Goal: Answer question/provide support: Share knowledge or assist other users

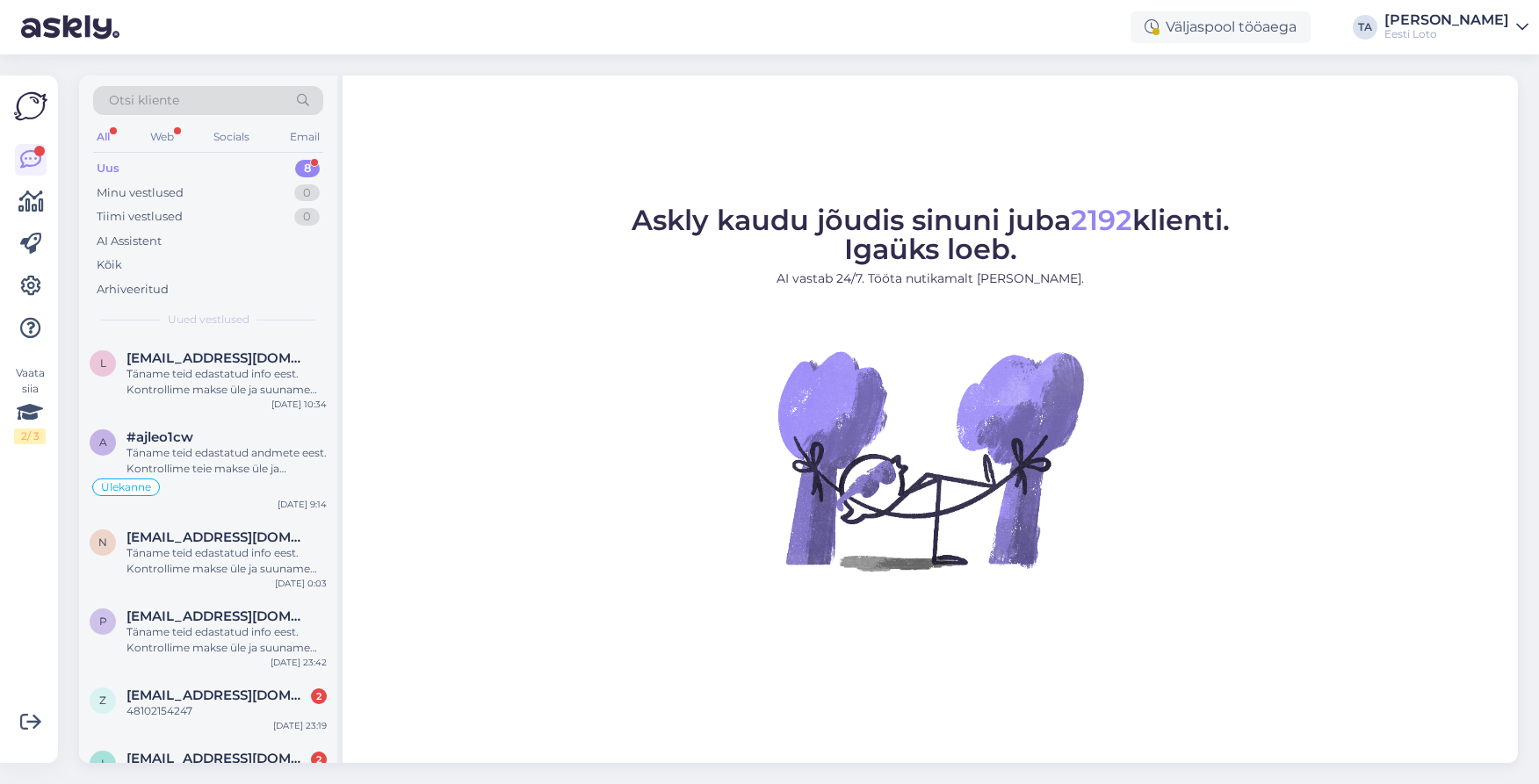
click at [122, 167] on div "Uus 8" at bounding box center [208, 168] width 230 height 25
click at [208, 373] on div "Täname teid edastatud info eest. Kontrollime makse üle ja suuname selle teie e-…" at bounding box center [226, 382] width 200 height 32
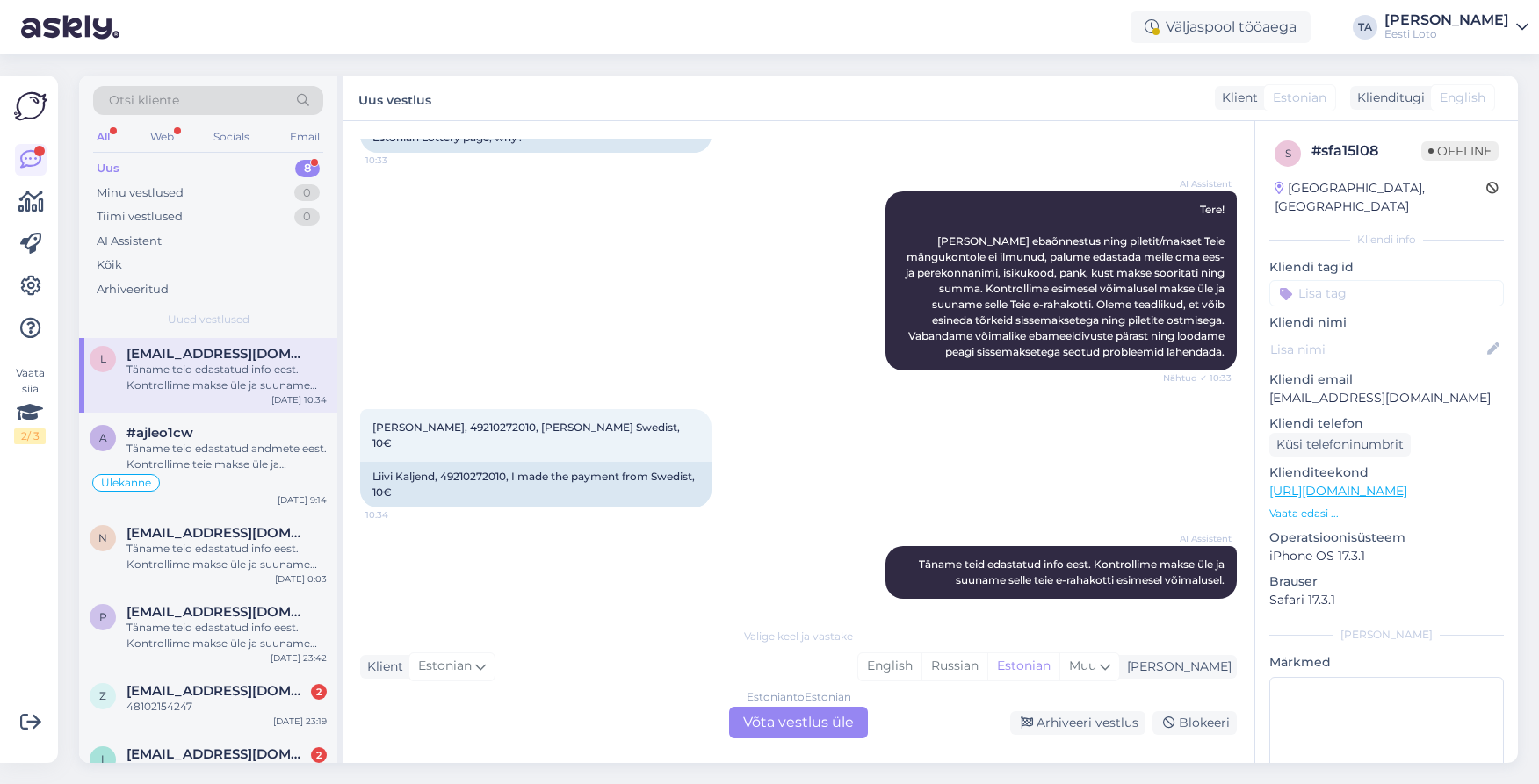
scroll to position [5, 0]
click at [466, 430] on span "[PERSON_NAME], 49210272010, [PERSON_NAME] Swedist, 10€" at bounding box center [528, 434] width 310 height 29
copy span "49210272010"
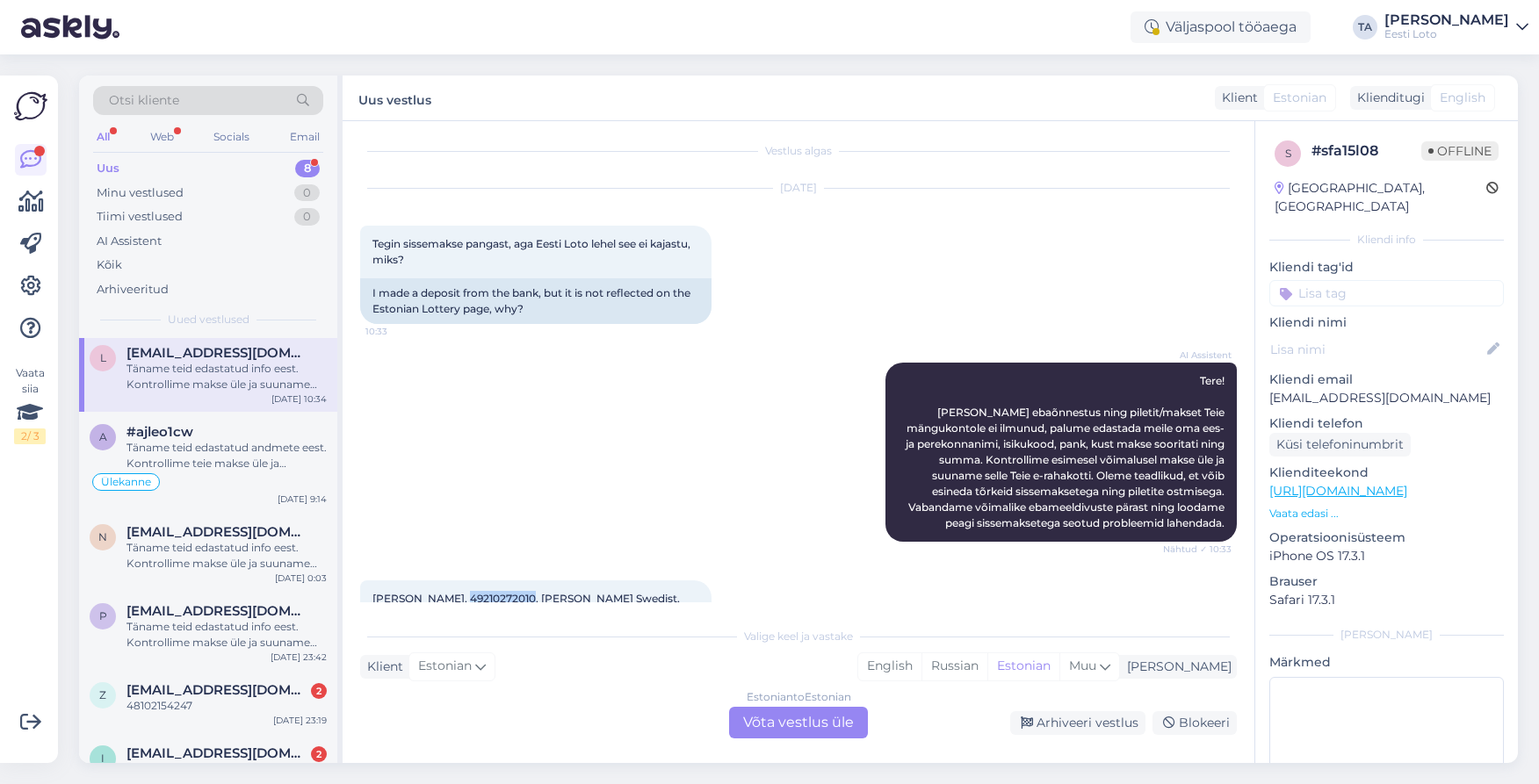
scroll to position [177, 0]
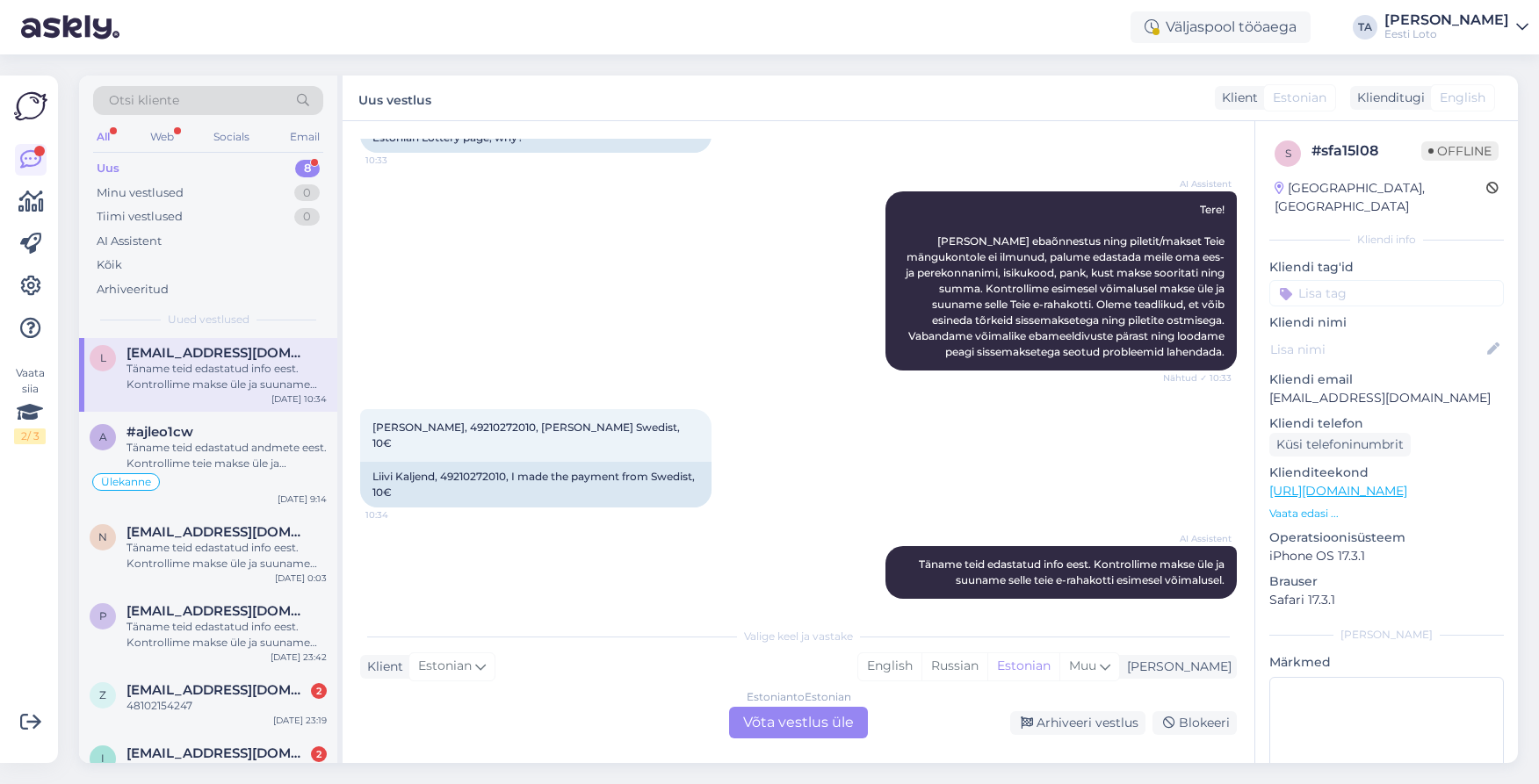
click at [810, 719] on div "Estonian to Estonian Võta vestlus üle" at bounding box center [798, 722] width 139 height 32
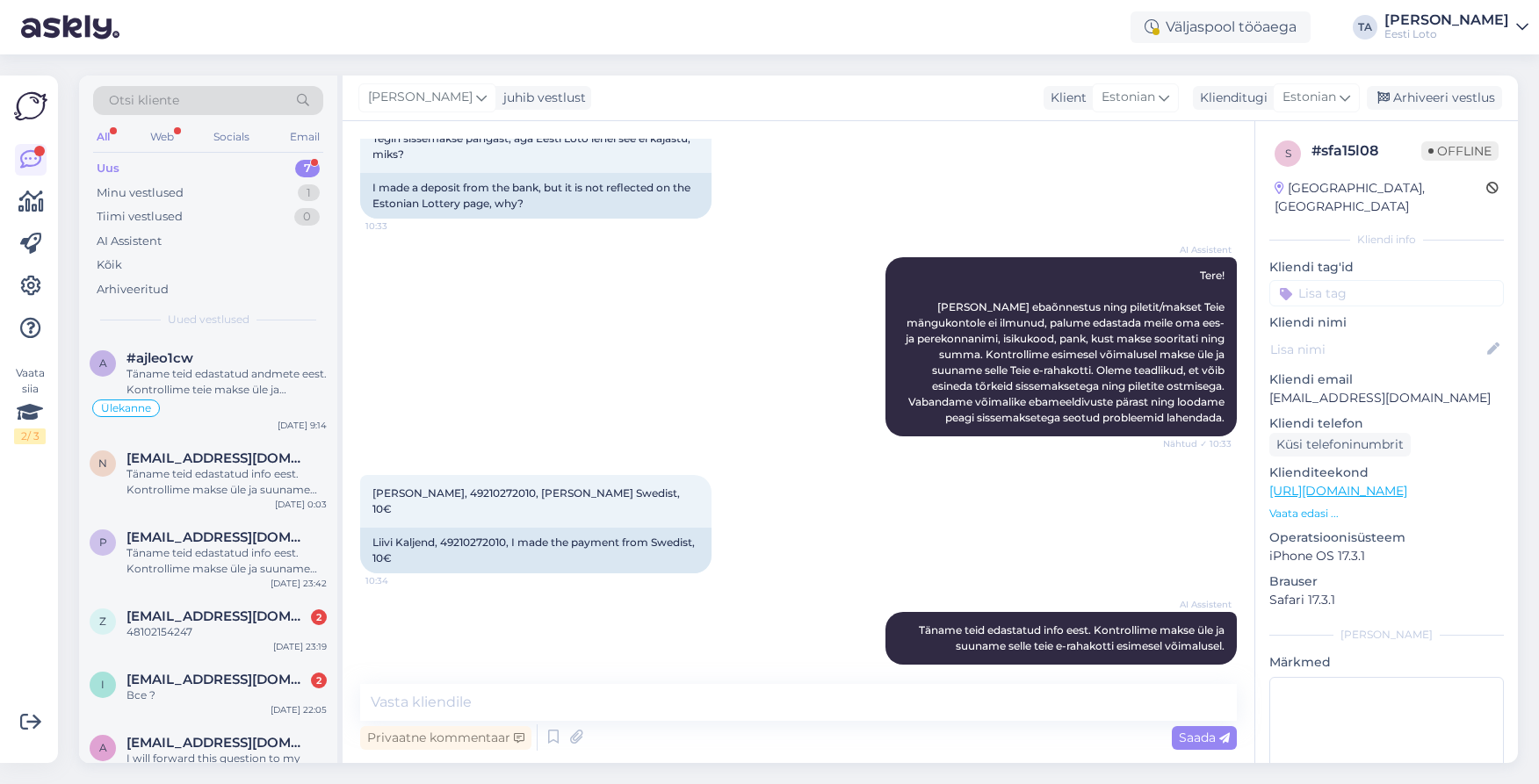
scroll to position [1, 0]
click at [1431, 96] on div "Arhiveeri vestlus" at bounding box center [1434, 98] width 135 height 24
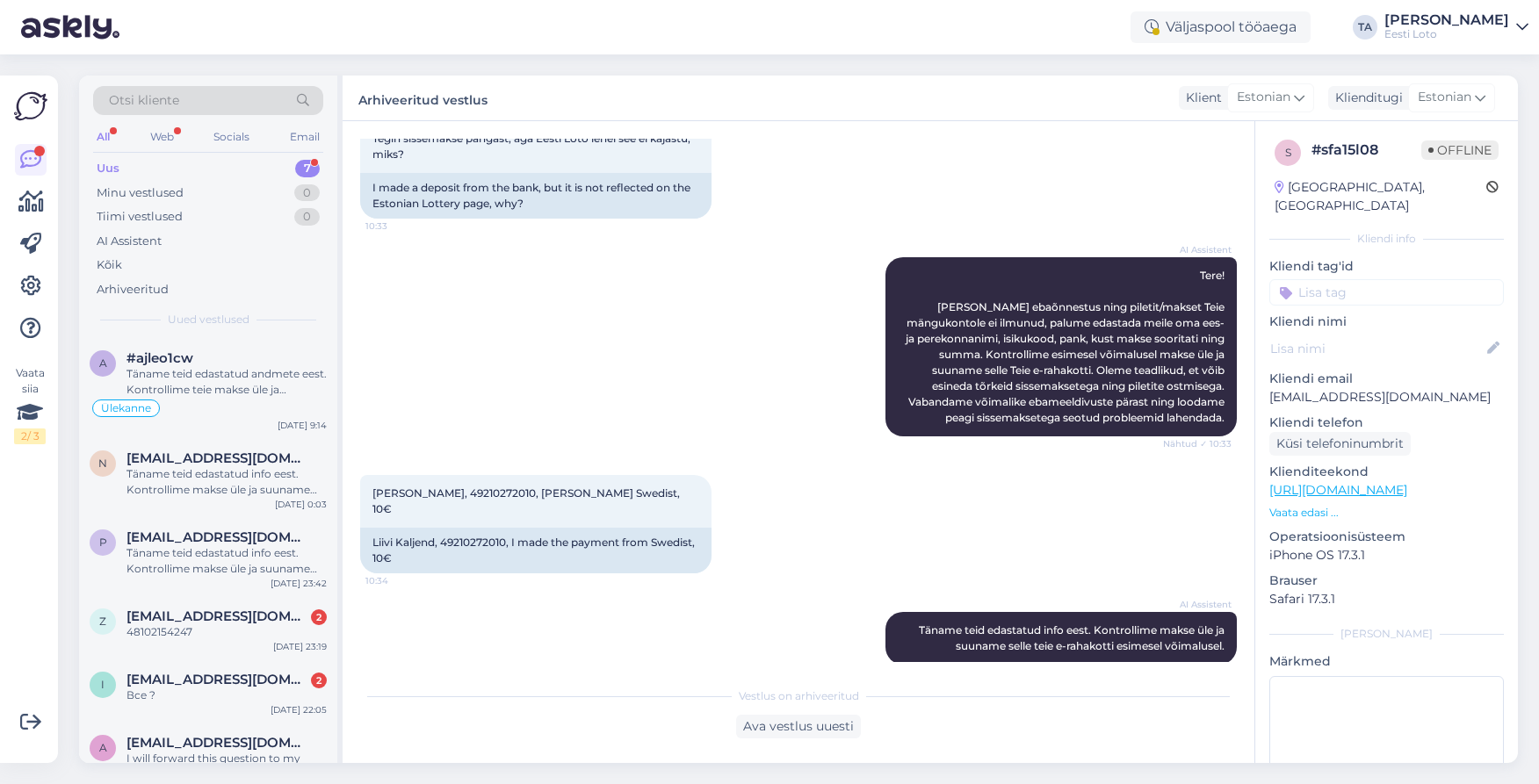
scroll to position [107, 0]
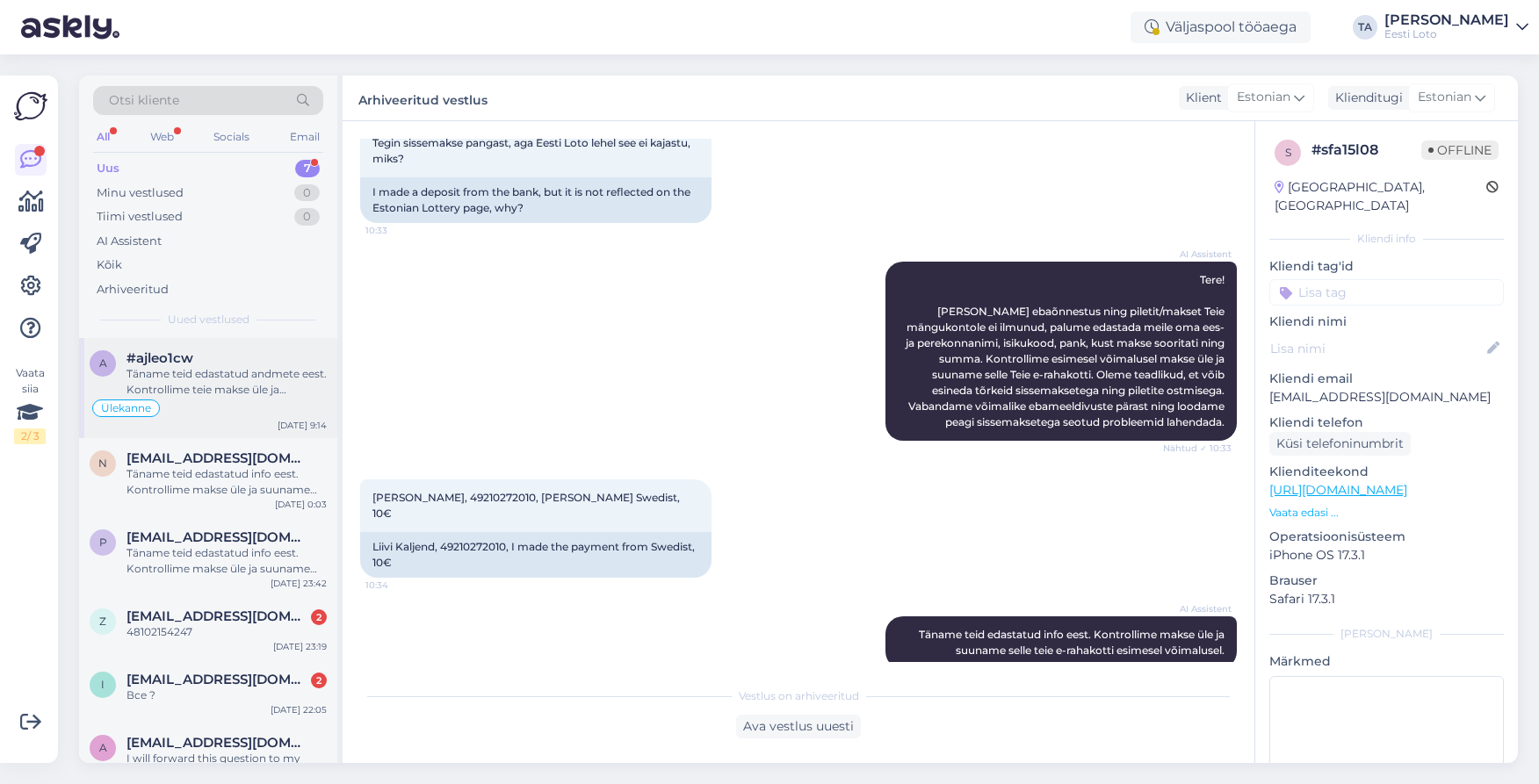
click at [181, 388] on div "Täname teid edastatud andmete eest. Kontrollime teie makse üle ja tegeleme sell…" at bounding box center [226, 382] width 200 height 32
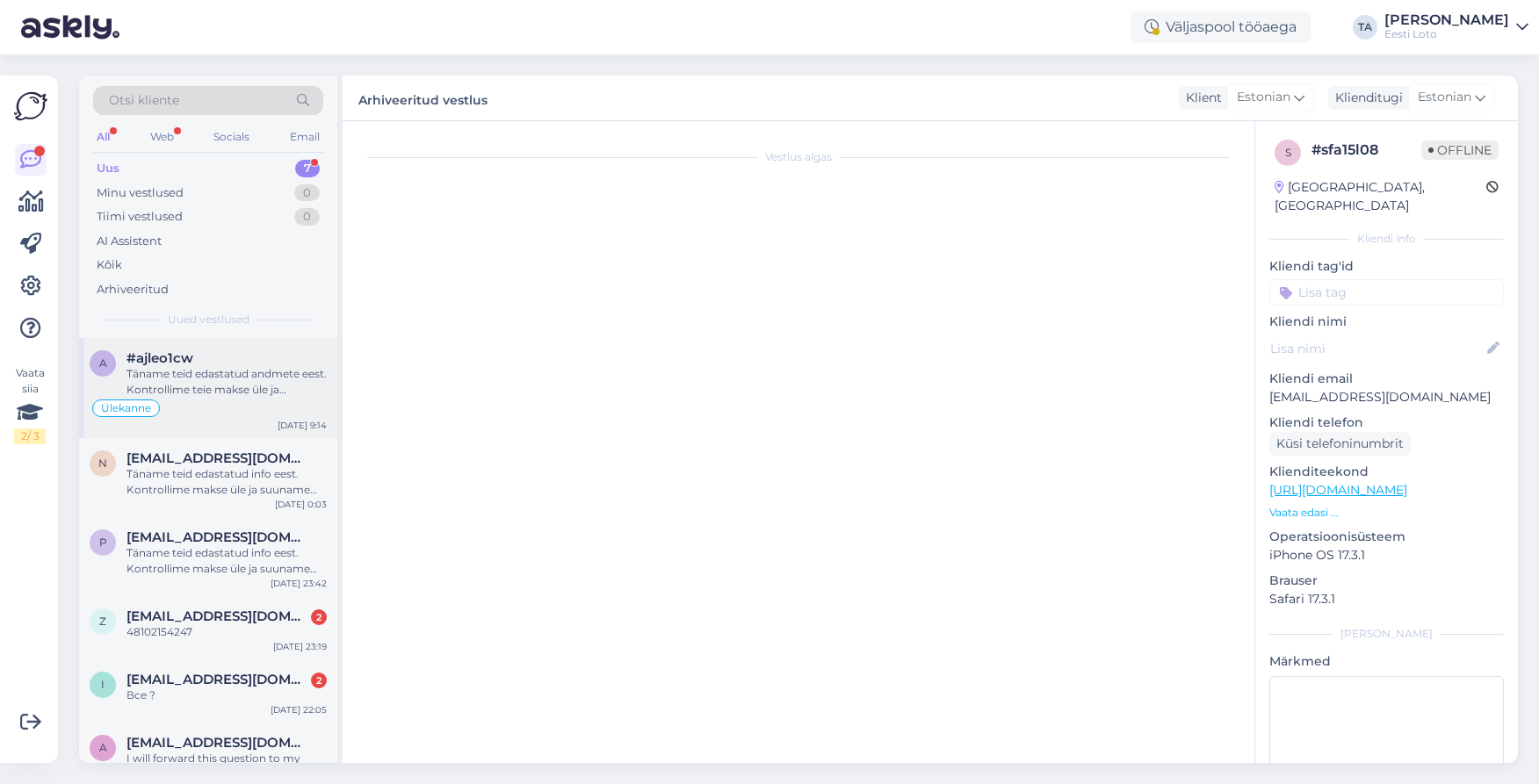
scroll to position [1324, 0]
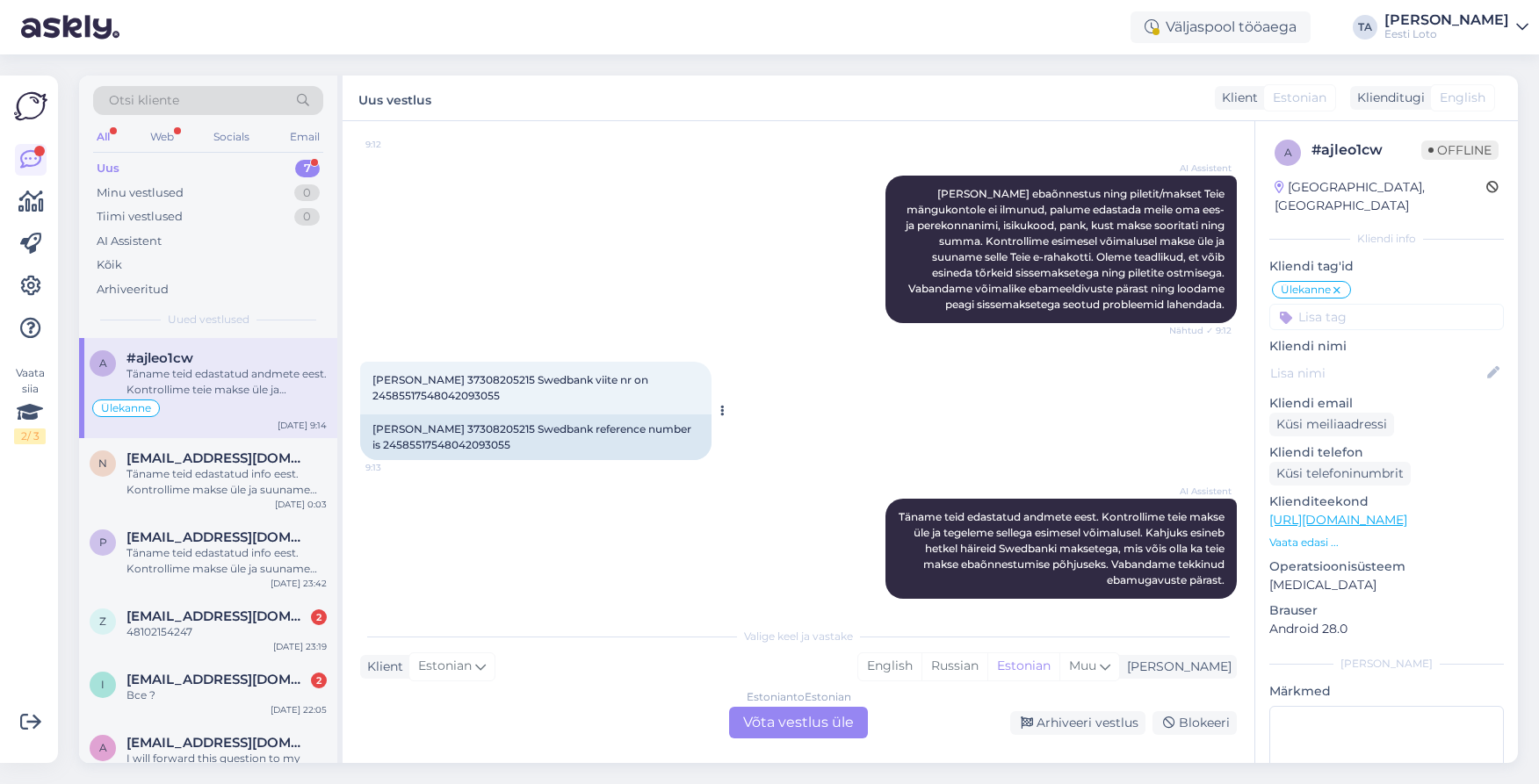
click at [457, 373] on span "[PERSON_NAME] 37308205215 Swedbank viite nr on 24585517548042093055" at bounding box center [512, 387] width 278 height 29
copy span "37308205215"
click at [810, 726] on div "Estonian to Estonian Võta vestlus üle" at bounding box center [798, 722] width 139 height 32
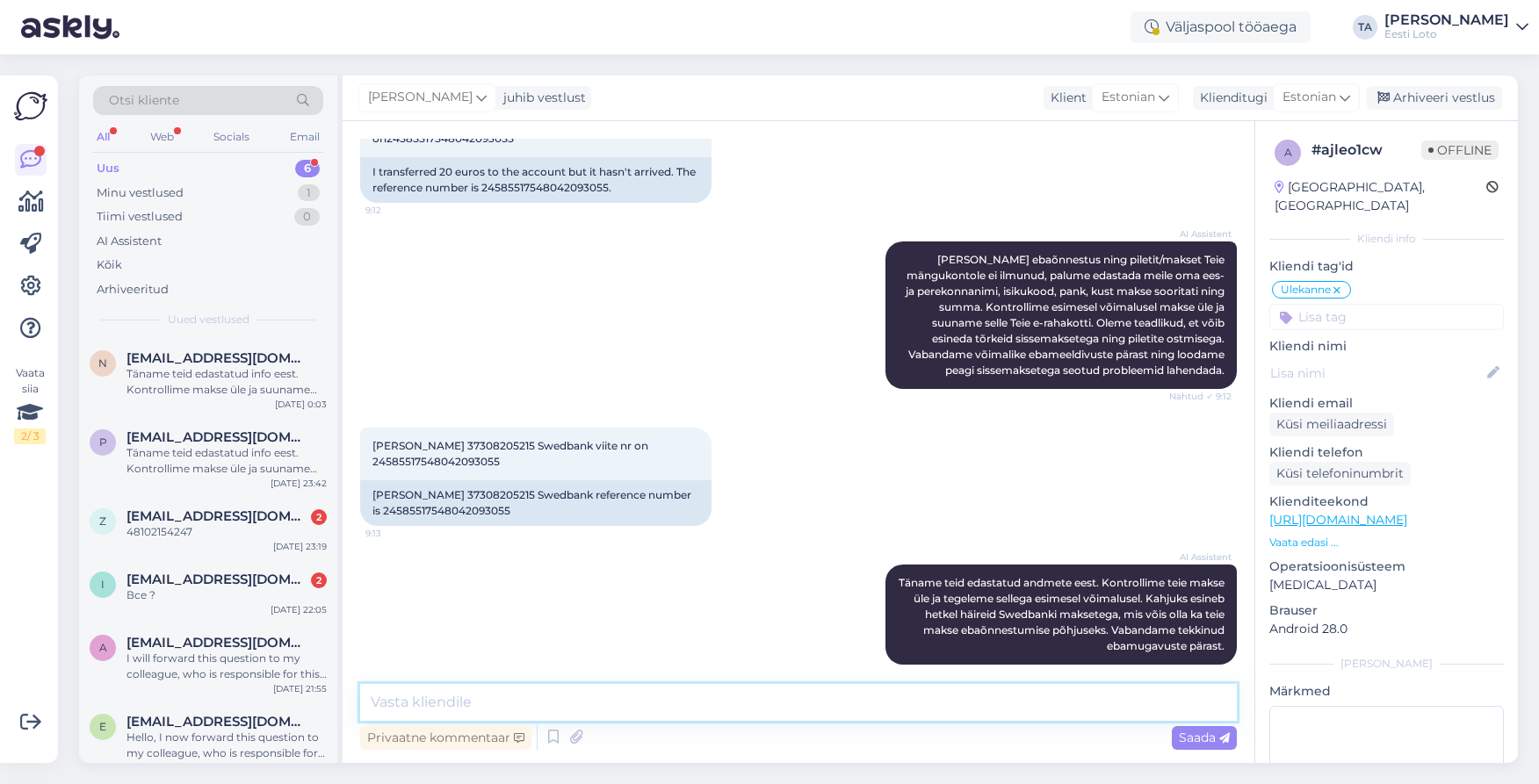
click at [541, 698] on textarea at bounding box center [798, 702] width 877 height 37
paste textarea "Kahjuks Teie sissemakse ebaõnnestus tehnilise [PERSON_NAME] tõttu. Kontrollisim…"
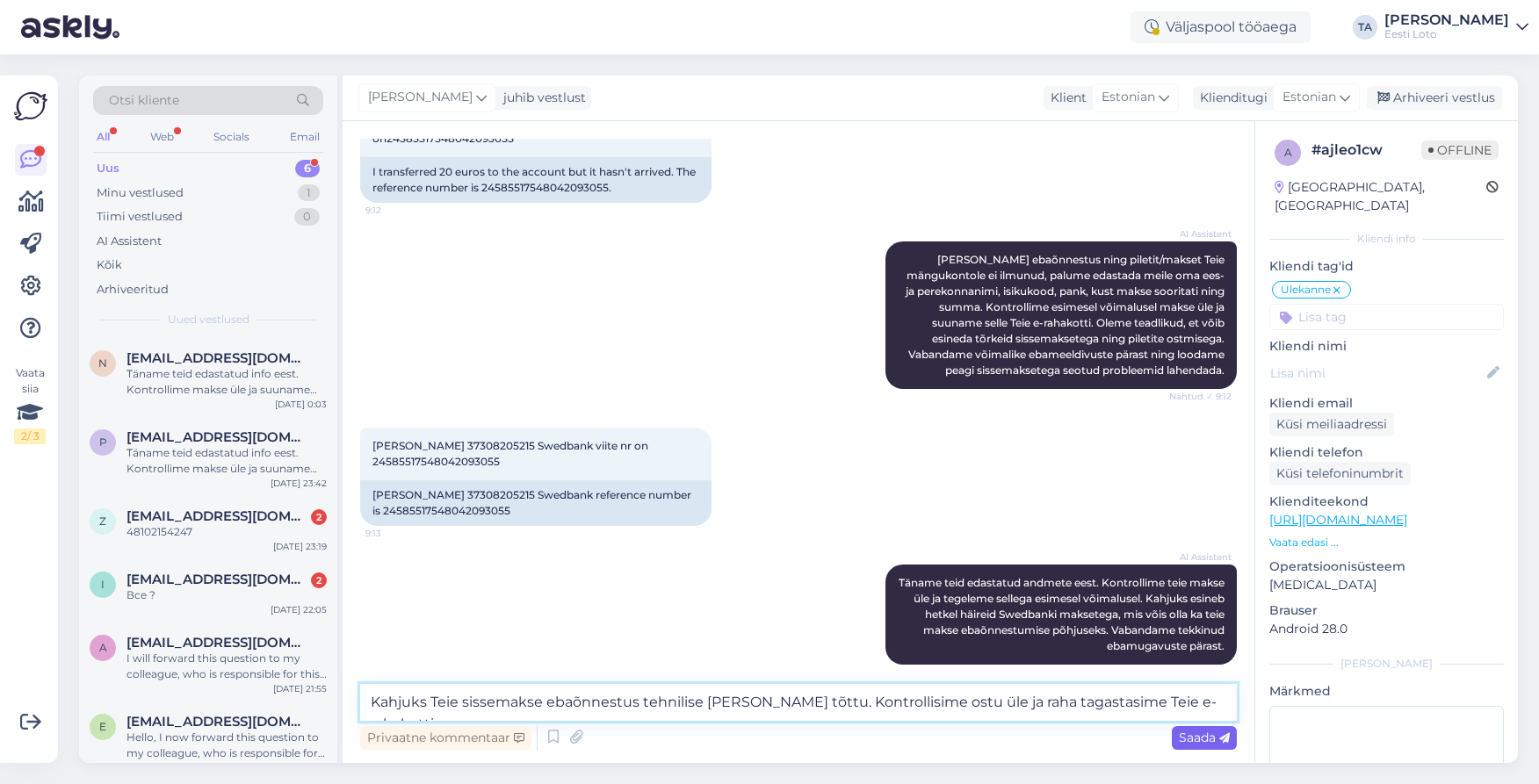
type textarea "Kahjuks Teie sissemakse ebaõnnestus tehnilise [PERSON_NAME] tõttu. Kontrollisim…"
click at [1195, 739] on span "Saada" at bounding box center [1203, 737] width 51 height 16
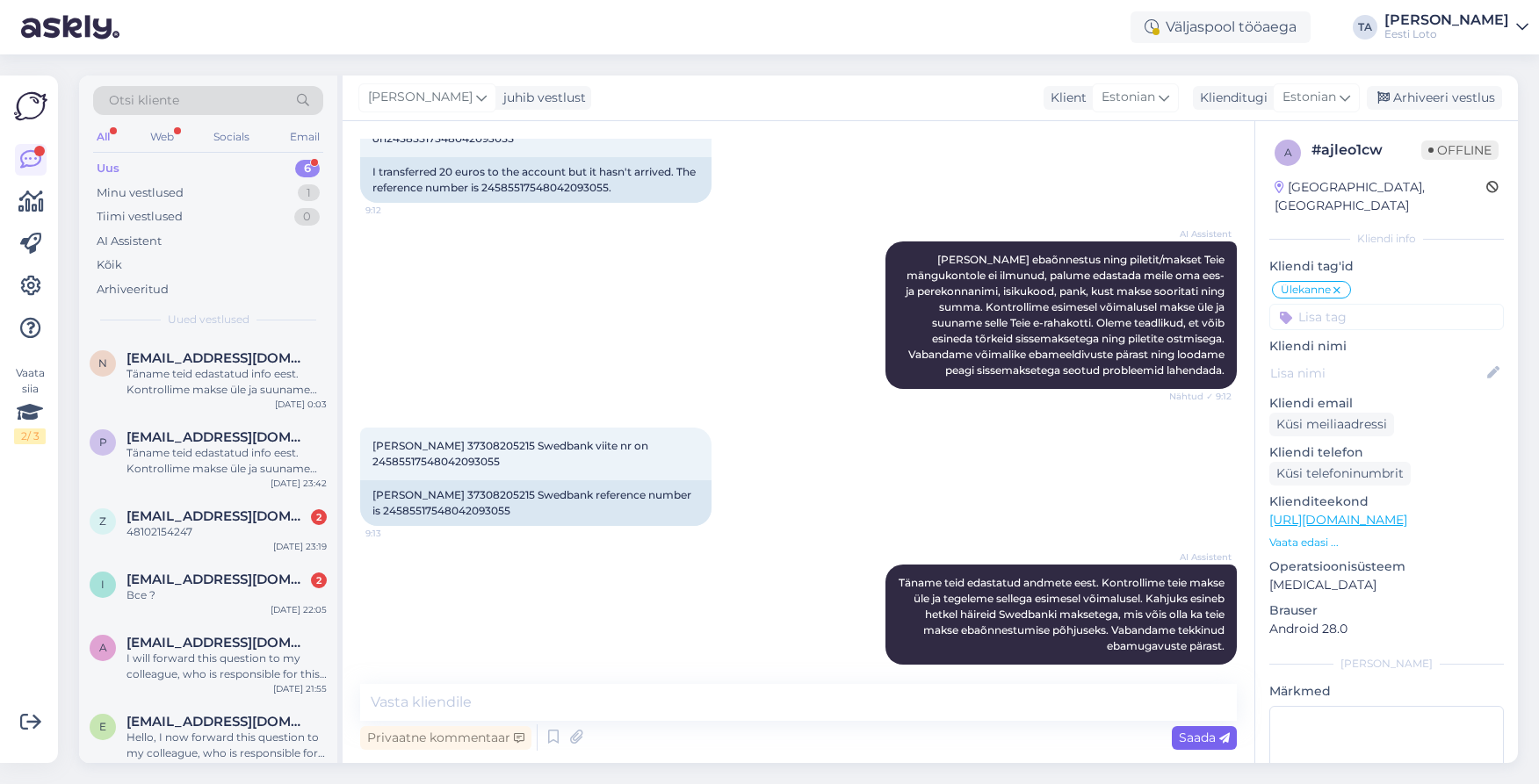
scroll to position [1349, 0]
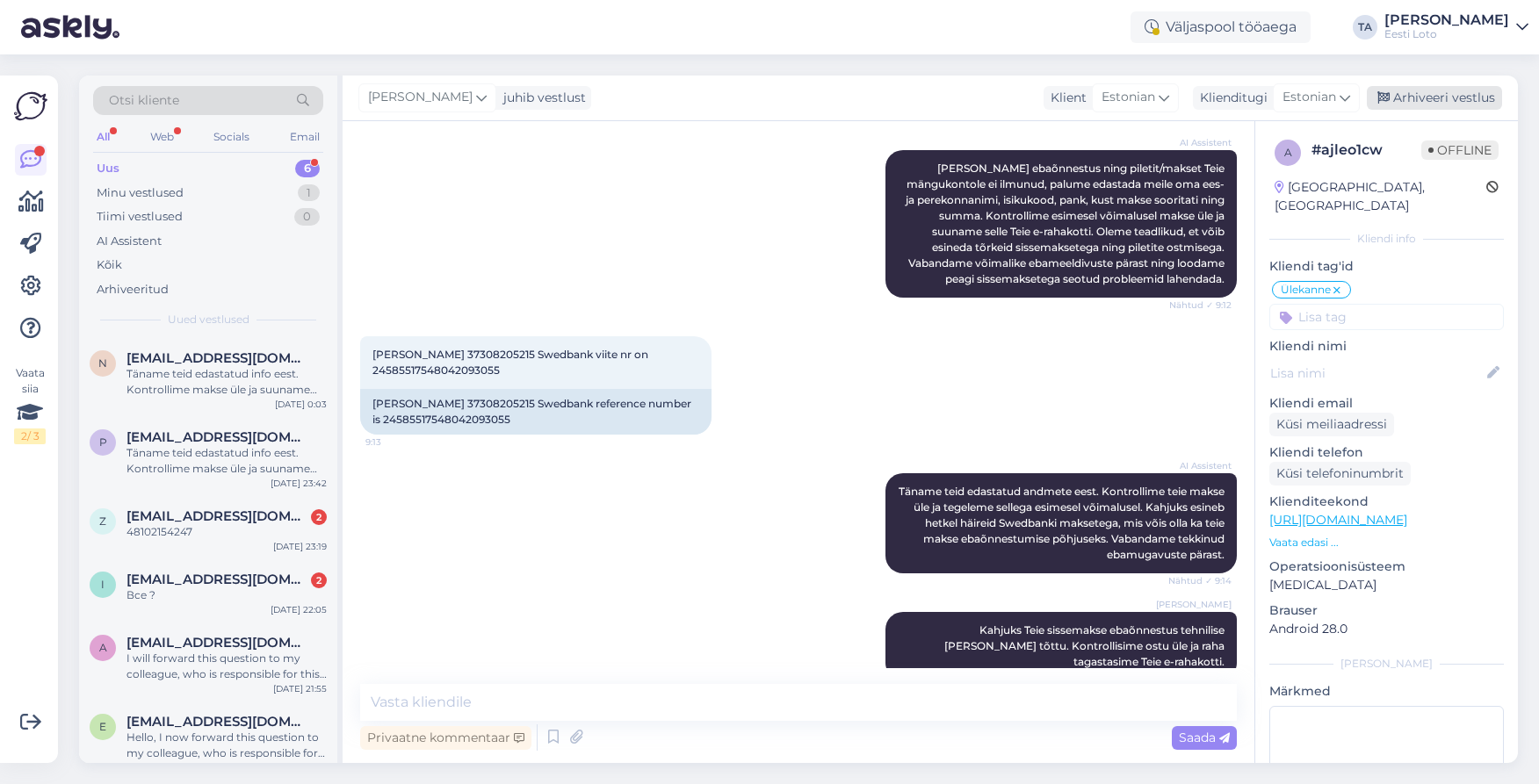
click at [1454, 96] on div "Arhiveeri vestlus" at bounding box center [1434, 98] width 135 height 24
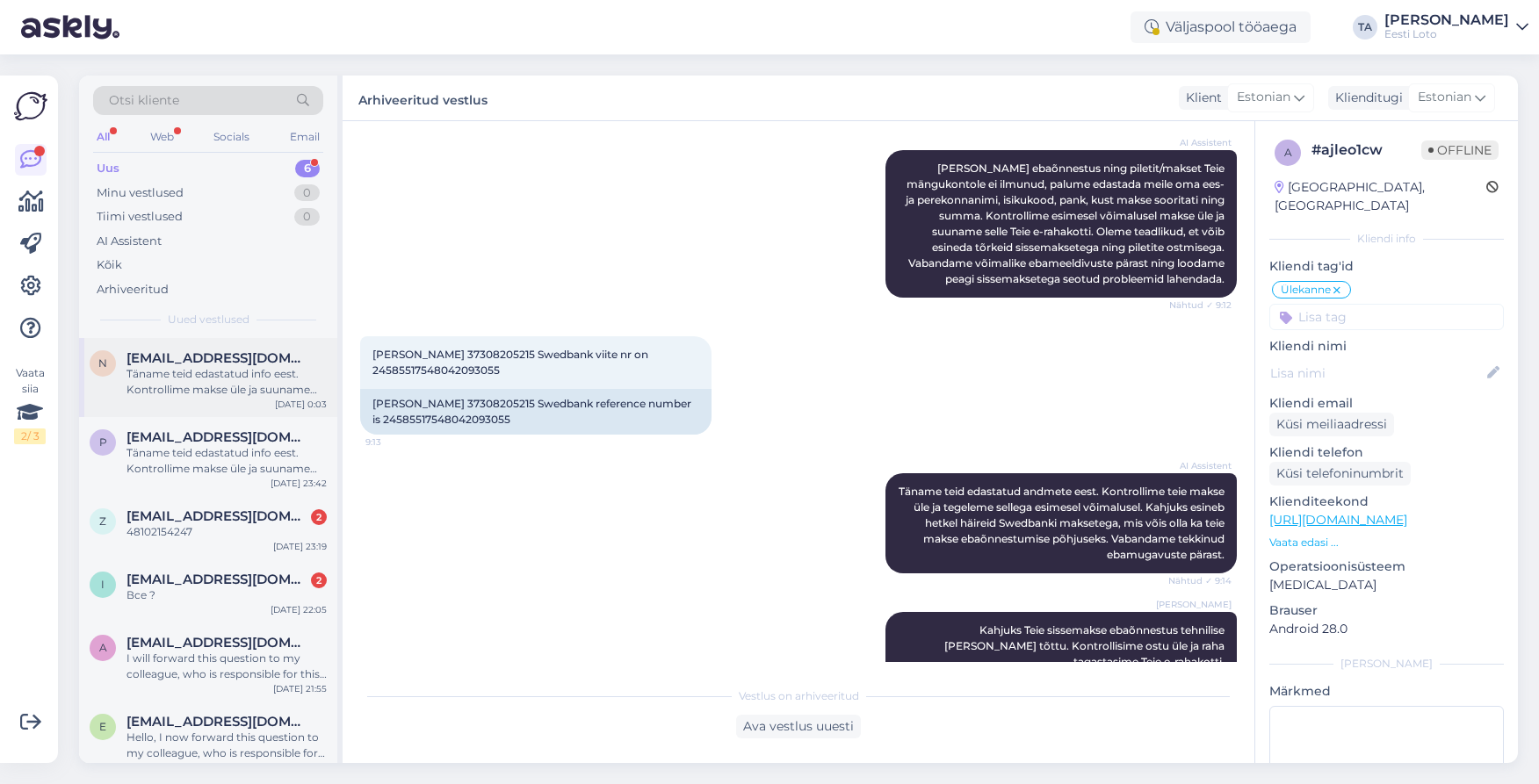
click at [232, 367] on div "Täname teid edastatud info eest. Kontrollime makse üle ja suuname selle teie e-…" at bounding box center [226, 382] width 200 height 32
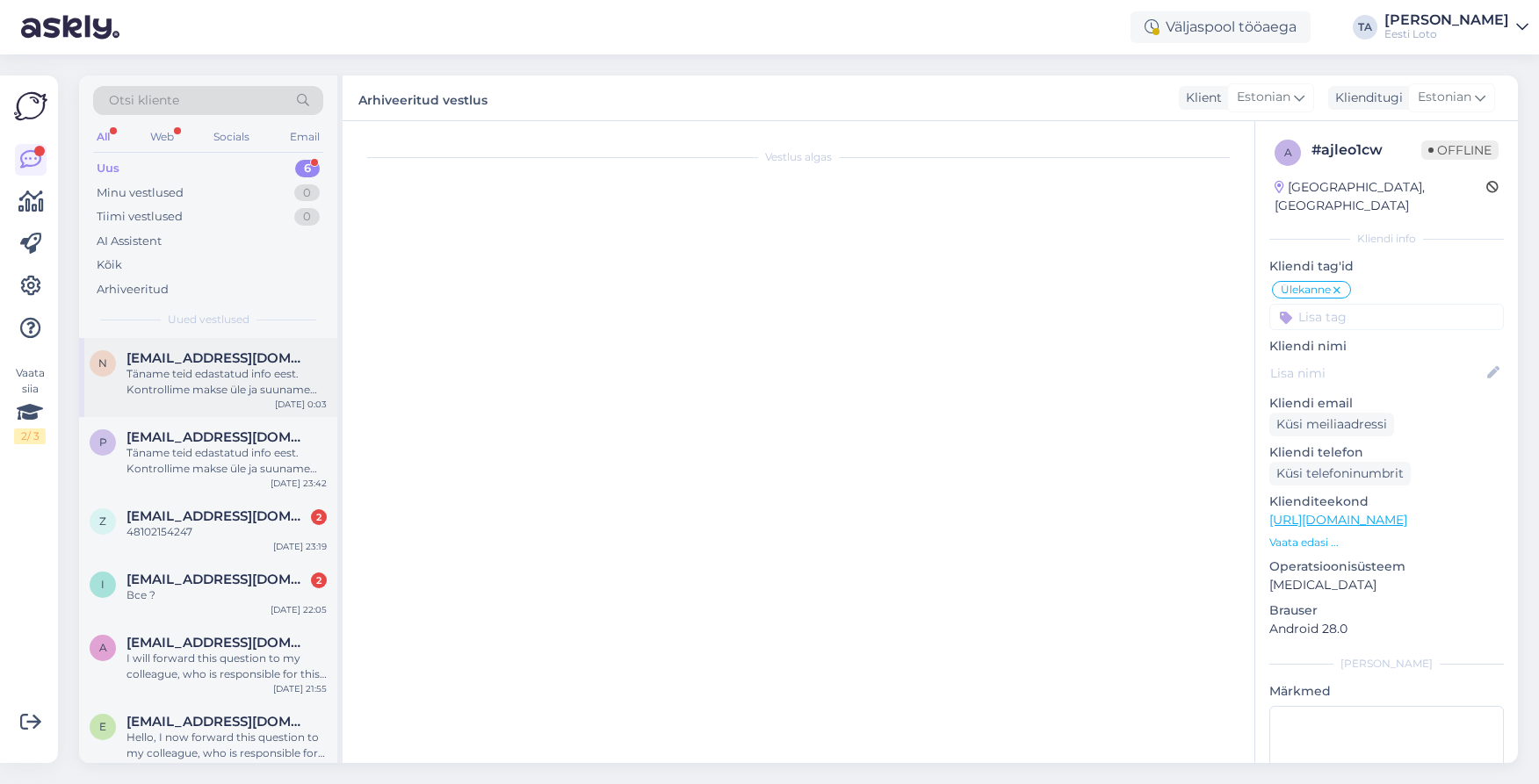
scroll to position [146, 0]
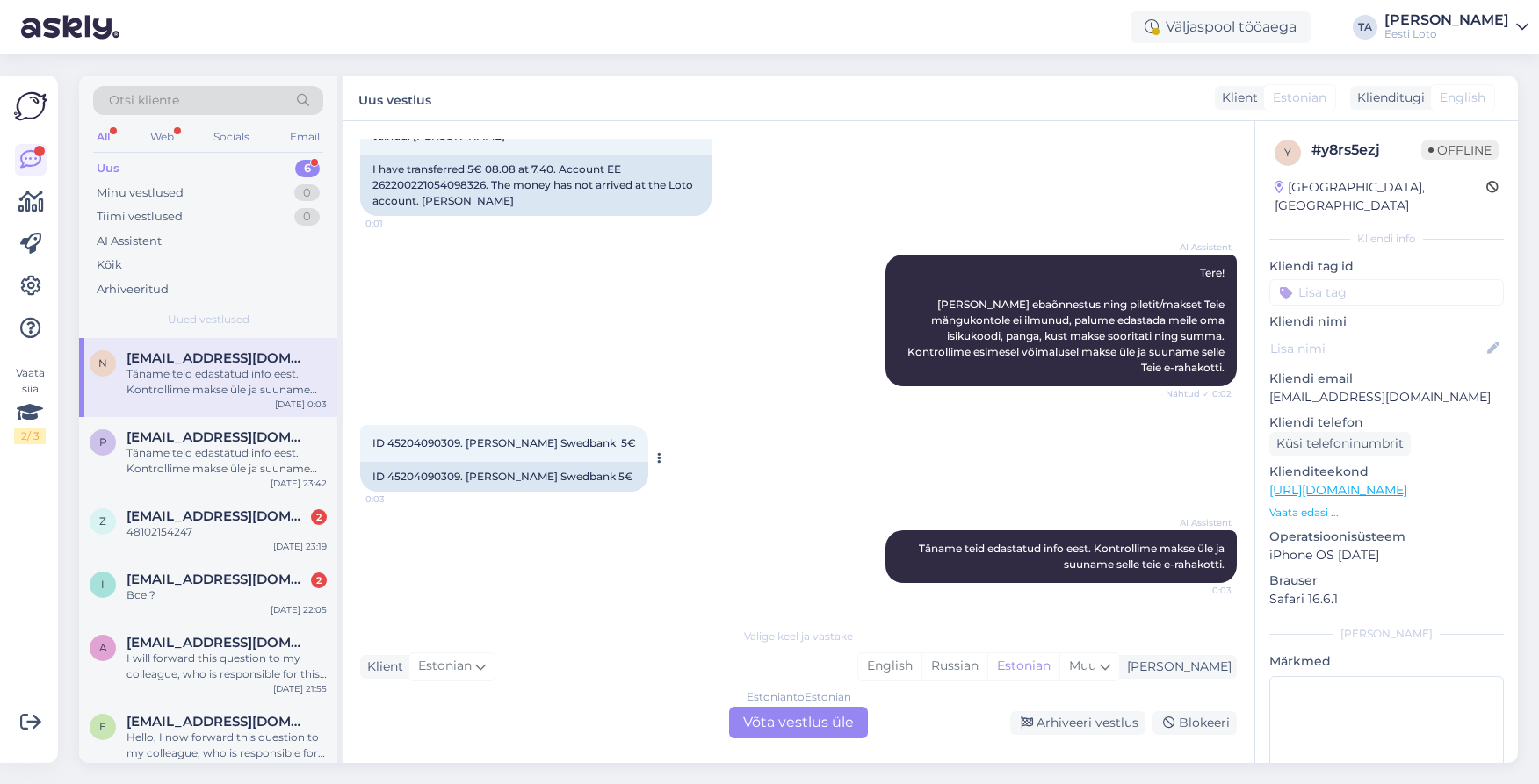
click at [419, 446] on span "ID 45204090309. [PERSON_NAME] Swedbank 5€" at bounding box center [504, 442] width 263 height 13
copy span "45204090309"
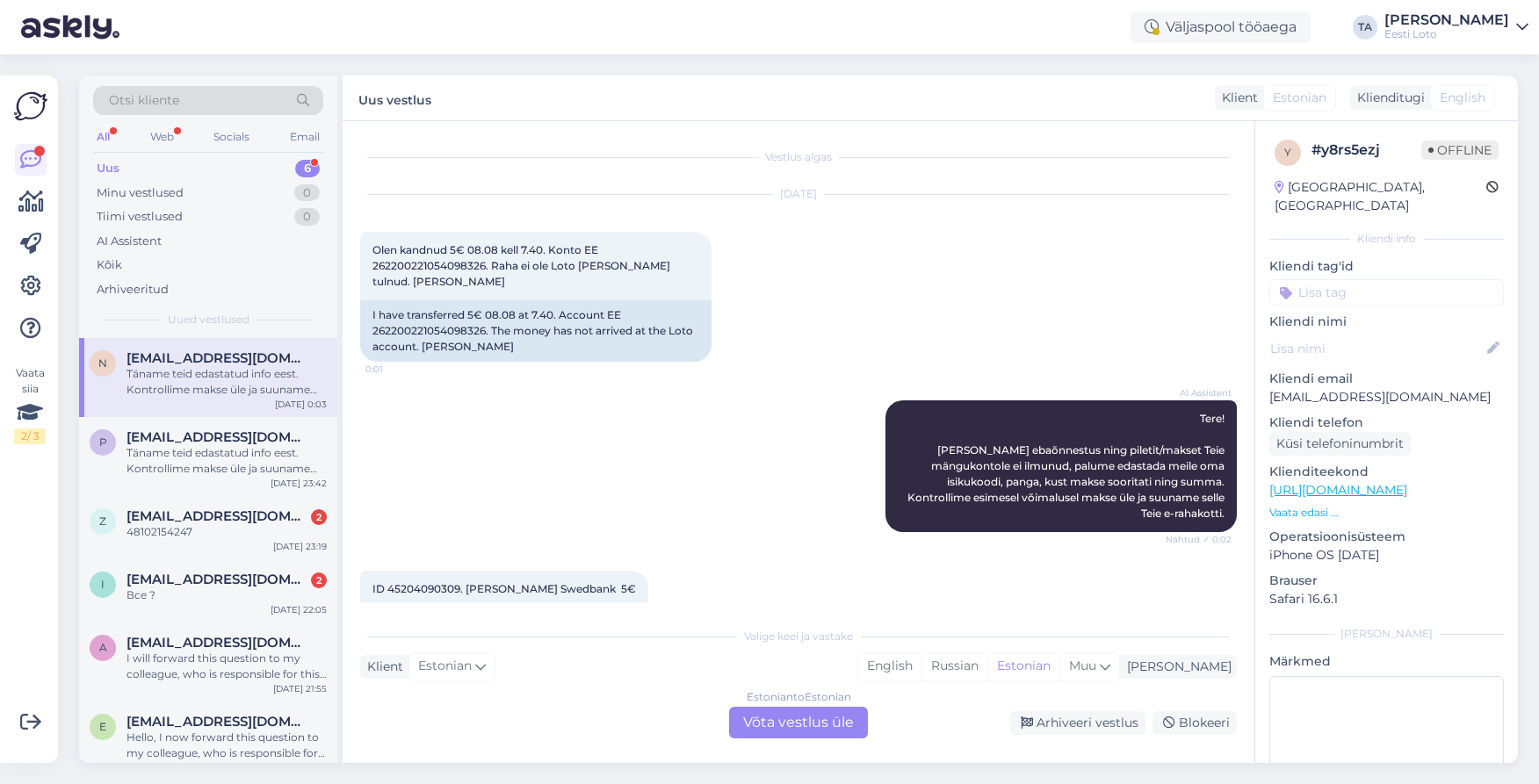
click at [798, 719] on div "Estonian to Estonian Võta vestlus üle" at bounding box center [798, 722] width 139 height 32
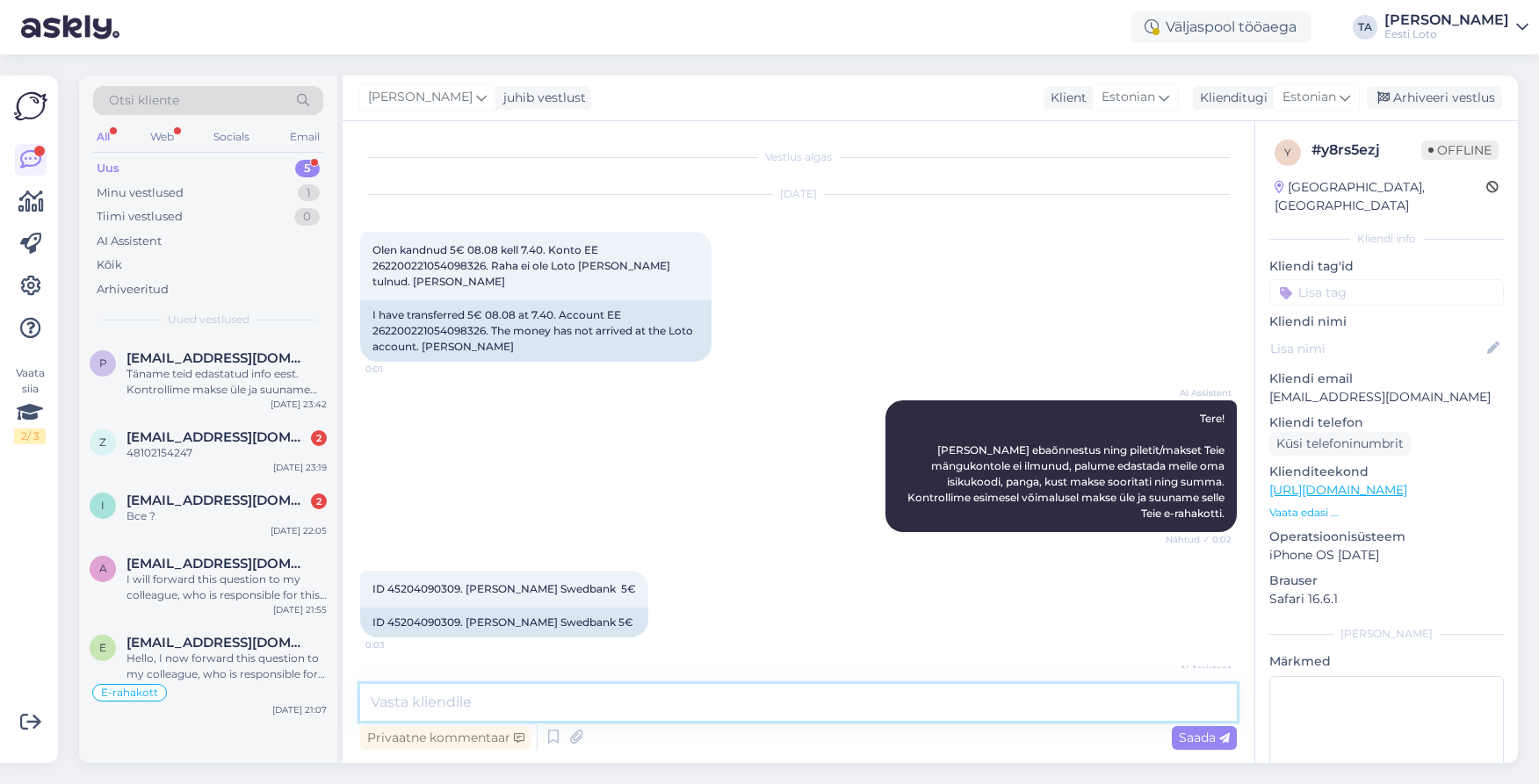
click at [477, 701] on textarea at bounding box center [798, 702] width 877 height 37
paste textarea "Kahjuks Teie sissemakse ebaõnnestus tehnilise [PERSON_NAME] tõttu. Kontrollisim…"
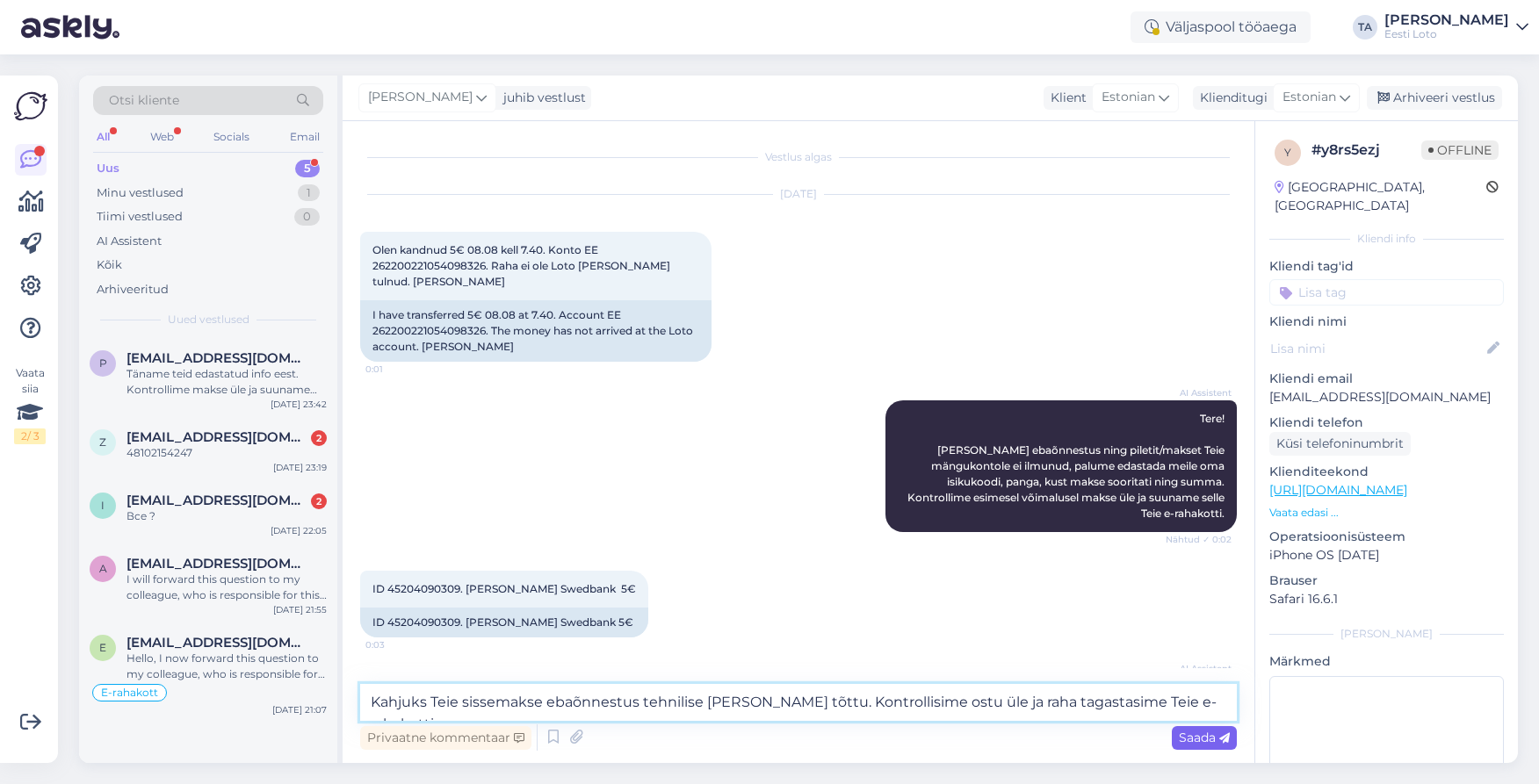
type textarea "Kahjuks Teie sissemakse ebaõnnestus tehnilise [PERSON_NAME] tõttu. Kontrollisim…"
click at [1193, 737] on span "Saada" at bounding box center [1203, 737] width 51 height 16
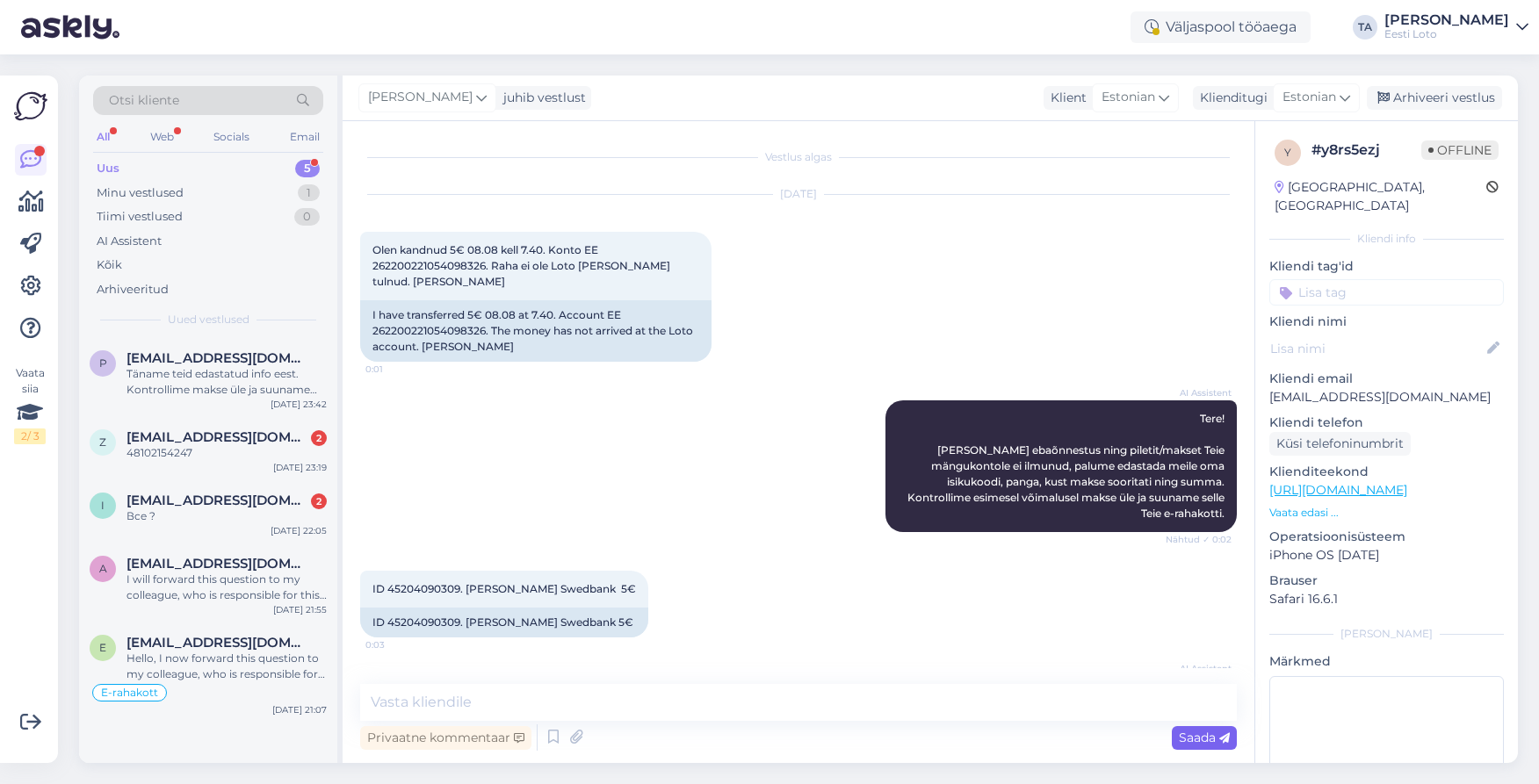
scroll to position [171, 0]
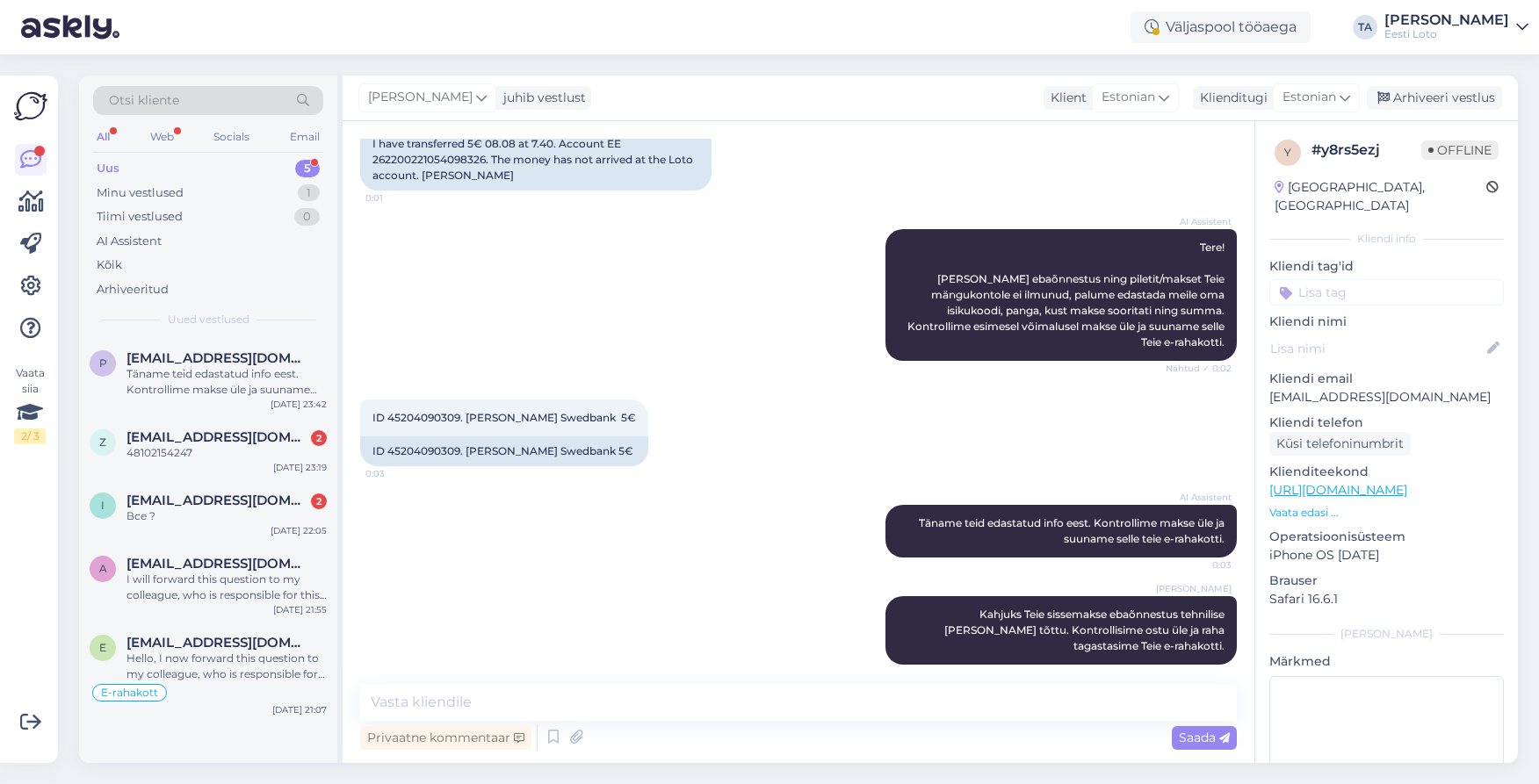
click at [1336, 279] on input at bounding box center [1386, 292] width 235 height 27
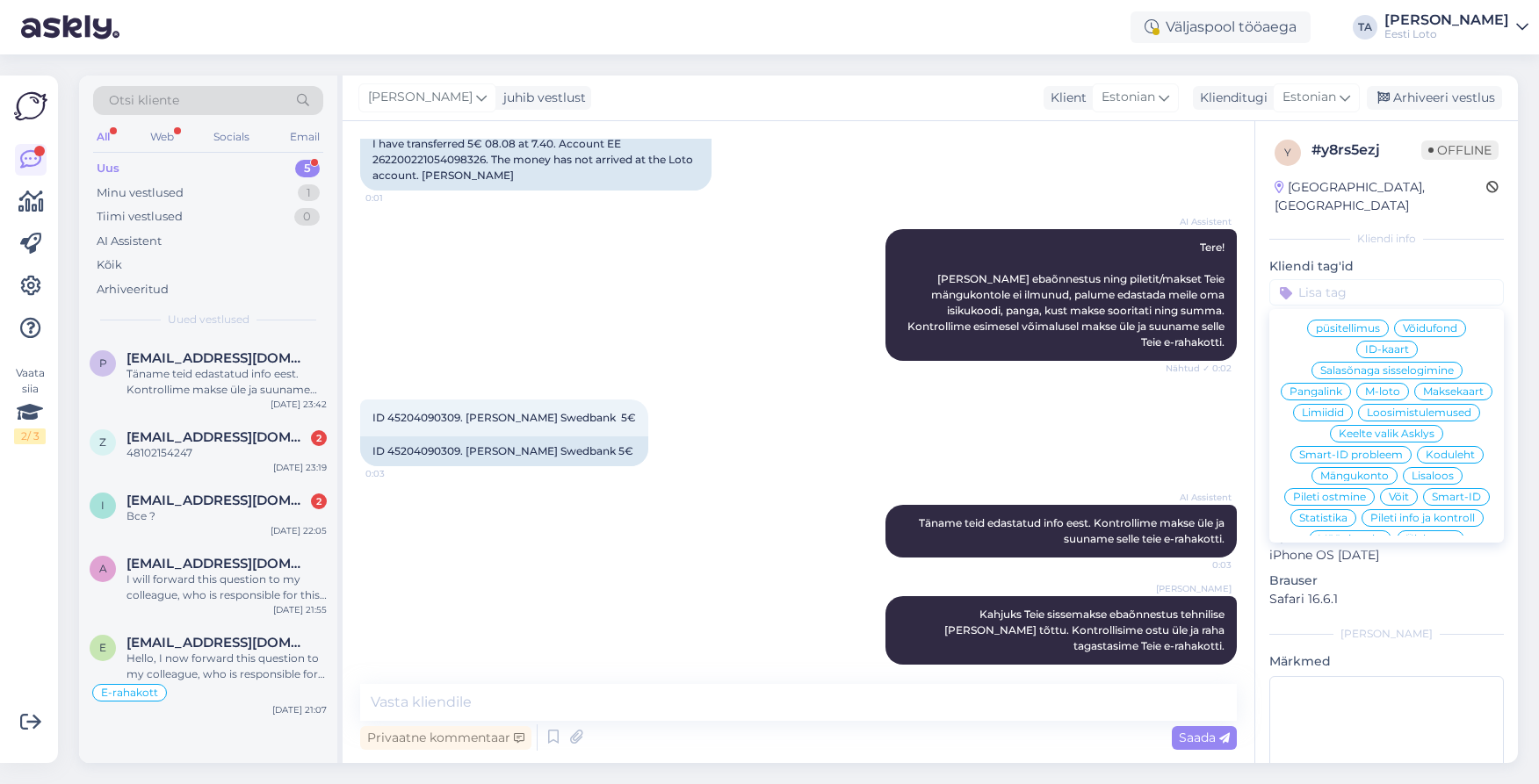
scroll to position [207, 0]
click at [1424, 529] on span "Ülekanne" at bounding box center [1430, 534] width 50 height 11
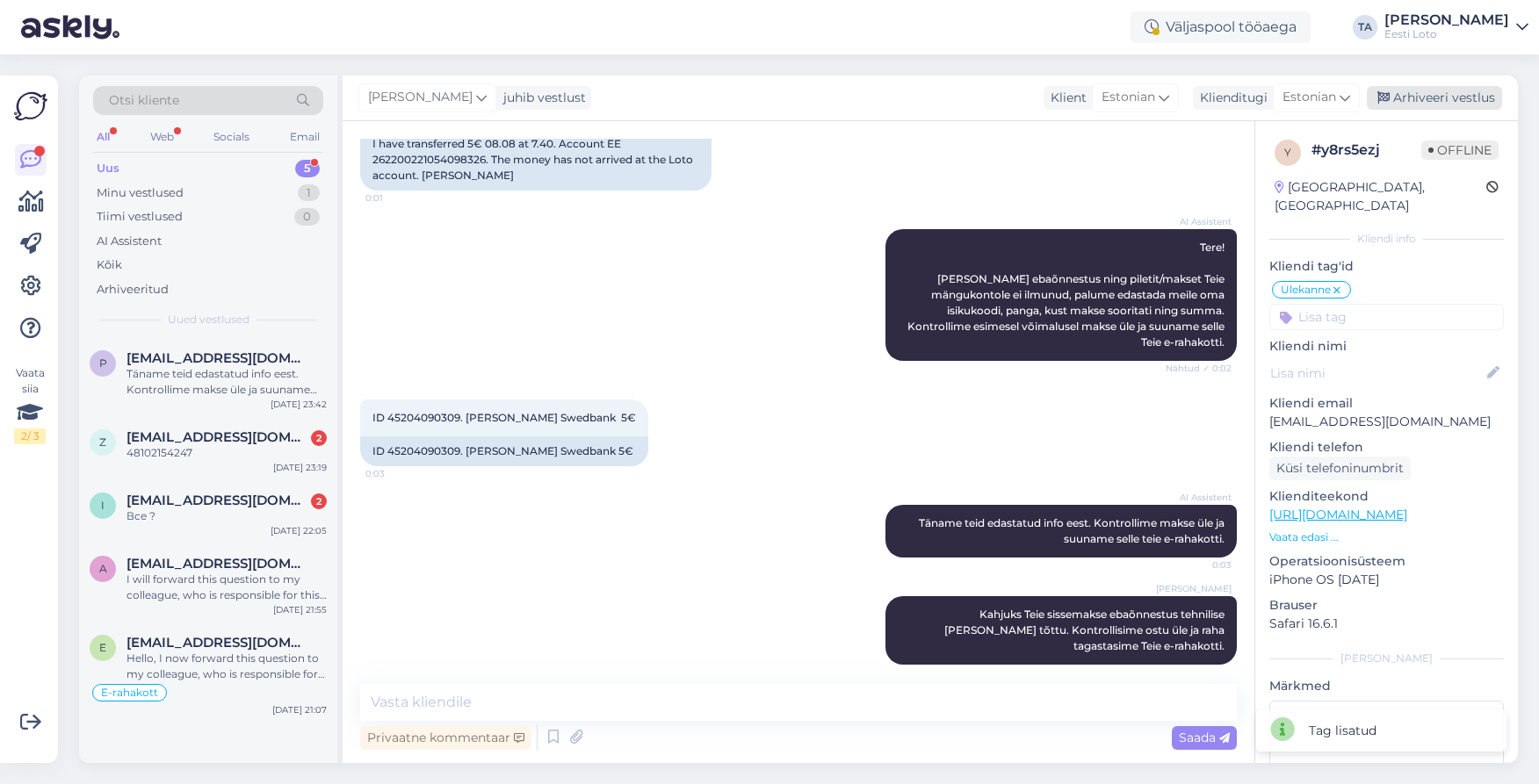
click at [1434, 100] on div "Arhiveeri vestlus" at bounding box center [1434, 98] width 135 height 24
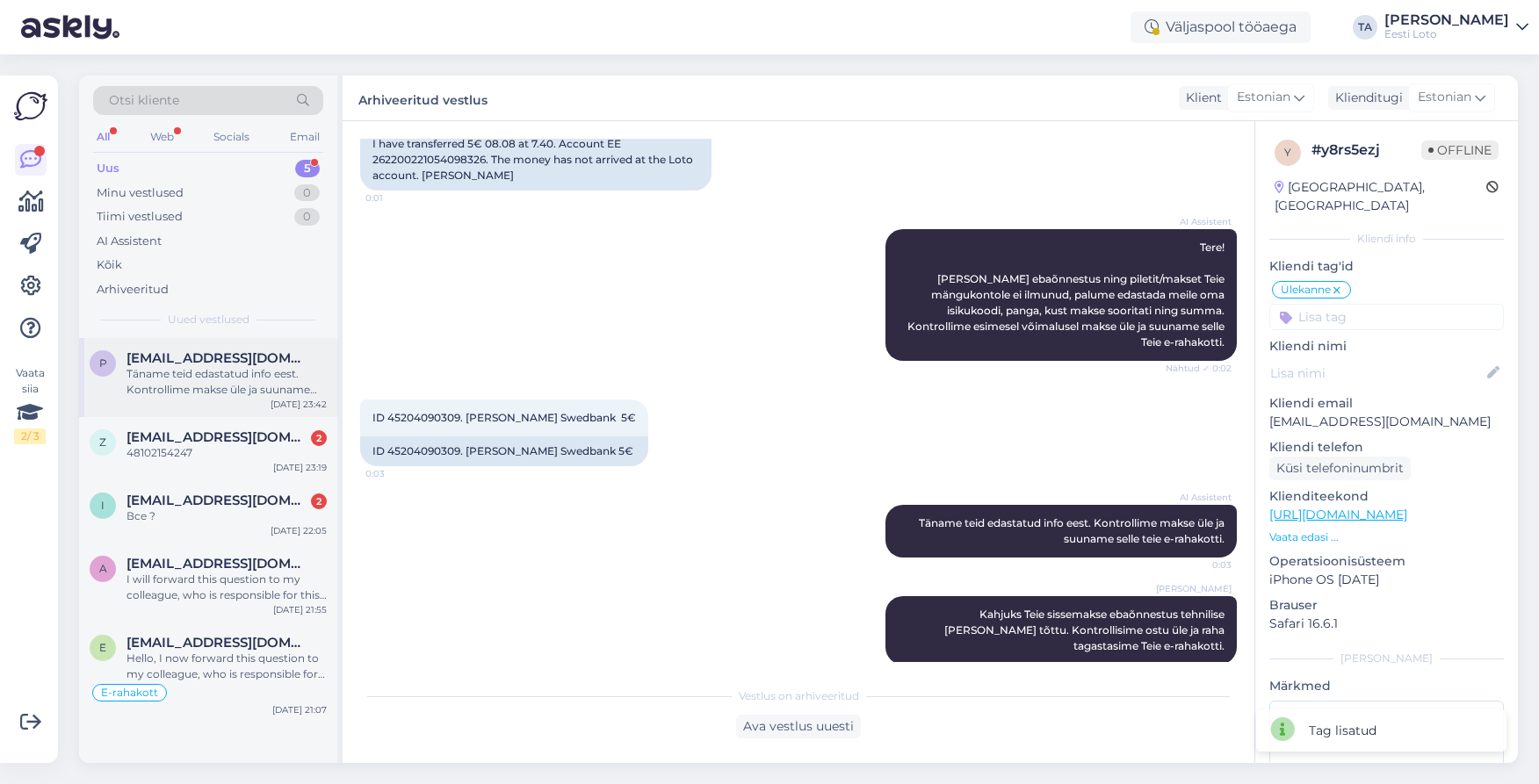
click at [184, 364] on span "[EMAIL_ADDRESS][DOMAIN_NAME]" at bounding box center [218, 358] width 183 height 16
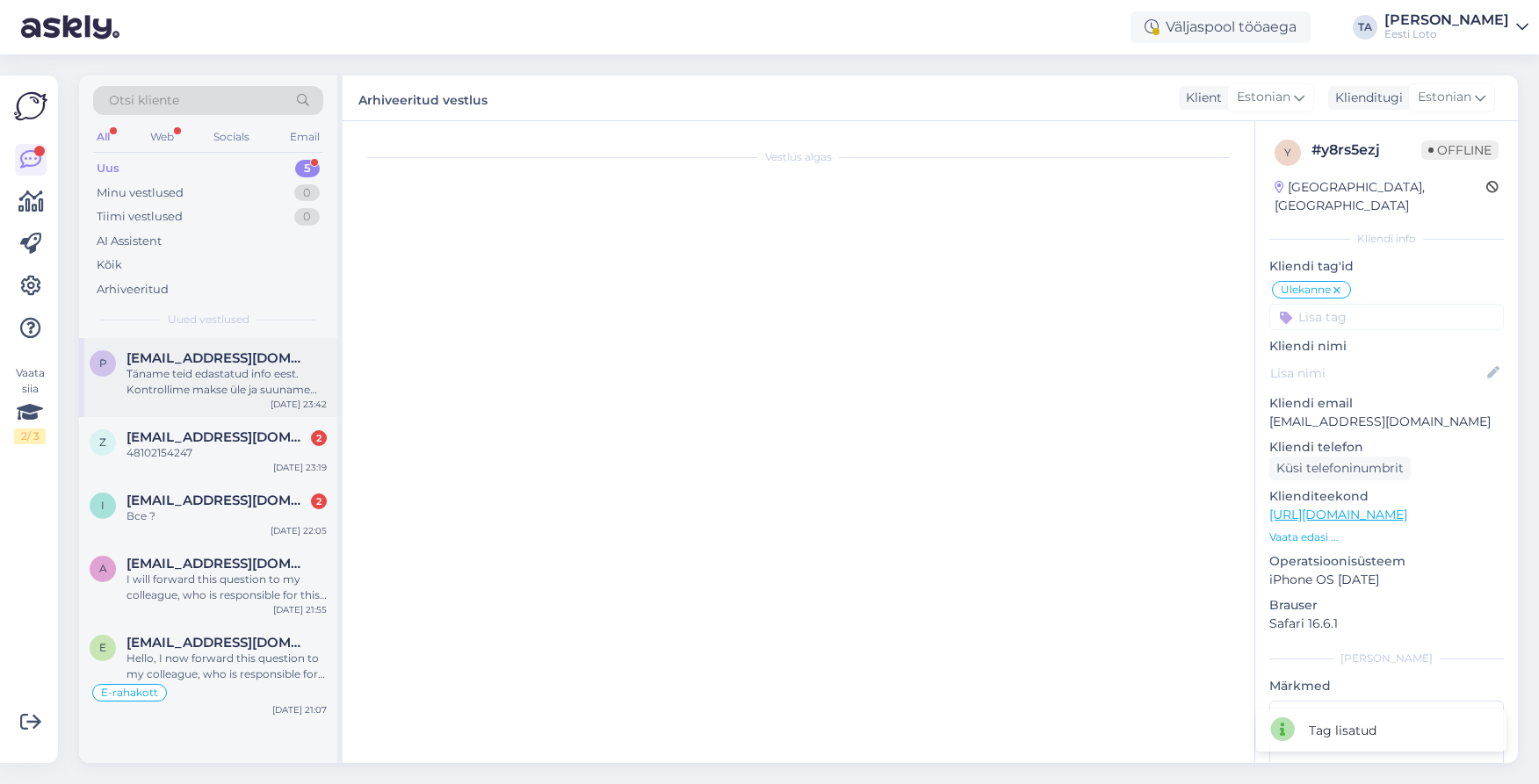
scroll to position [256, 0]
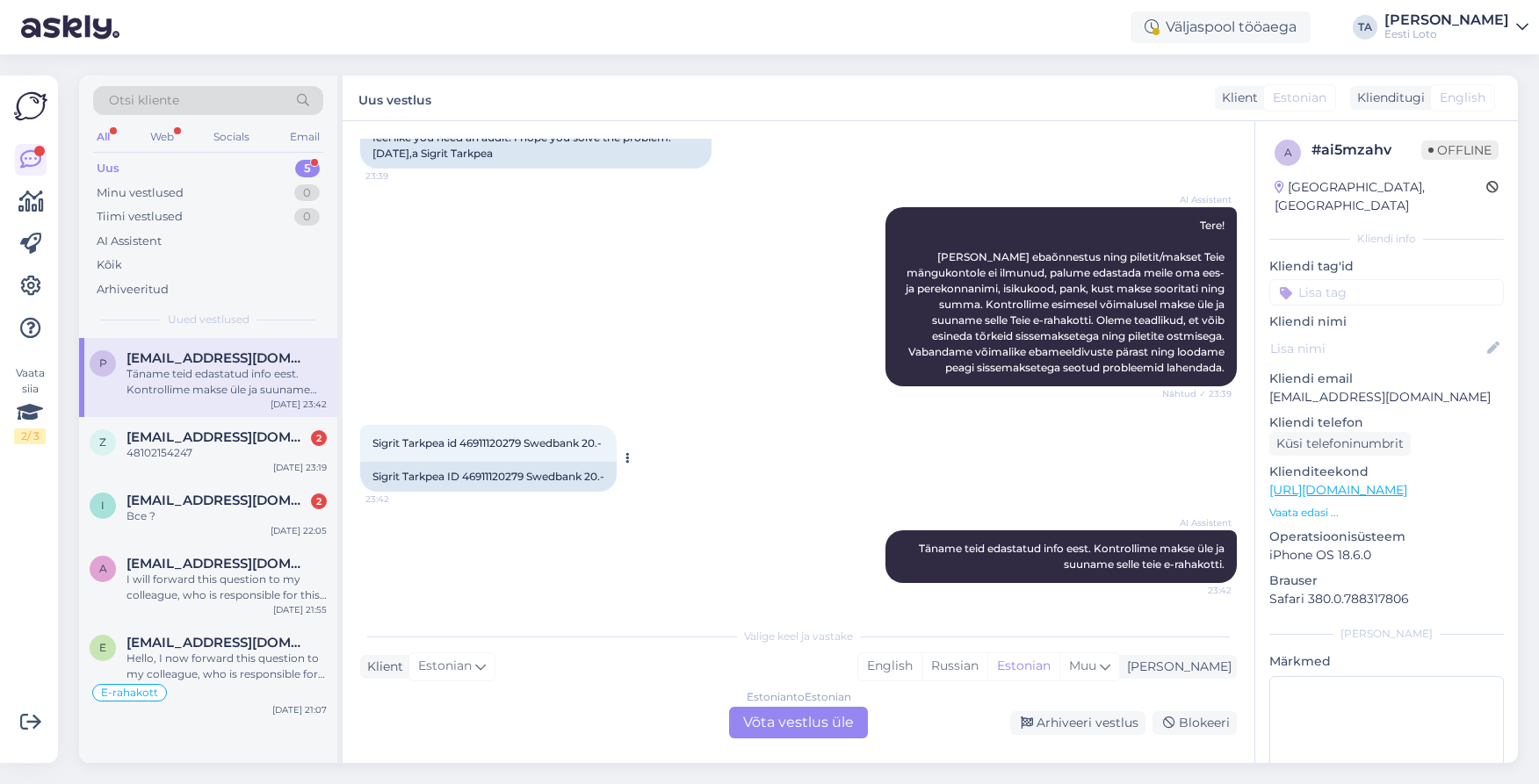
click at [490, 443] on span "Sigrit Tarkpea id 46911120279 Swedbank 20.-" at bounding box center [487, 442] width 230 height 13
copy span "46911120279"
click at [791, 718] on div "Estonian to Estonian Võta vestlus üle" at bounding box center [798, 722] width 139 height 32
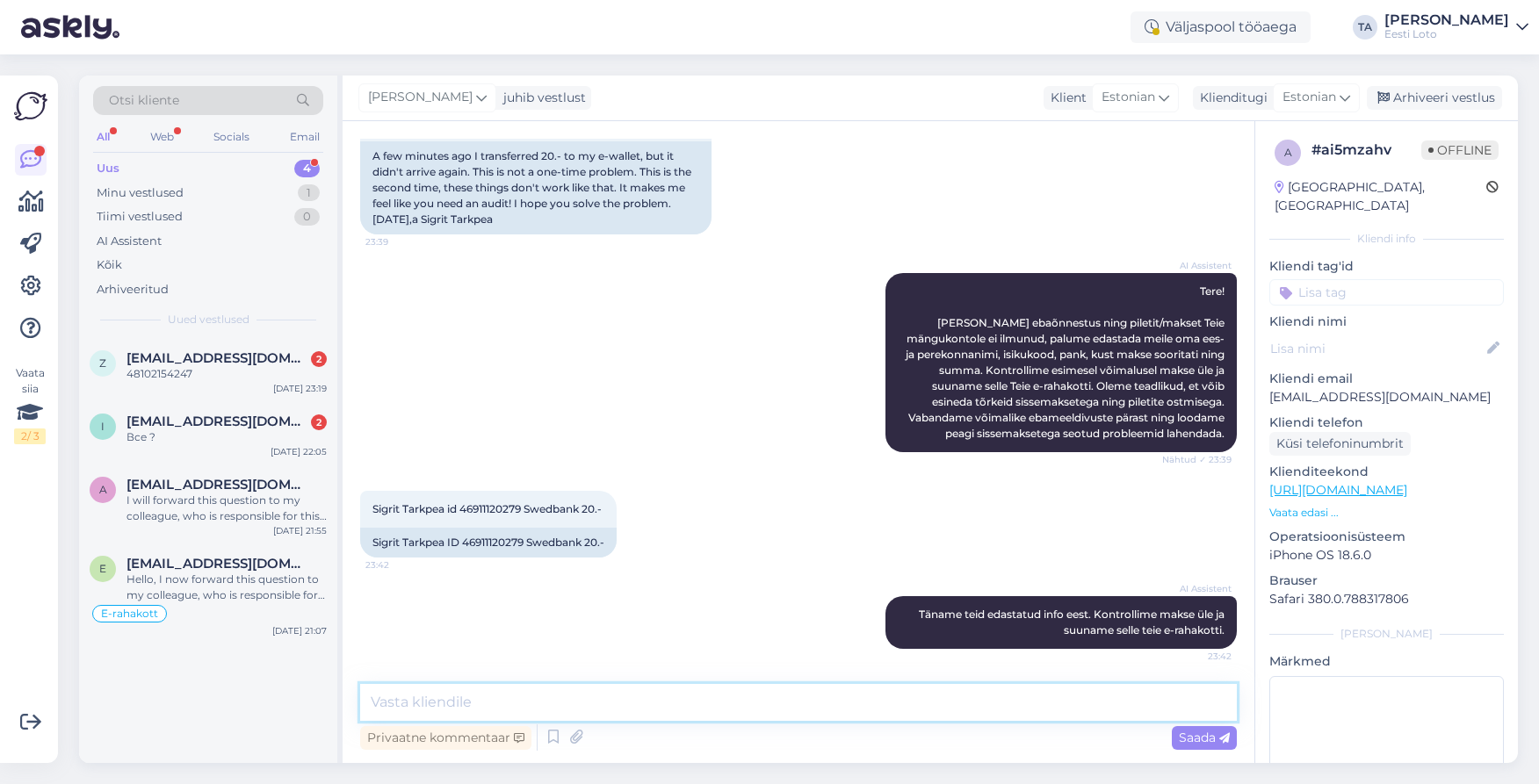
click at [563, 705] on textarea at bounding box center [798, 702] width 877 height 37
paste textarea "Kahjuks Teie sissemakse ebaõnnestus tehnilise [PERSON_NAME] tõttu. Kontrollisim…"
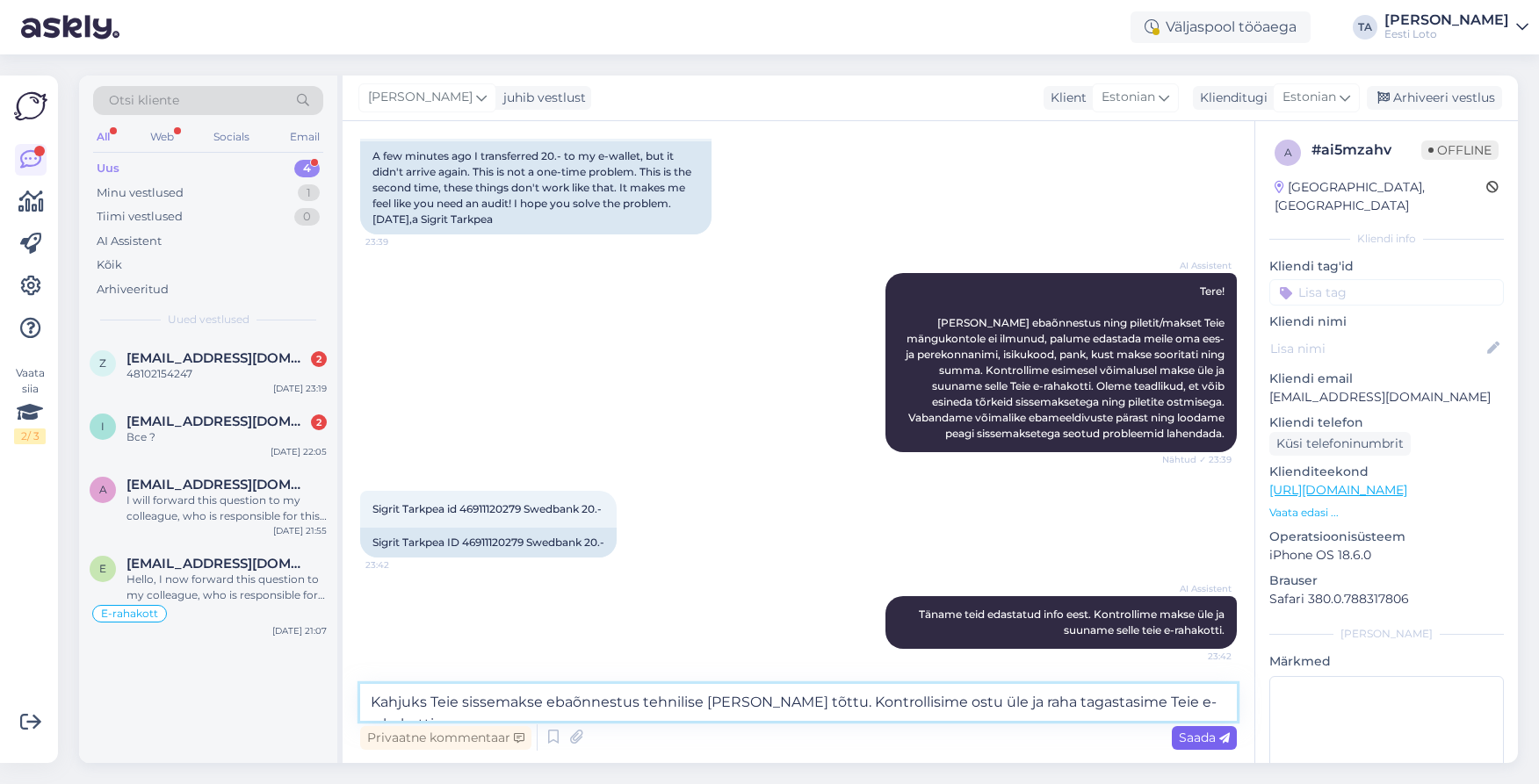
type textarea "Kahjuks Teie sissemakse ebaõnnestus tehnilise [PERSON_NAME] tõttu. Kontrollisim…"
click at [1203, 741] on span "Saada" at bounding box center [1203, 737] width 51 height 16
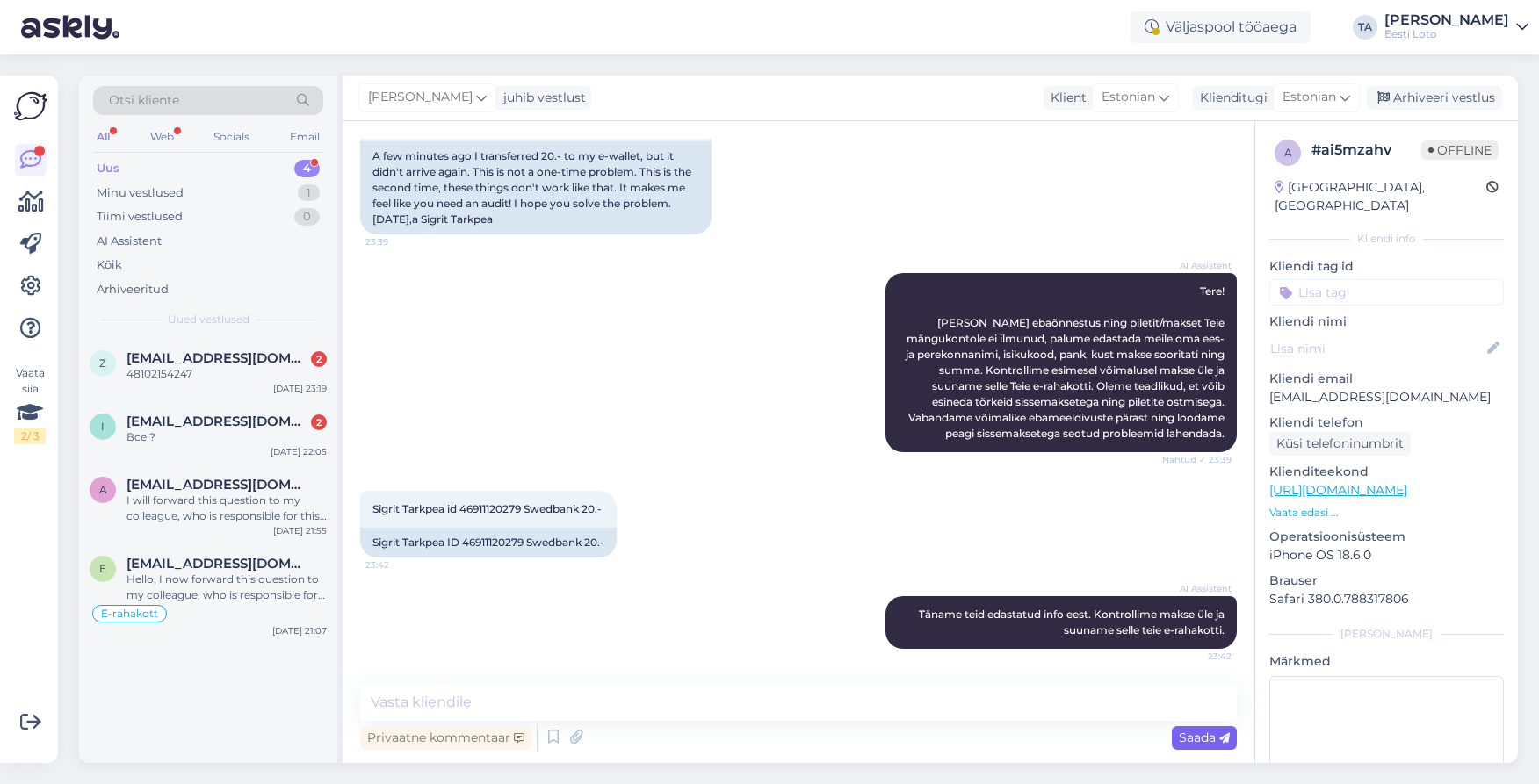
scroll to position [319, 0]
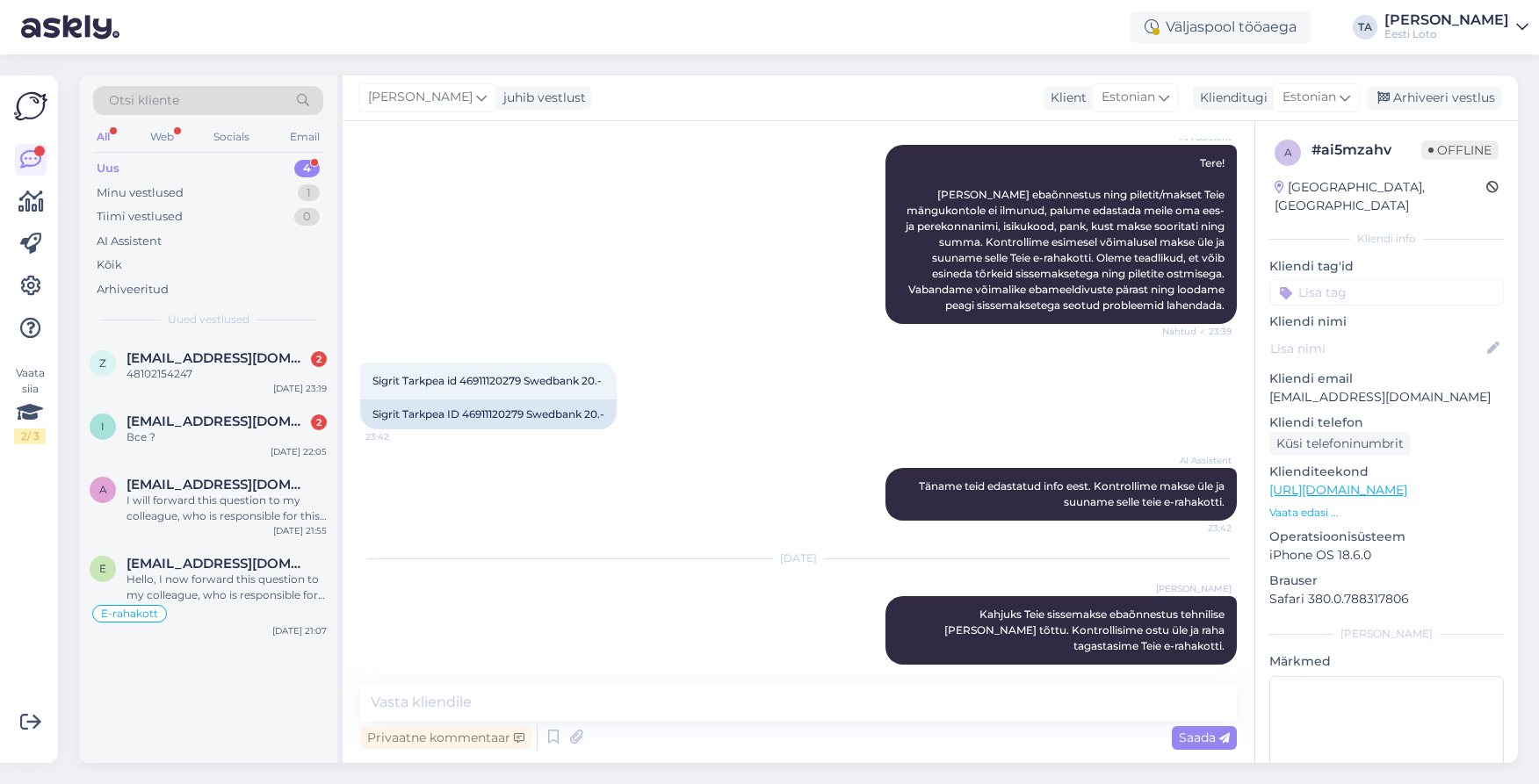
click at [1361, 279] on input at bounding box center [1386, 292] width 235 height 27
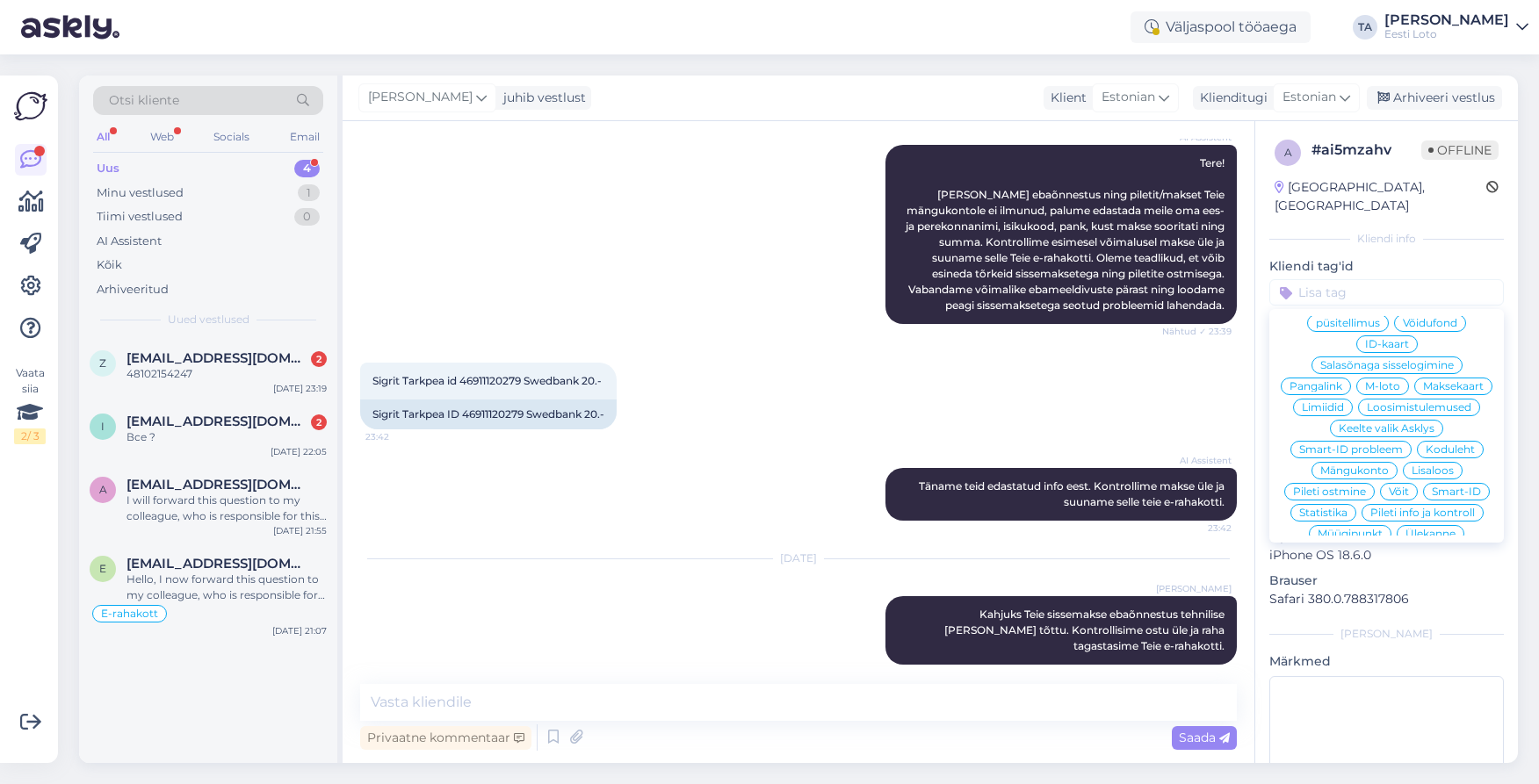
scroll to position [207, 0]
click at [1426, 529] on span "Ülekanne" at bounding box center [1430, 534] width 50 height 11
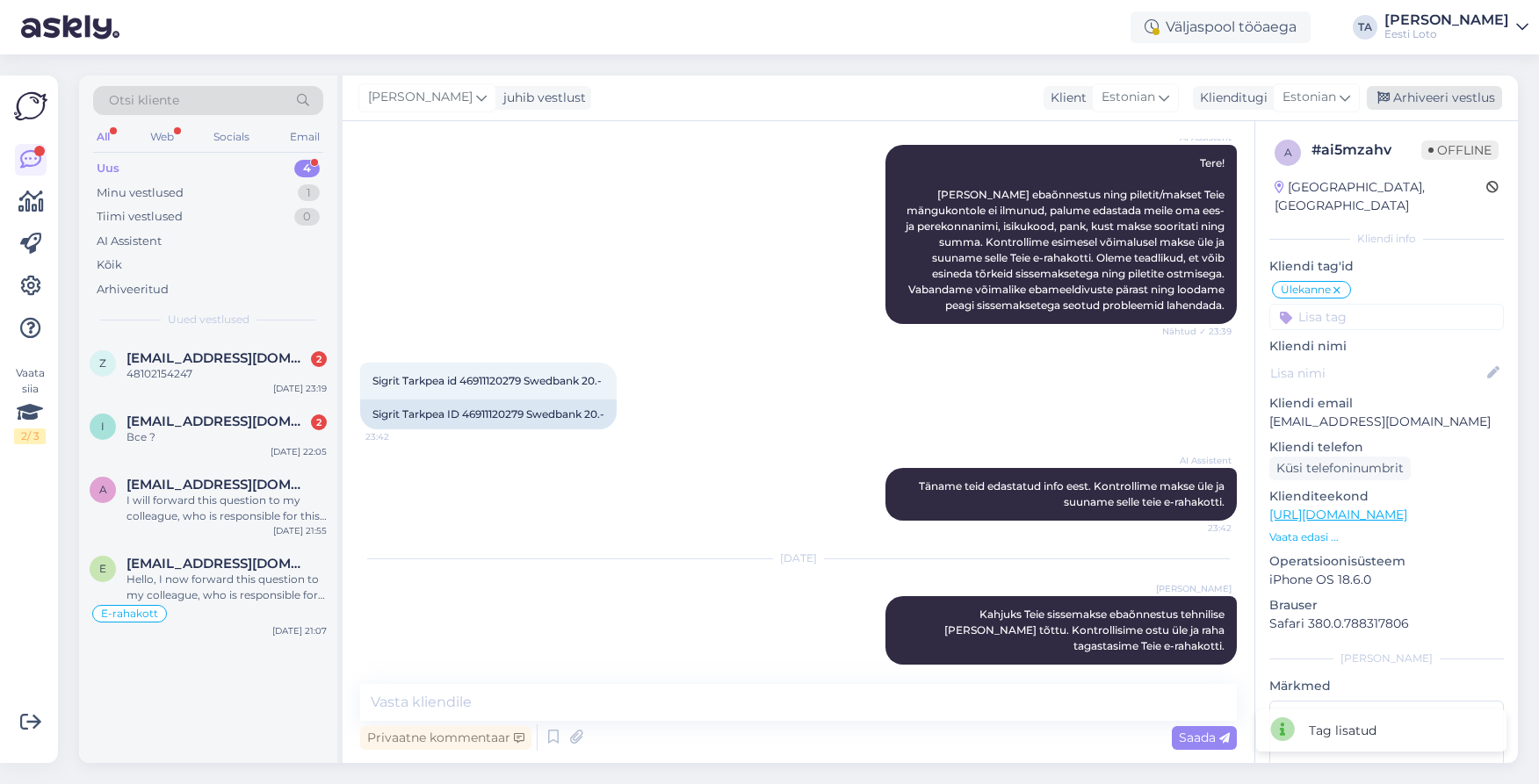
click at [1421, 95] on div "Arhiveeri vestlus" at bounding box center [1434, 98] width 135 height 24
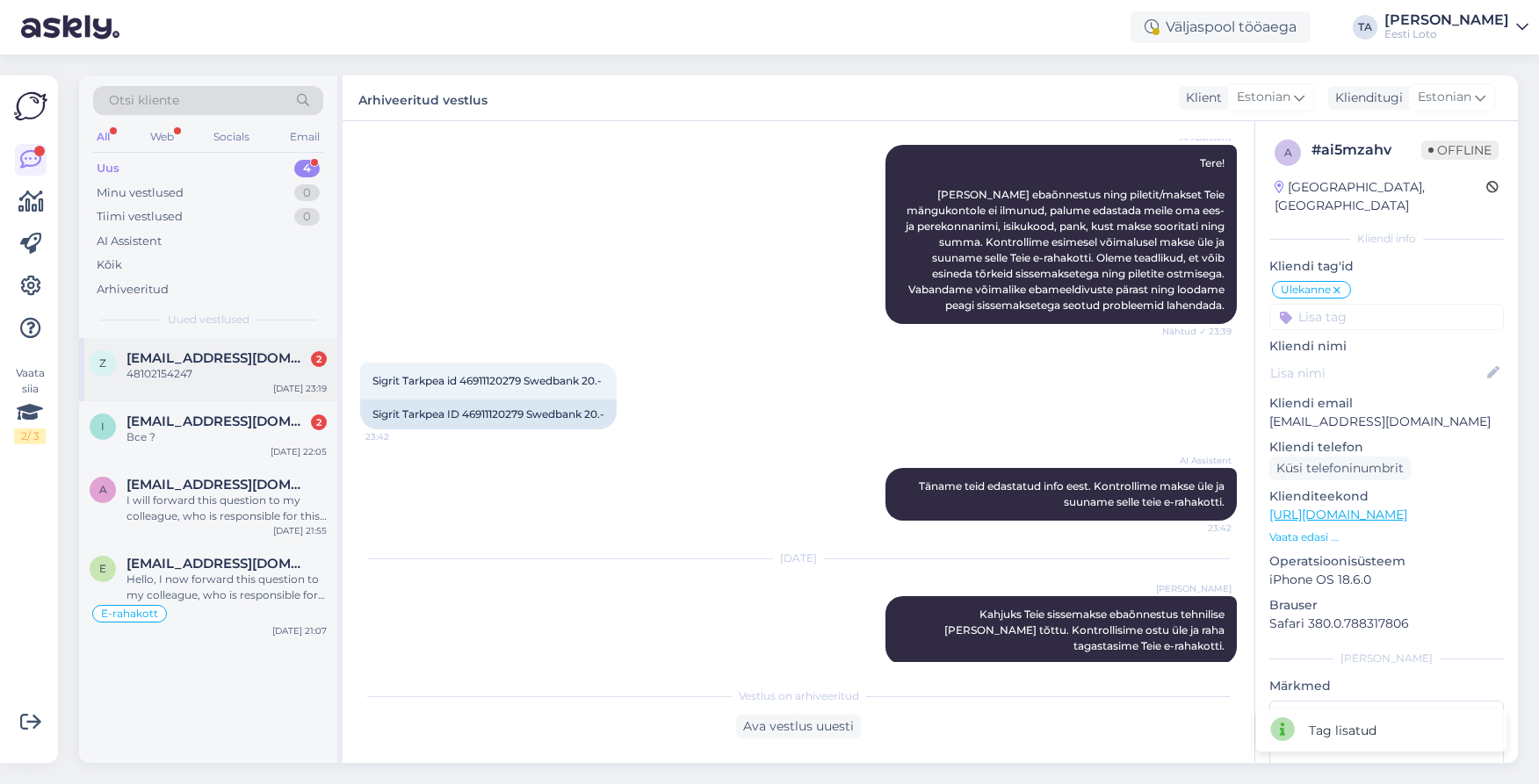
click at [230, 344] on div "z [EMAIL_ADDRESS][DOMAIN_NAME] 2 48102154247 [DATE] 23:19" at bounding box center [209, 370] width 258 height 64
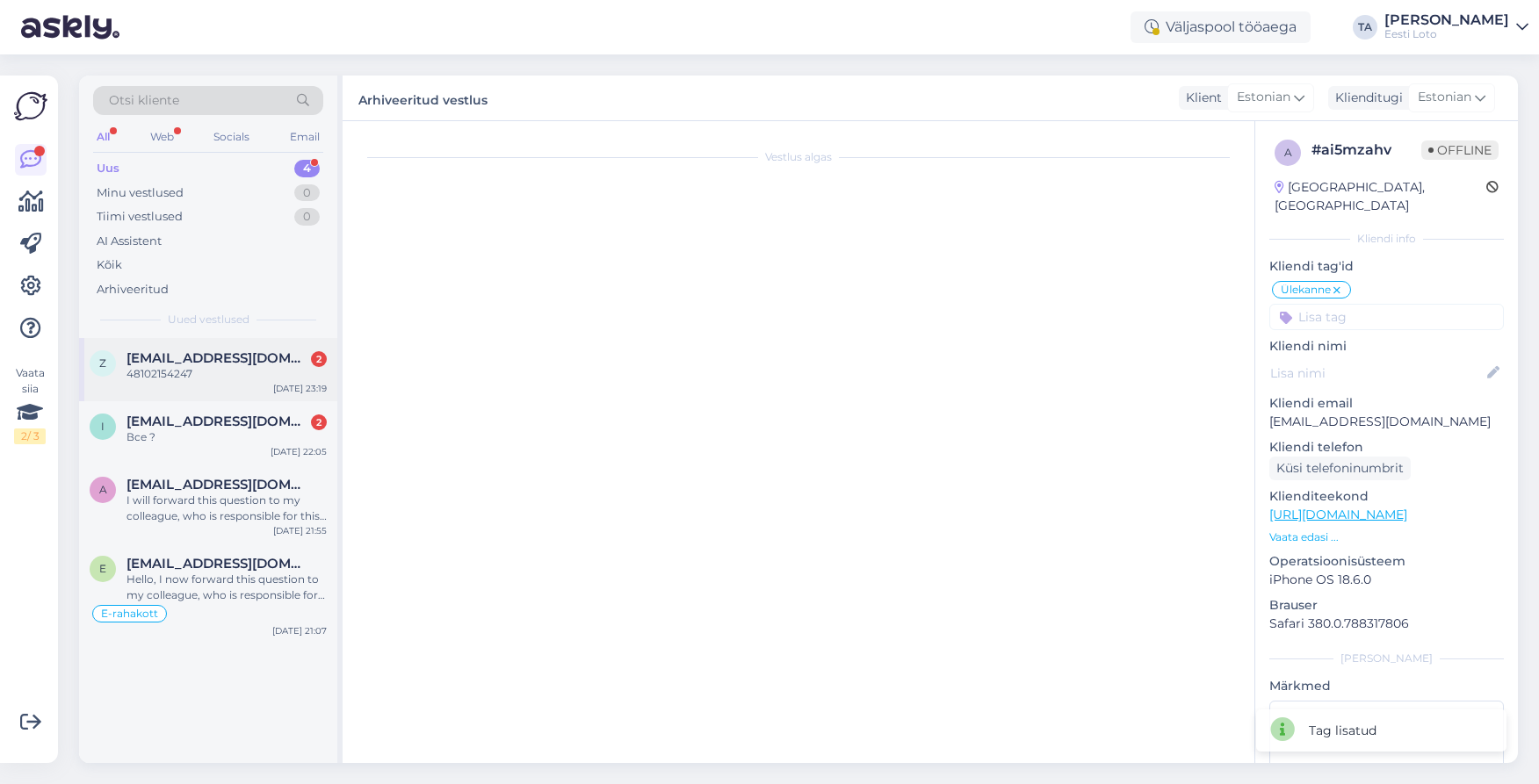
scroll to position [96, 0]
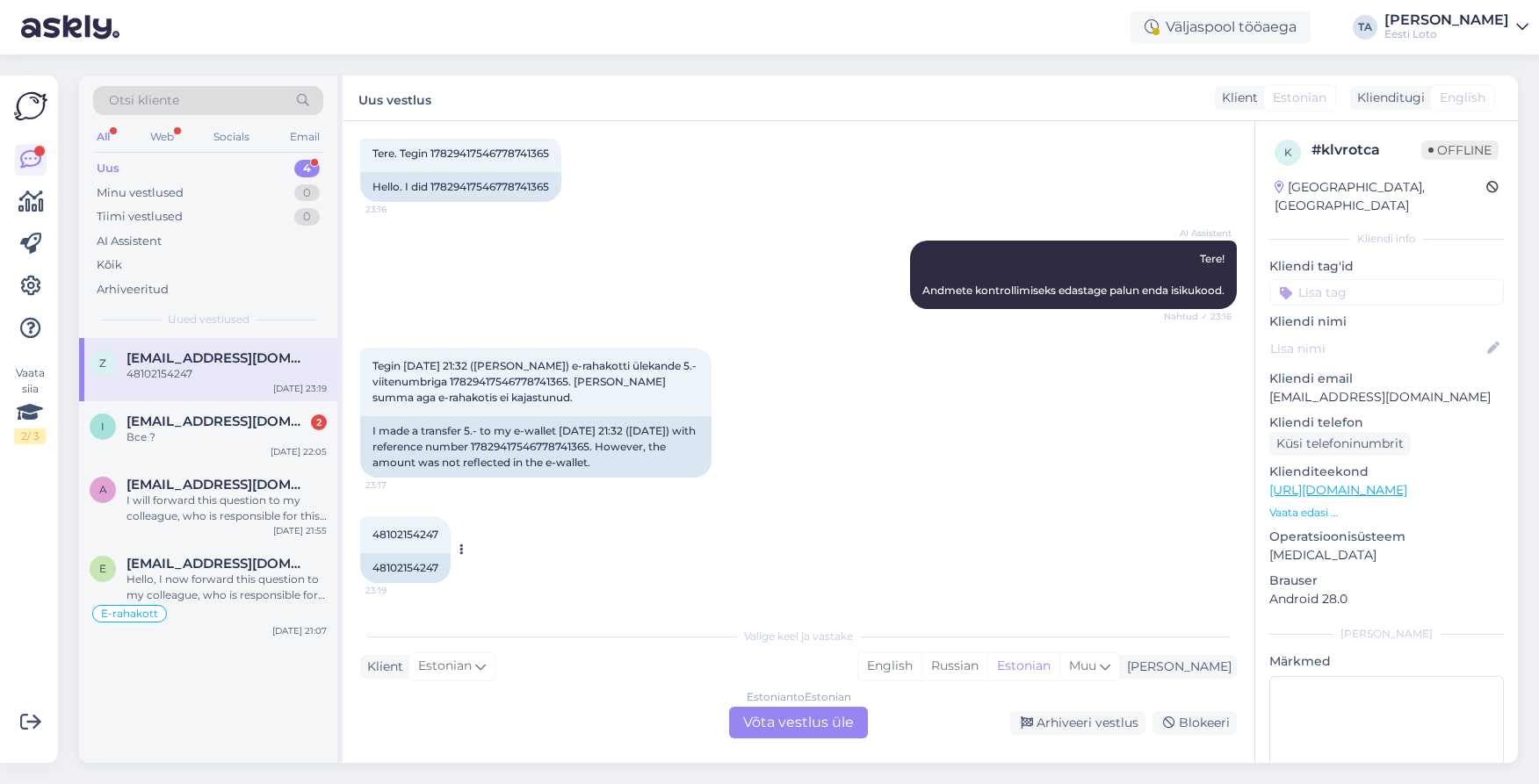
click at [411, 529] on span "48102154247" at bounding box center [406, 534] width 66 height 13
click at [411, 530] on span "48102154247" at bounding box center [406, 534] width 66 height 13
copy span "48102154247"
click at [790, 729] on div "Estonian to Estonian Võta vestlus üle" at bounding box center [798, 722] width 139 height 32
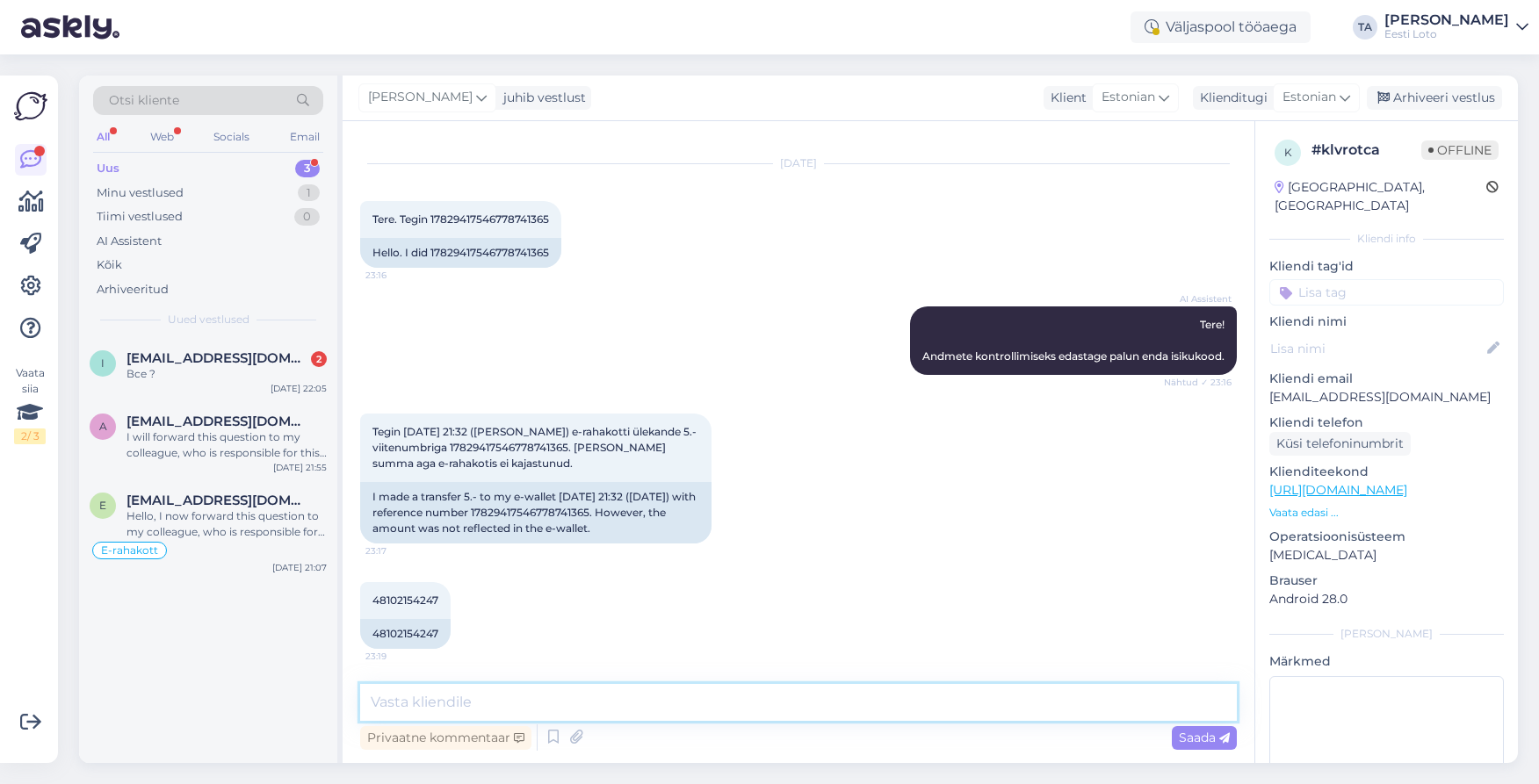
click at [493, 706] on textarea at bounding box center [798, 702] width 877 height 37
paste textarea "Kahjuks Teie sissemakse ebaõnnestus tehnilise [PERSON_NAME] tõttu. Kontrollisim…"
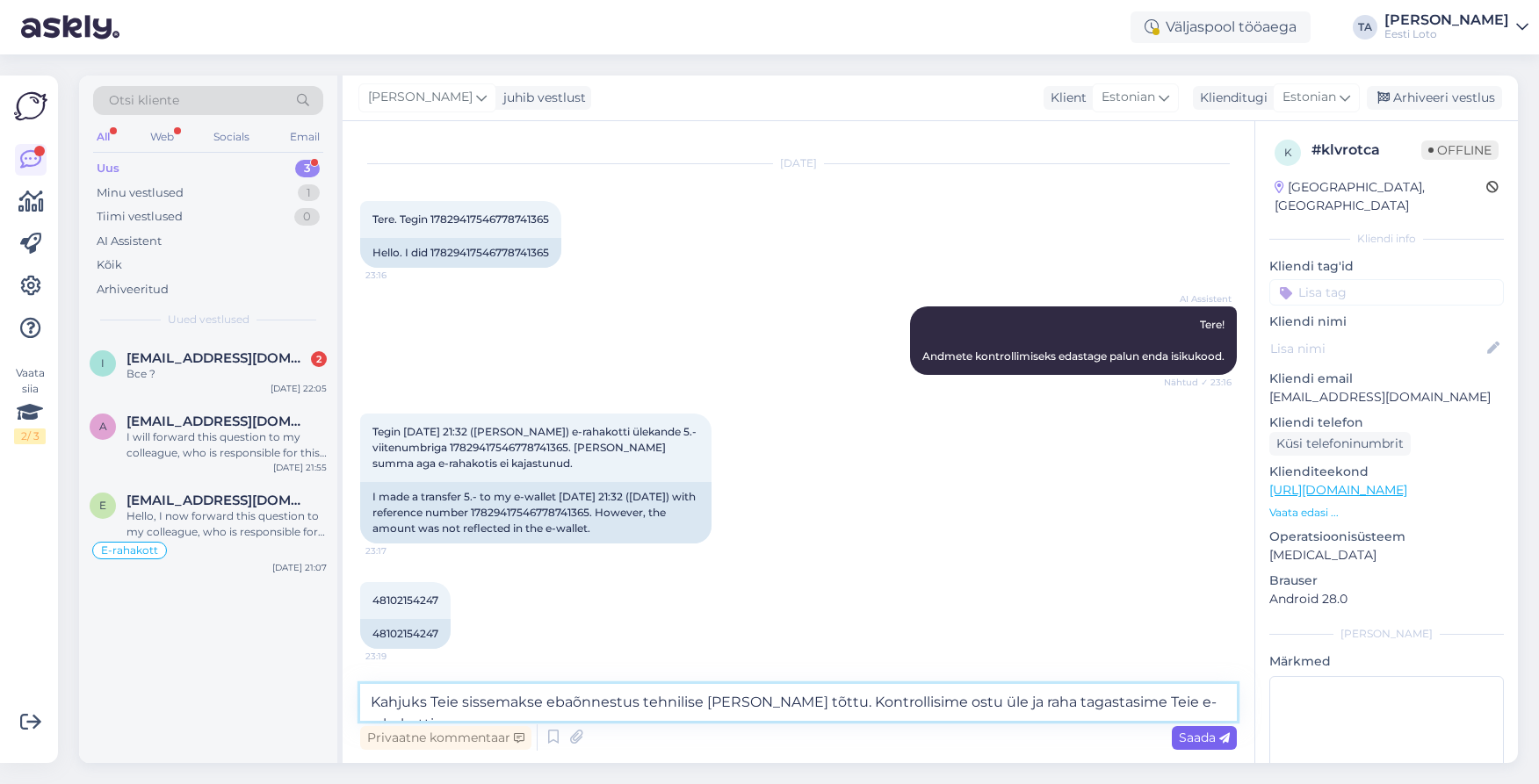
type textarea "Kahjuks Teie sissemakse ebaõnnestus tehnilise [PERSON_NAME] tõttu. Kontrollisim…"
click at [1196, 736] on span "Saada" at bounding box center [1203, 737] width 51 height 16
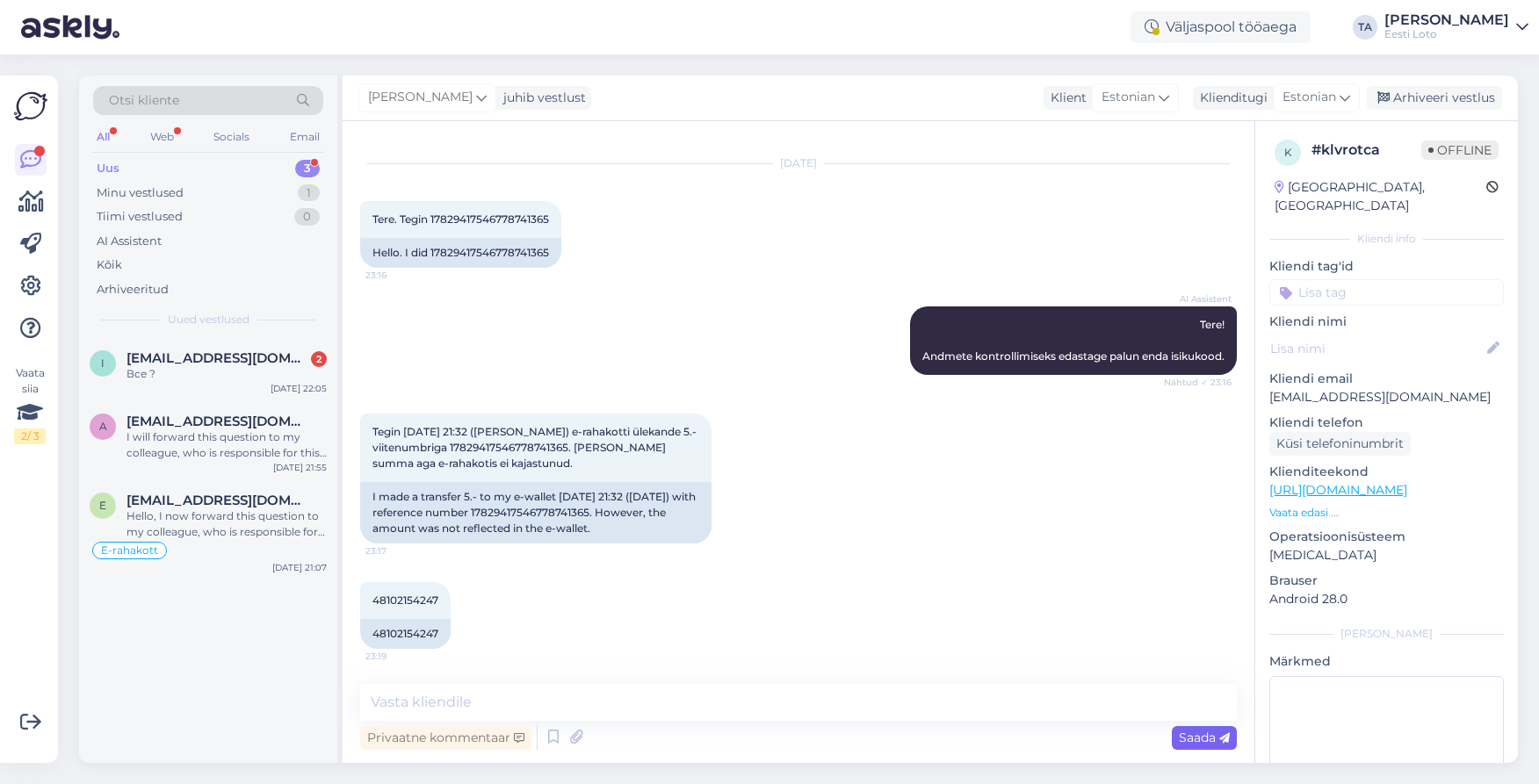
scroll to position [159, 0]
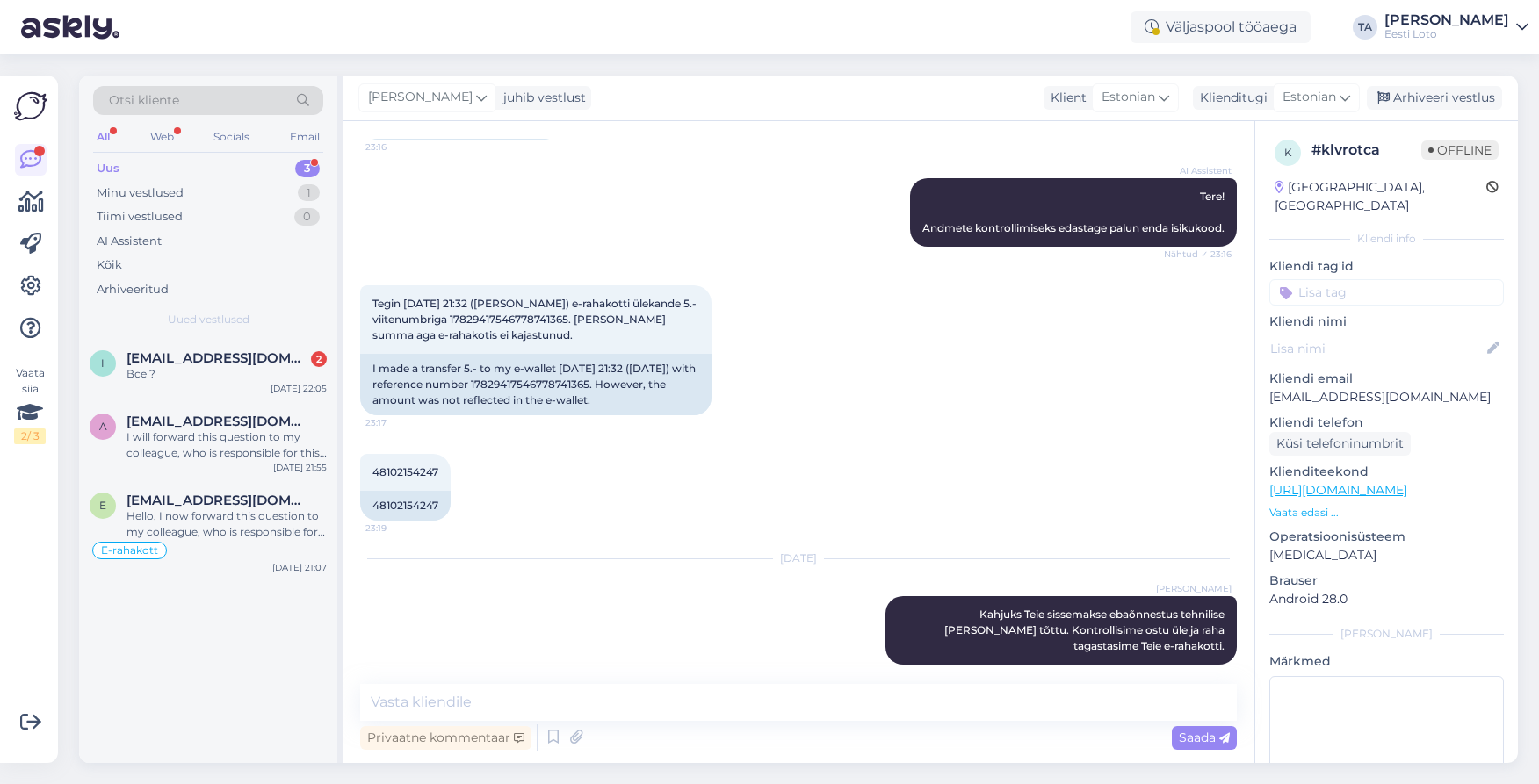
click at [1336, 284] on input at bounding box center [1386, 292] width 235 height 27
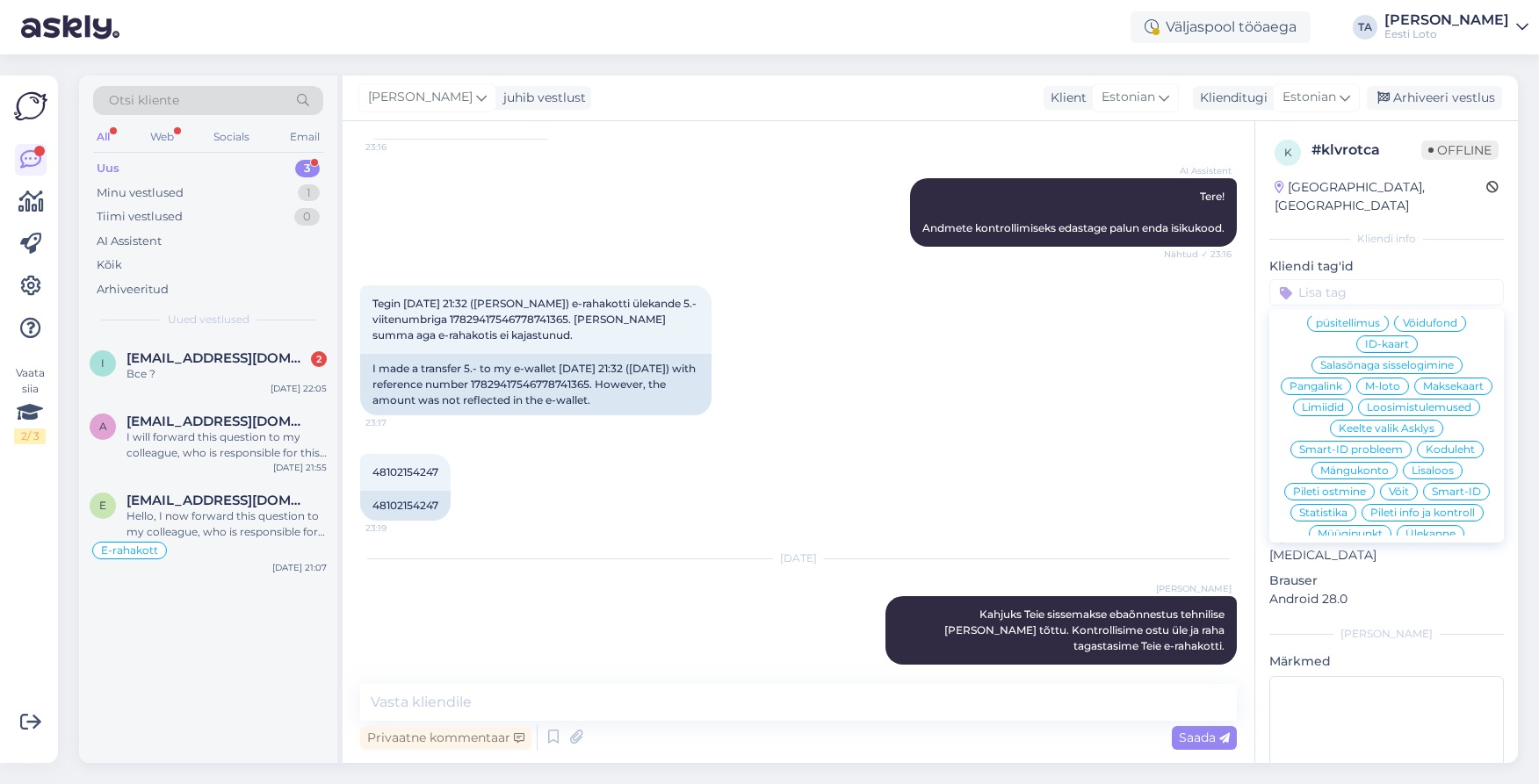
click at [1417, 529] on span "Ülekanne" at bounding box center [1430, 534] width 50 height 11
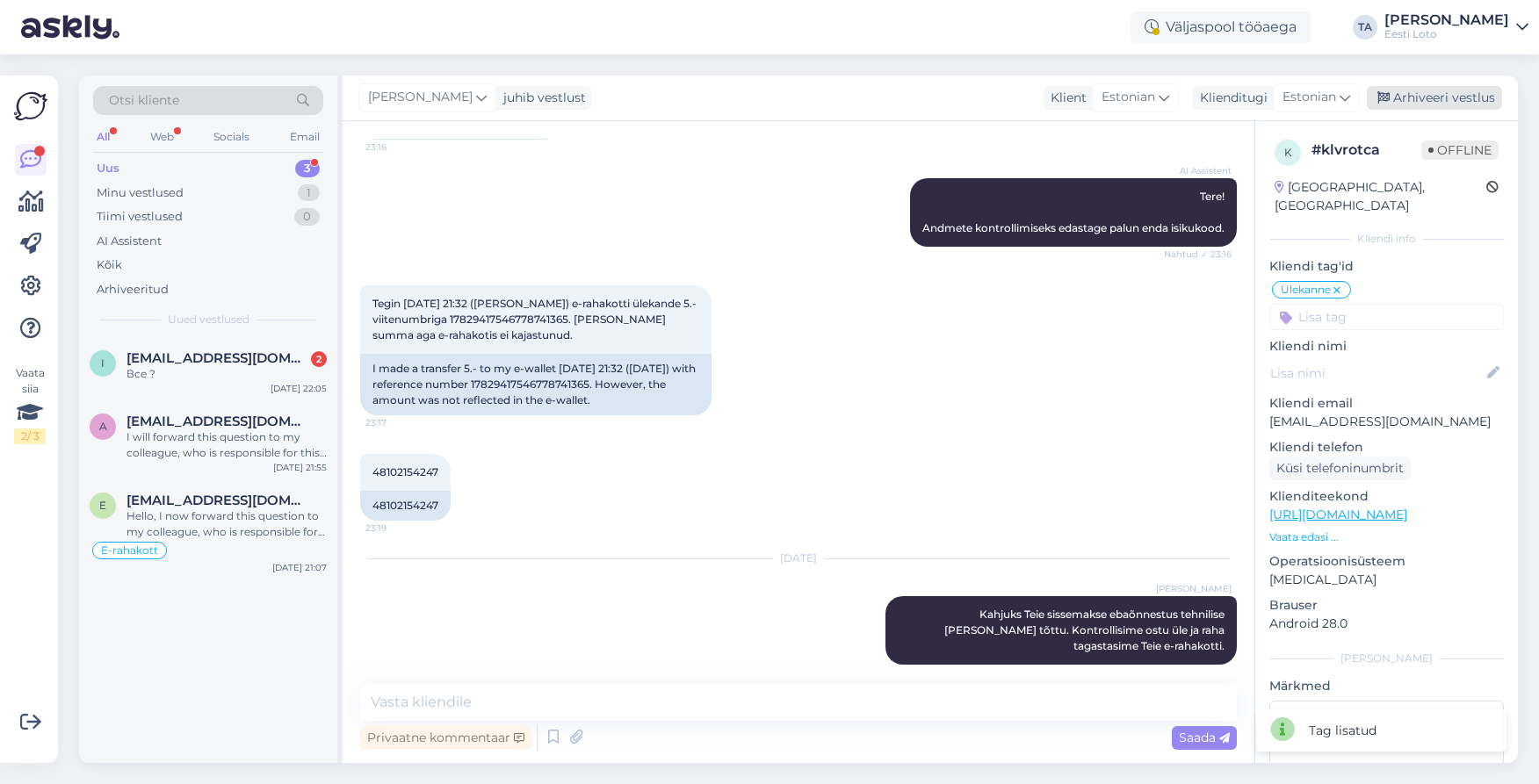
click at [1420, 104] on div "Arhiveeri vestlus" at bounding box center [1434, 98] width 135 height 24
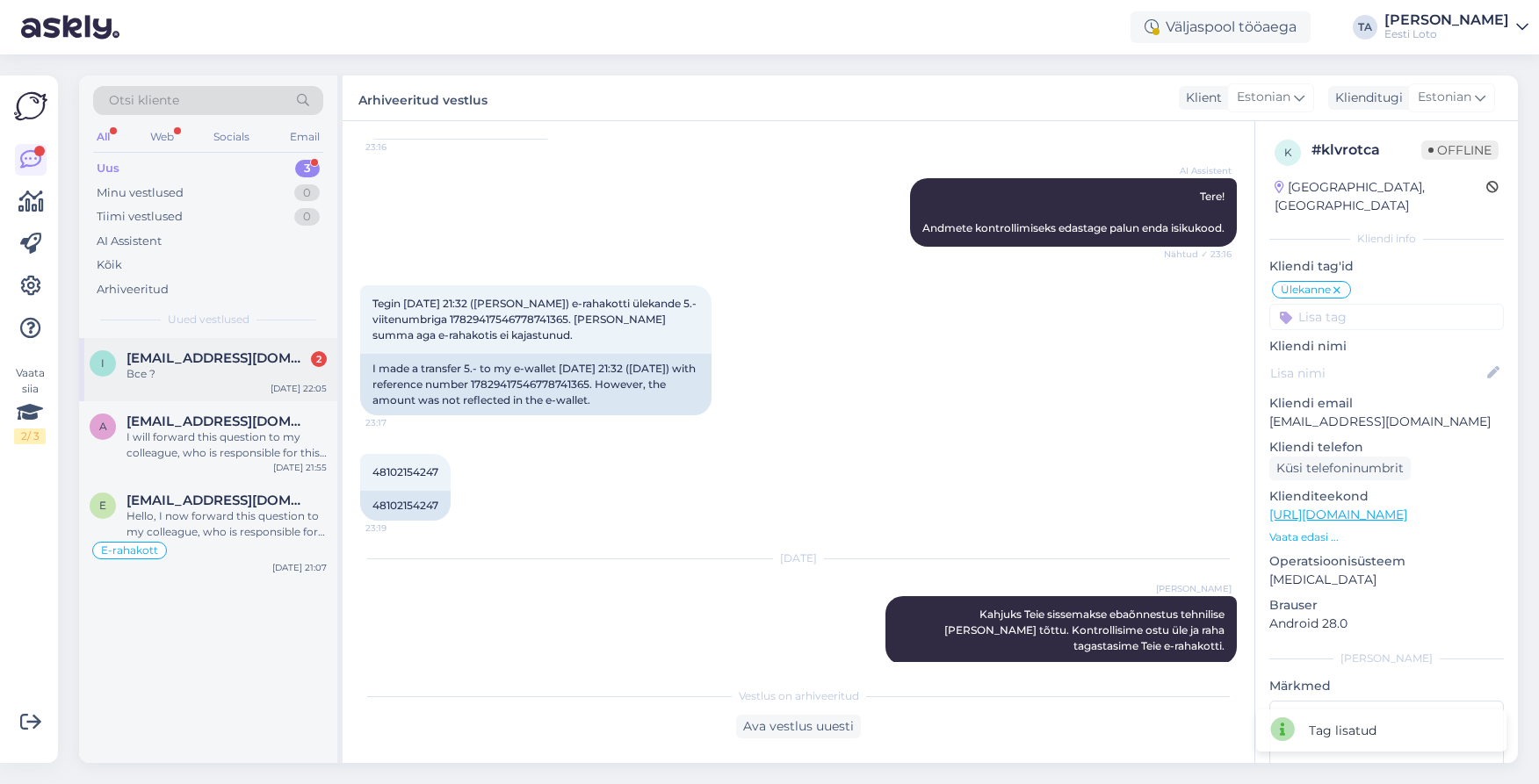
click at [193, 358] on span "[EMAIL_ADDRESS][DOMAIN_NAME]" at bounding box center [218, 358] width 183 height 16
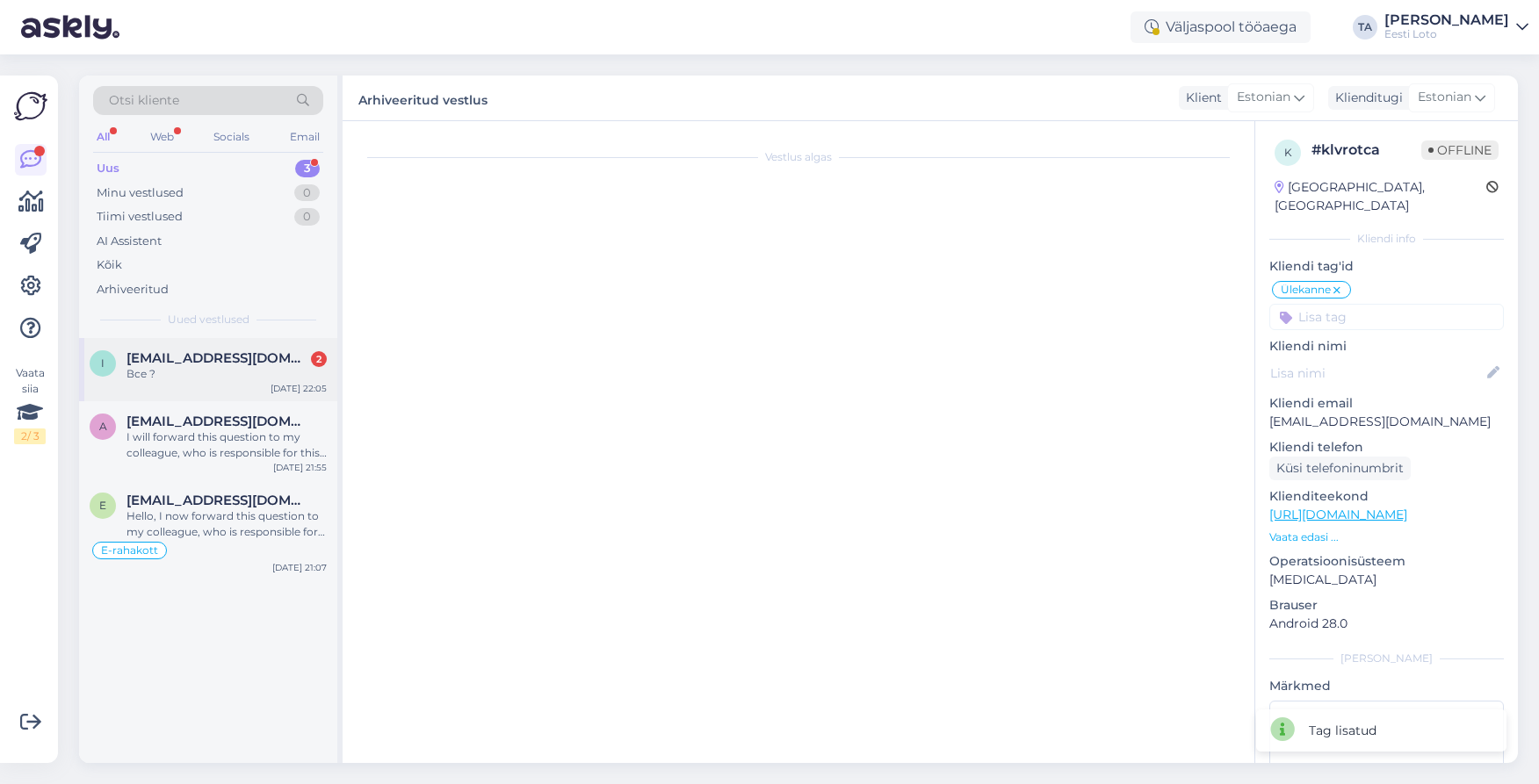
scroll to position [838, 0]
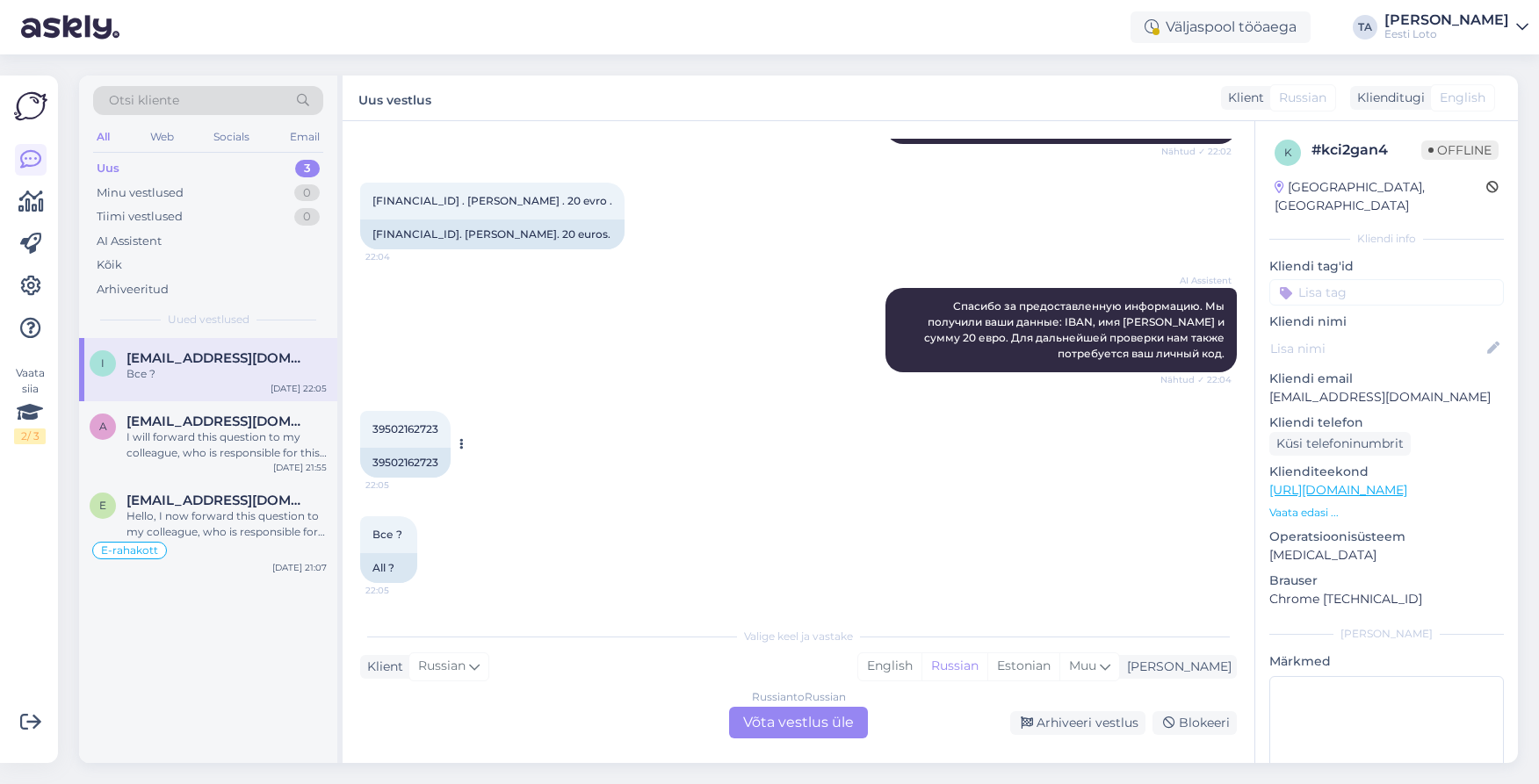
click at [404, 425] on span "39502162723" at bounding box center [406, 428] width 66 height 13
copy span "39502162723"
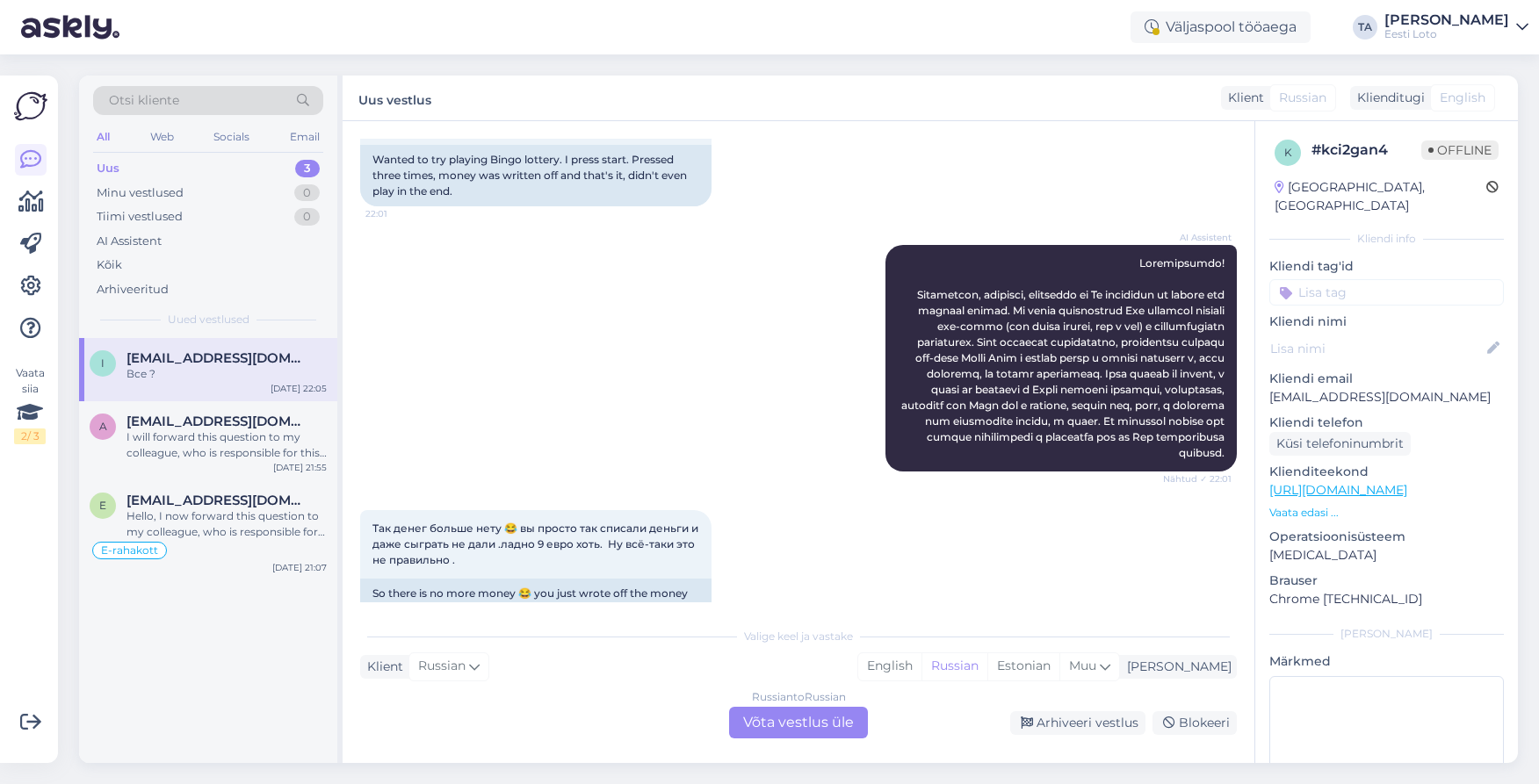
scroll to position [0, 0]
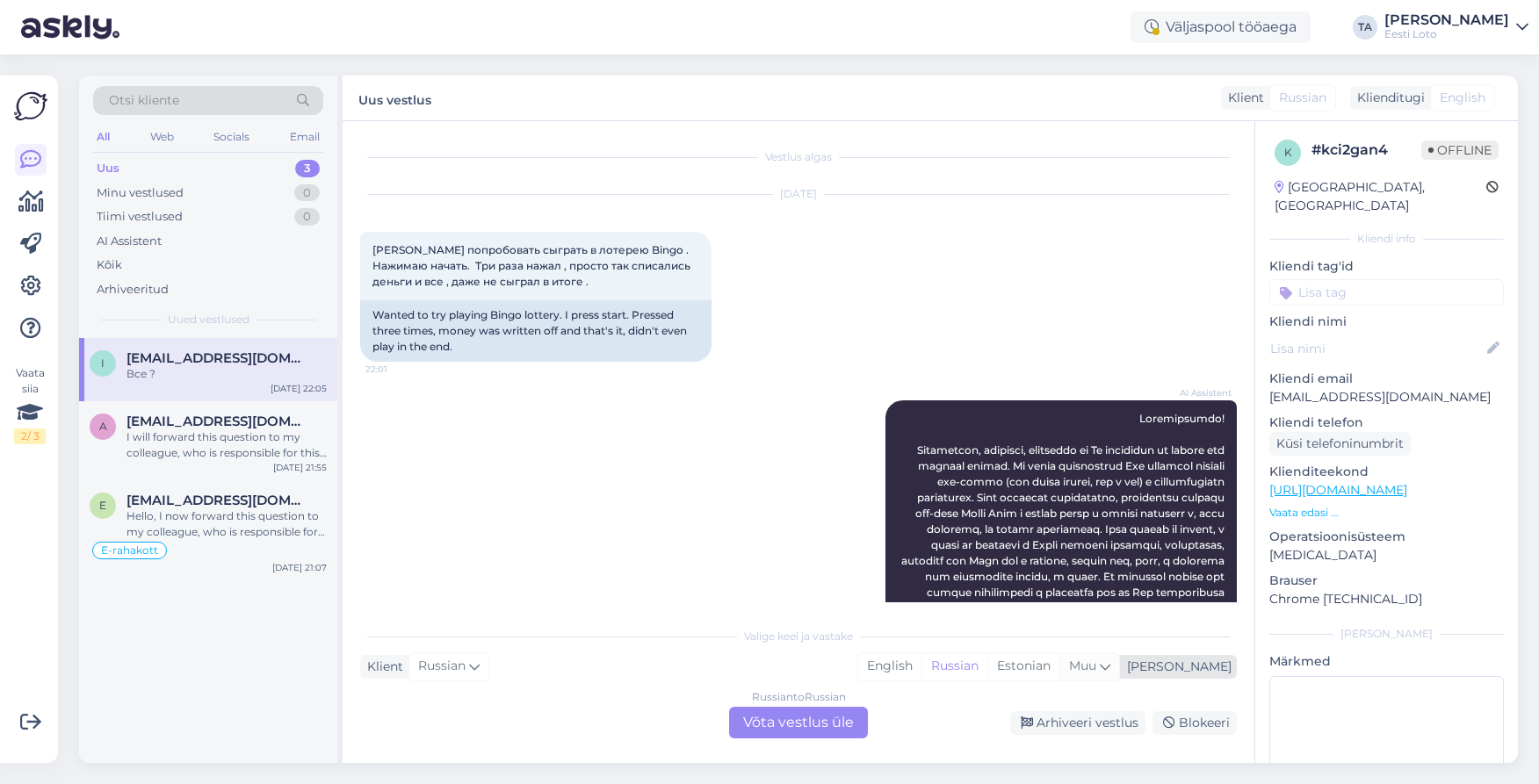
click at [1096, 664] on span "Muu" at bounding box center [1082, 666] width 27 height 16
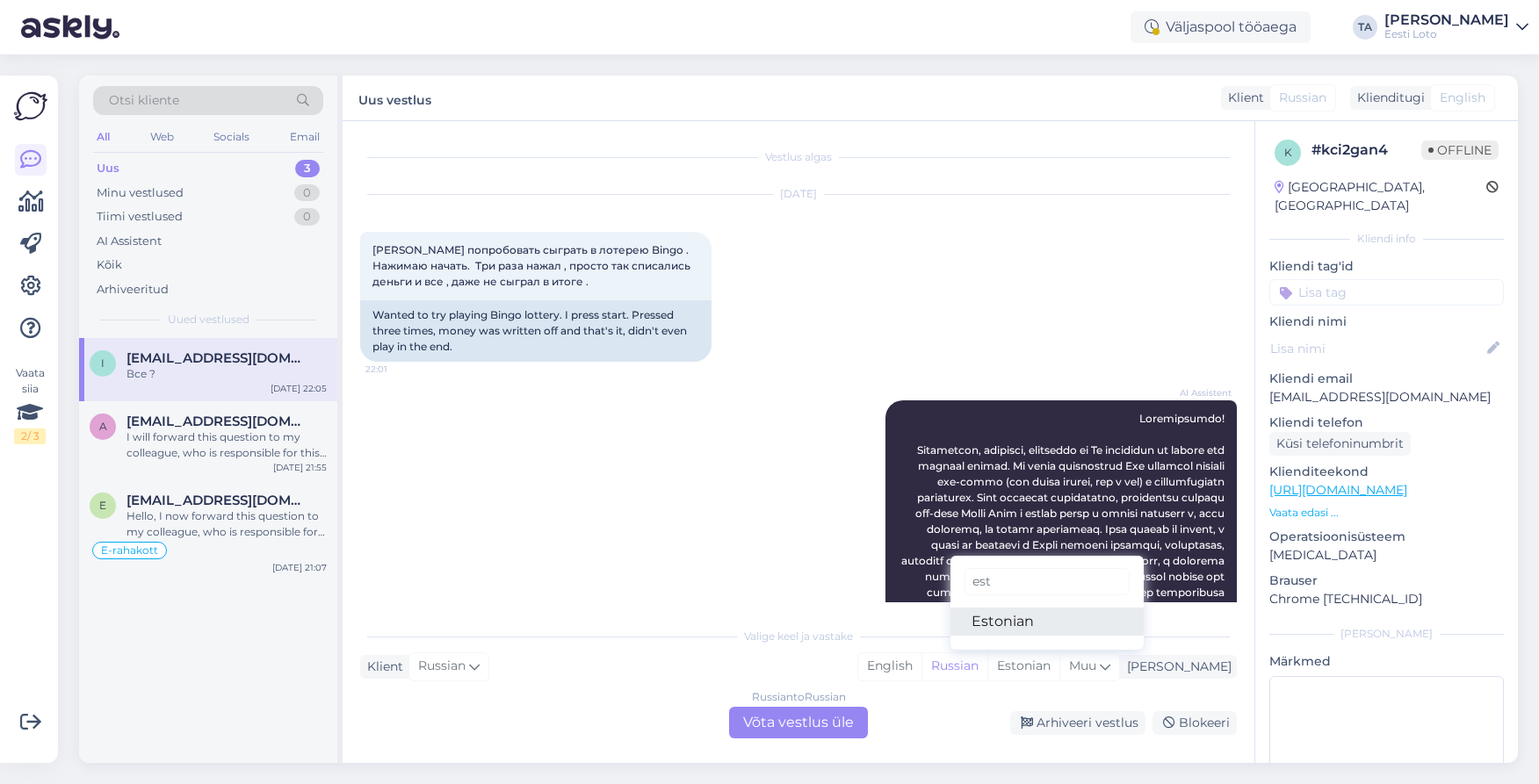
type input "est"
click at [1058, 618] on link "Estonian" at bounding box center [1047, 621] width 193 height 28
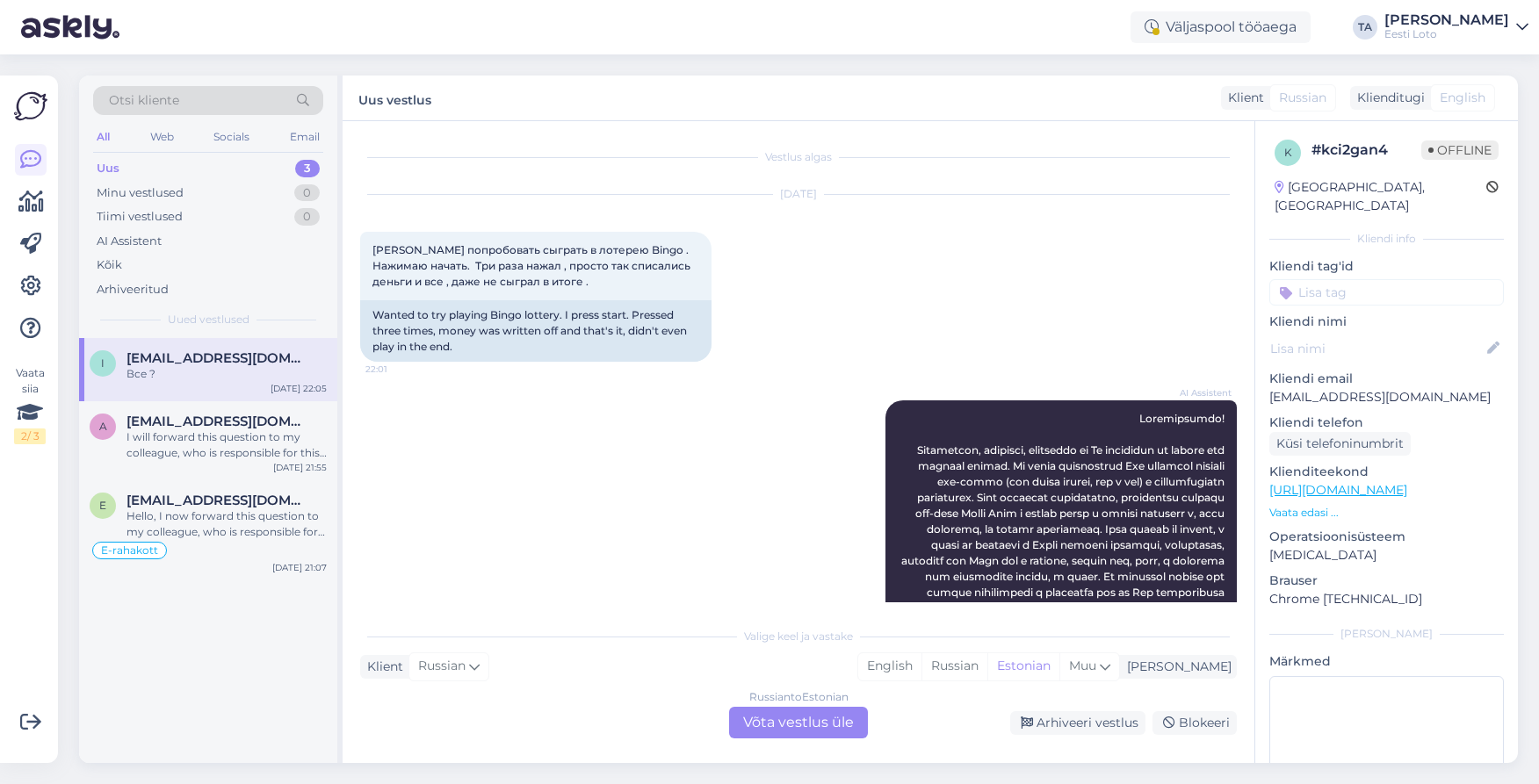
click at [809, 723] on div "Russian to Estonian Võta vestlus üle" at bounding box center [798, 722] width 139 height 32
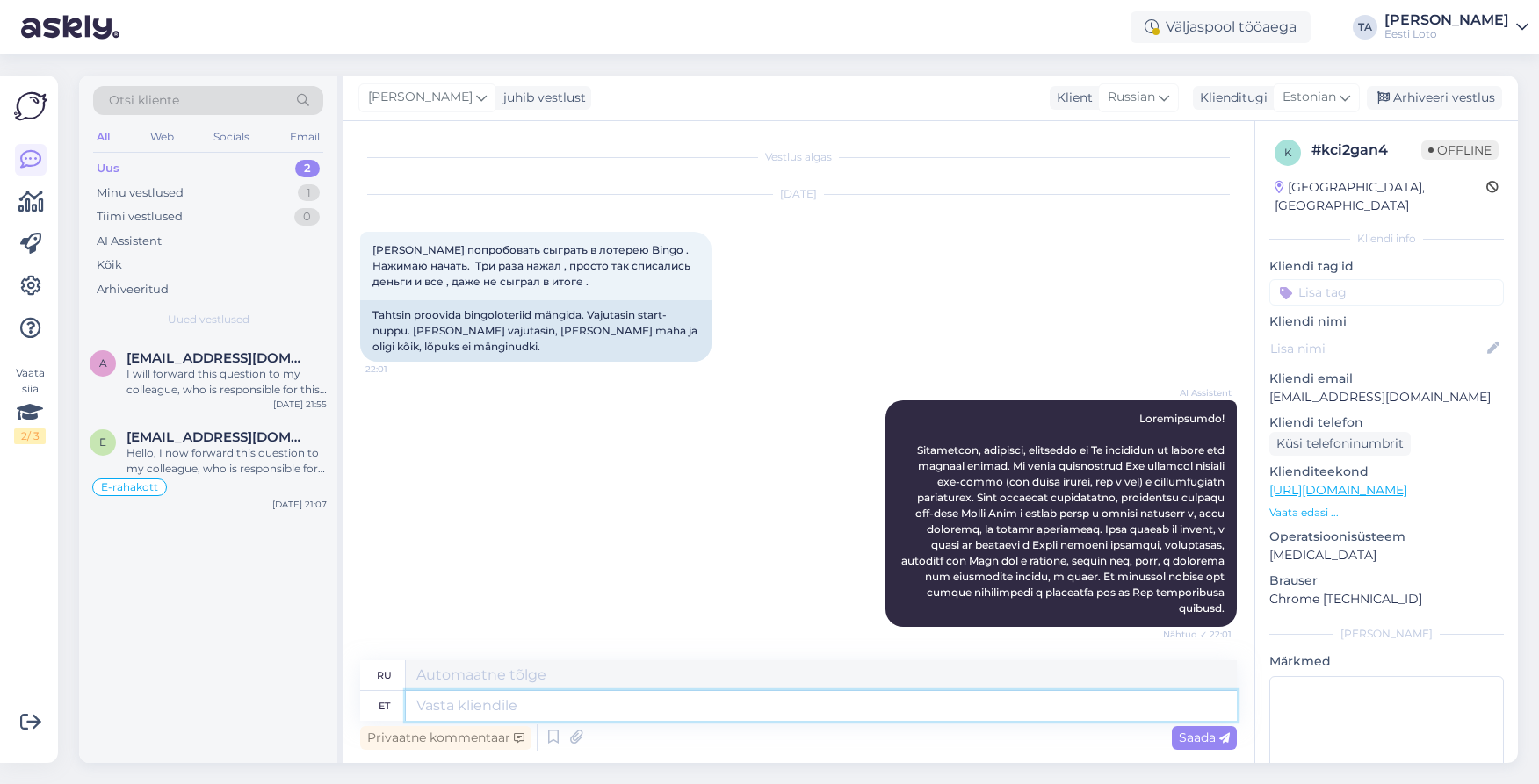
click at [459, 710] on textarea at bounding box center [821, 706] width 831 height 30
paste textarea "Tere Täname Teid kirja eest. Tõrkega piletit on võimalik uuesti läbi mängida, v…"
type textarea "Tere Täname Teid kirja eest. Tõrkega piletit on võimalik uuesti läbi mängida, v…"
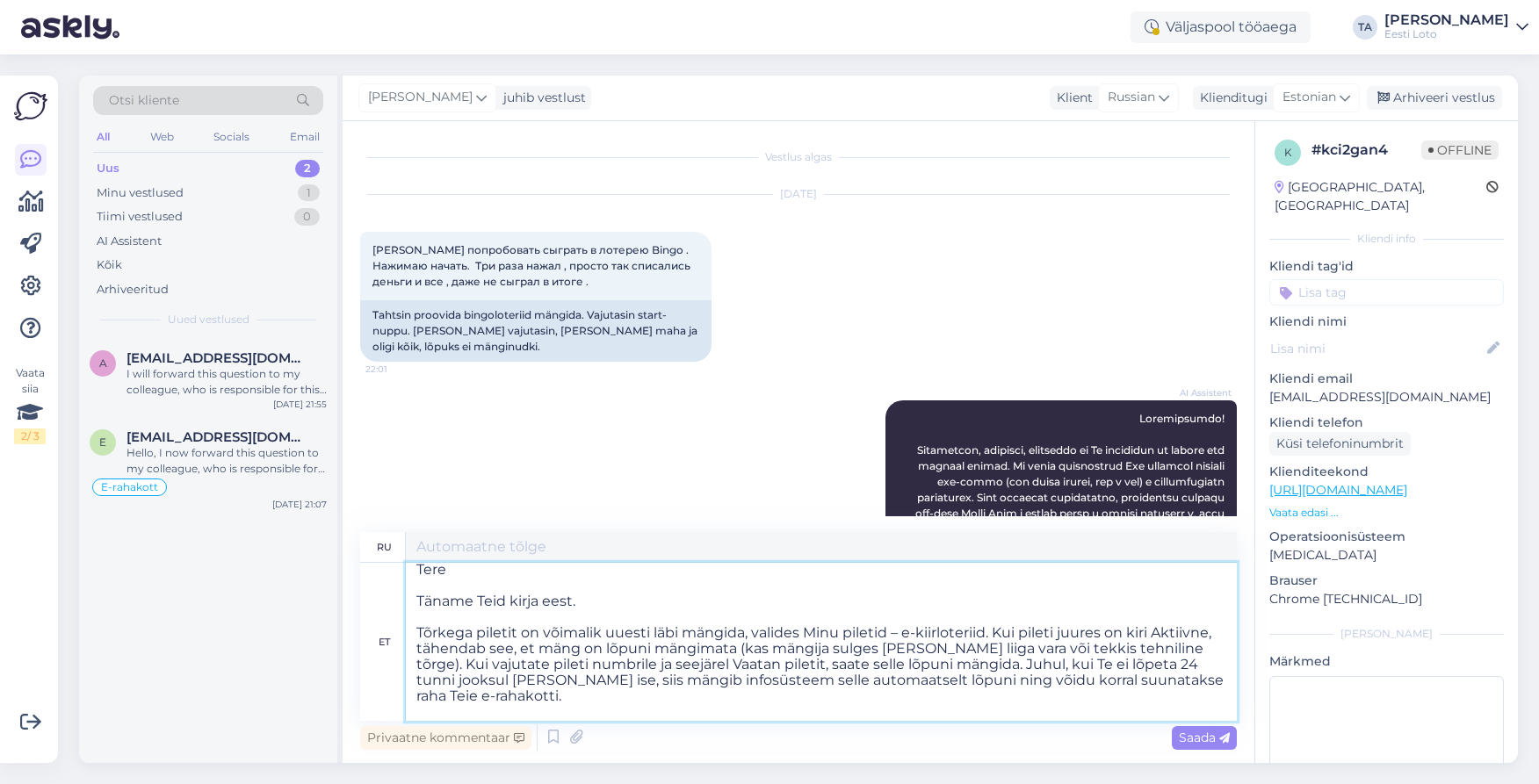
type textarea "Loremipsumdo Sitamet co adip elitse. Do eiusmo tempo incidid u labor e dolorem,…"
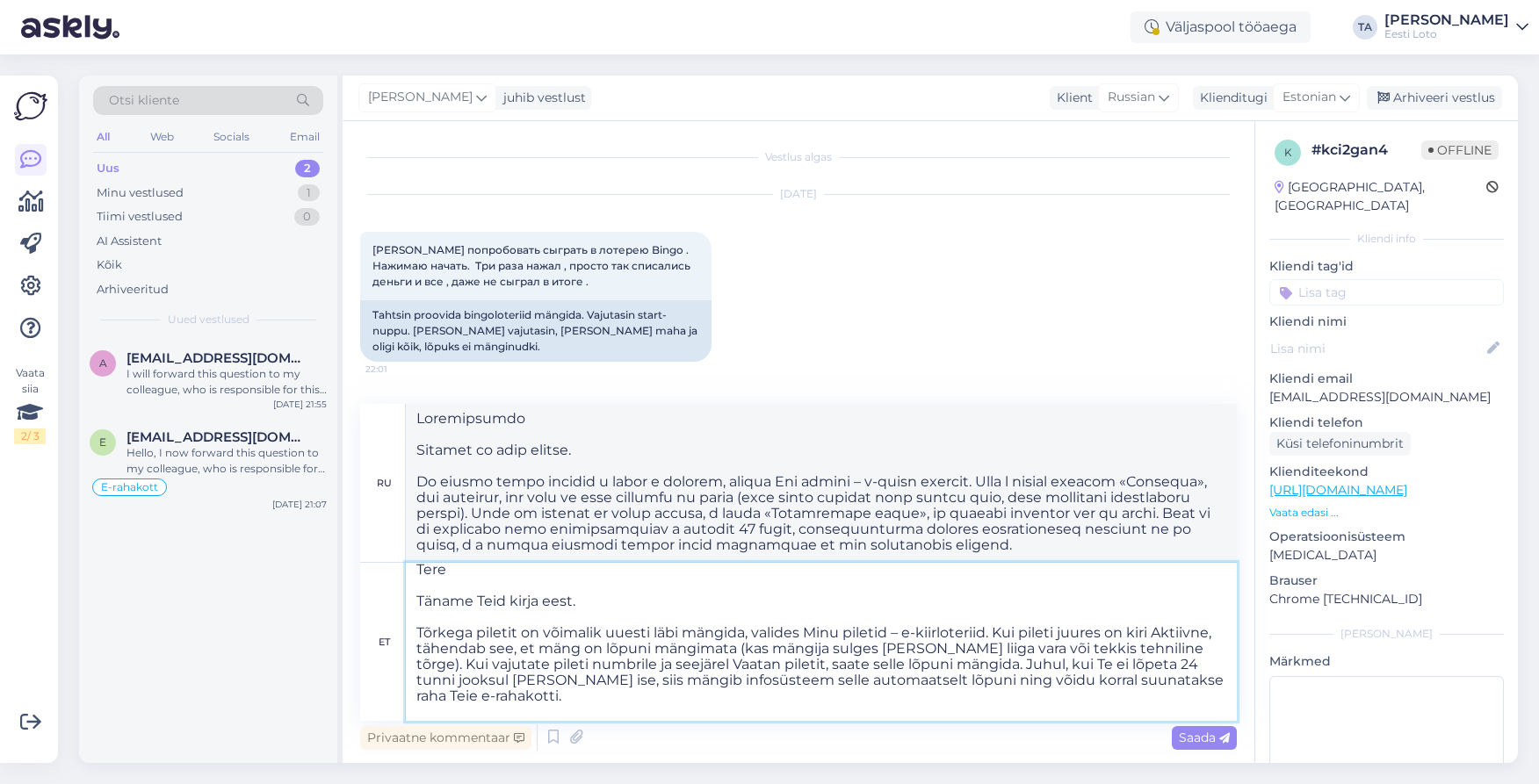
drag, startPoint x: 576, startPoint y: 602, endPoint x: 414, endPoint y: 602, distance: 162.0
click at [414, 602] on textarea "Tere Täname Teid kirja eest. Tõrkega piletit on võimalik uuesti läbi mängida, v…" at bounding box center [821, 641] width 831 height 158
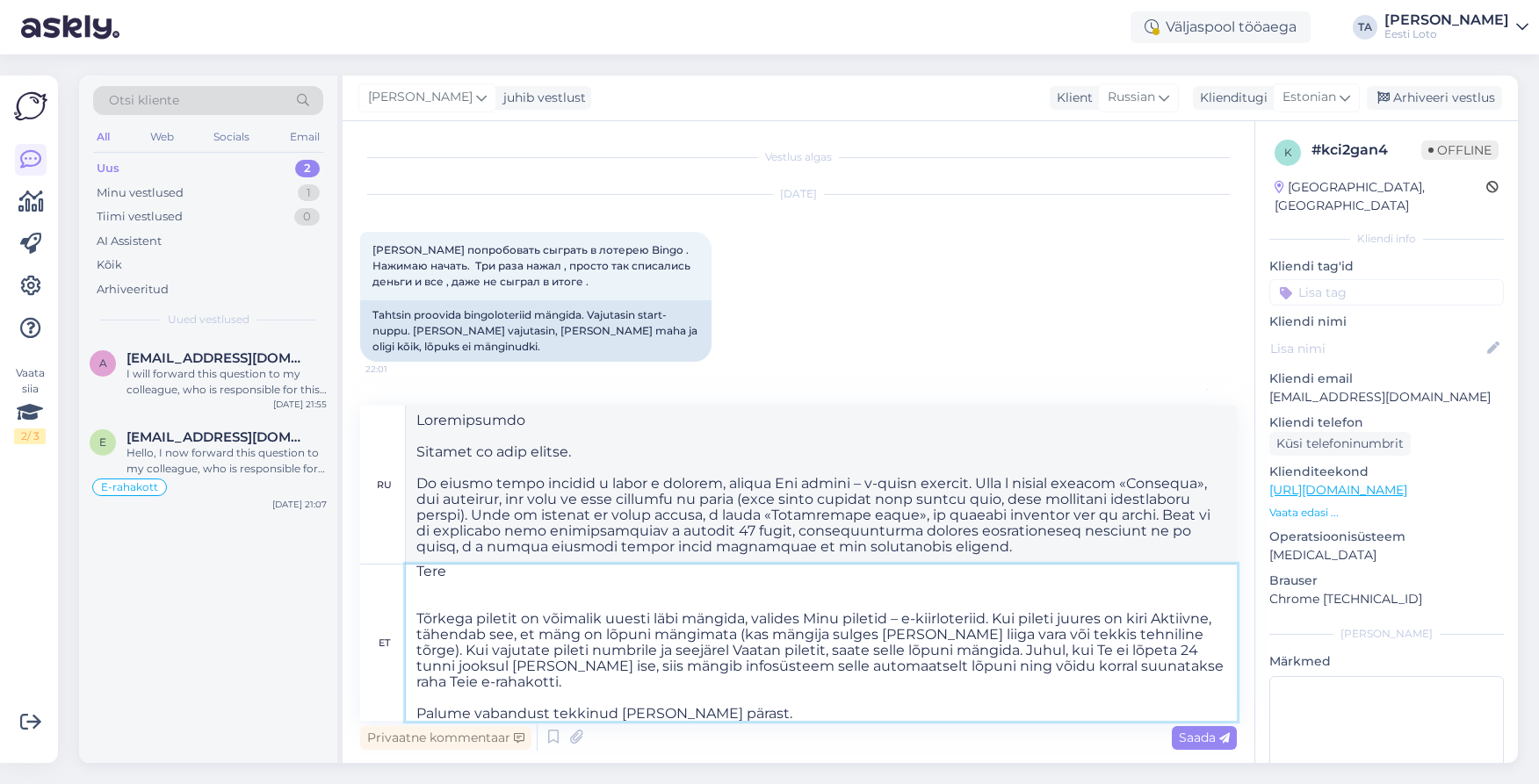
scroll to position [0, 0]
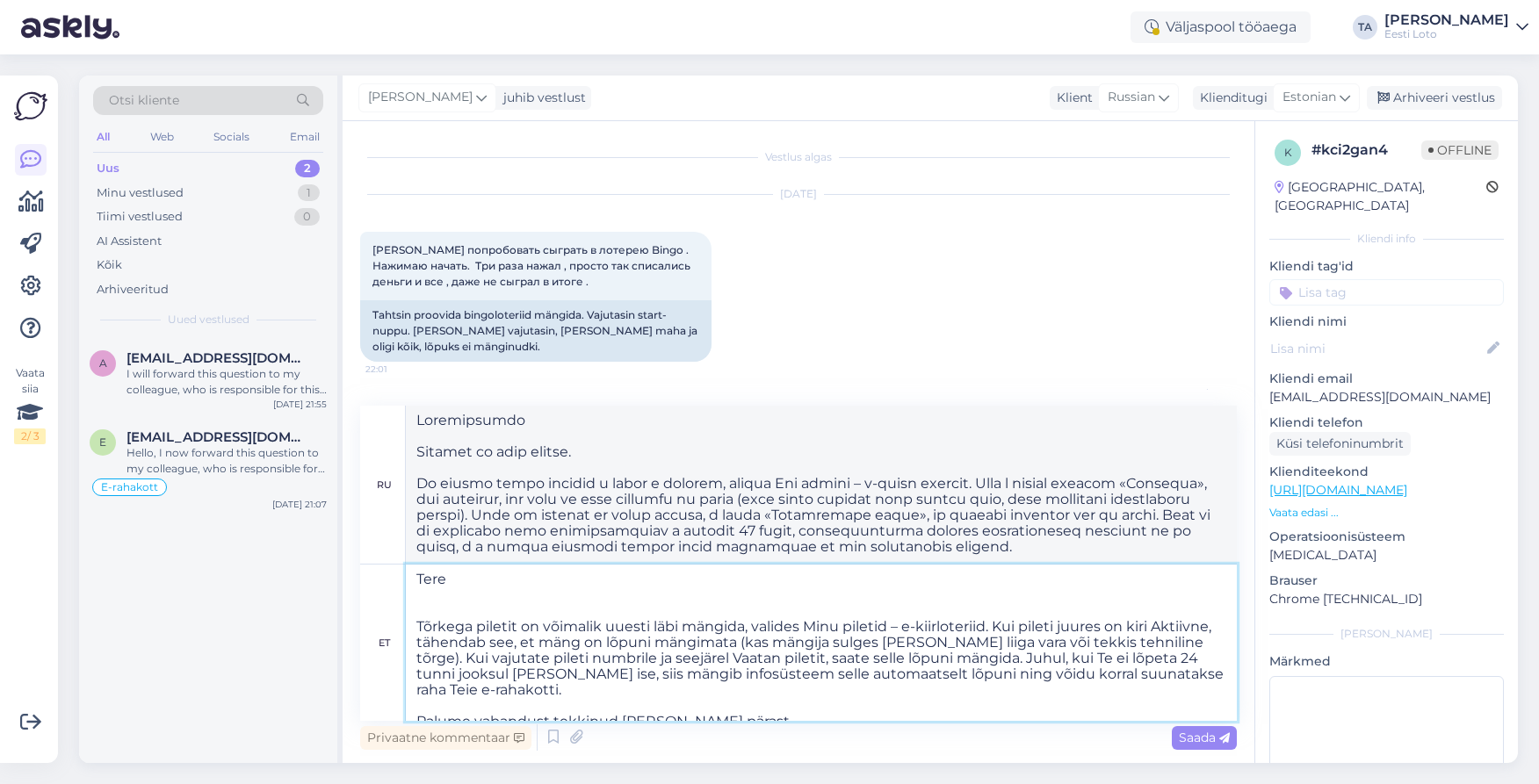
type textarea "Tere Tõrkega piletit on võimalik uuesti läbi mängida, valides Minu piletid – e-…"
type textarea "Здравствуйте Вы можете снова сыграть в билет с ошибкой, выбрав «Мои билеты – e-…"
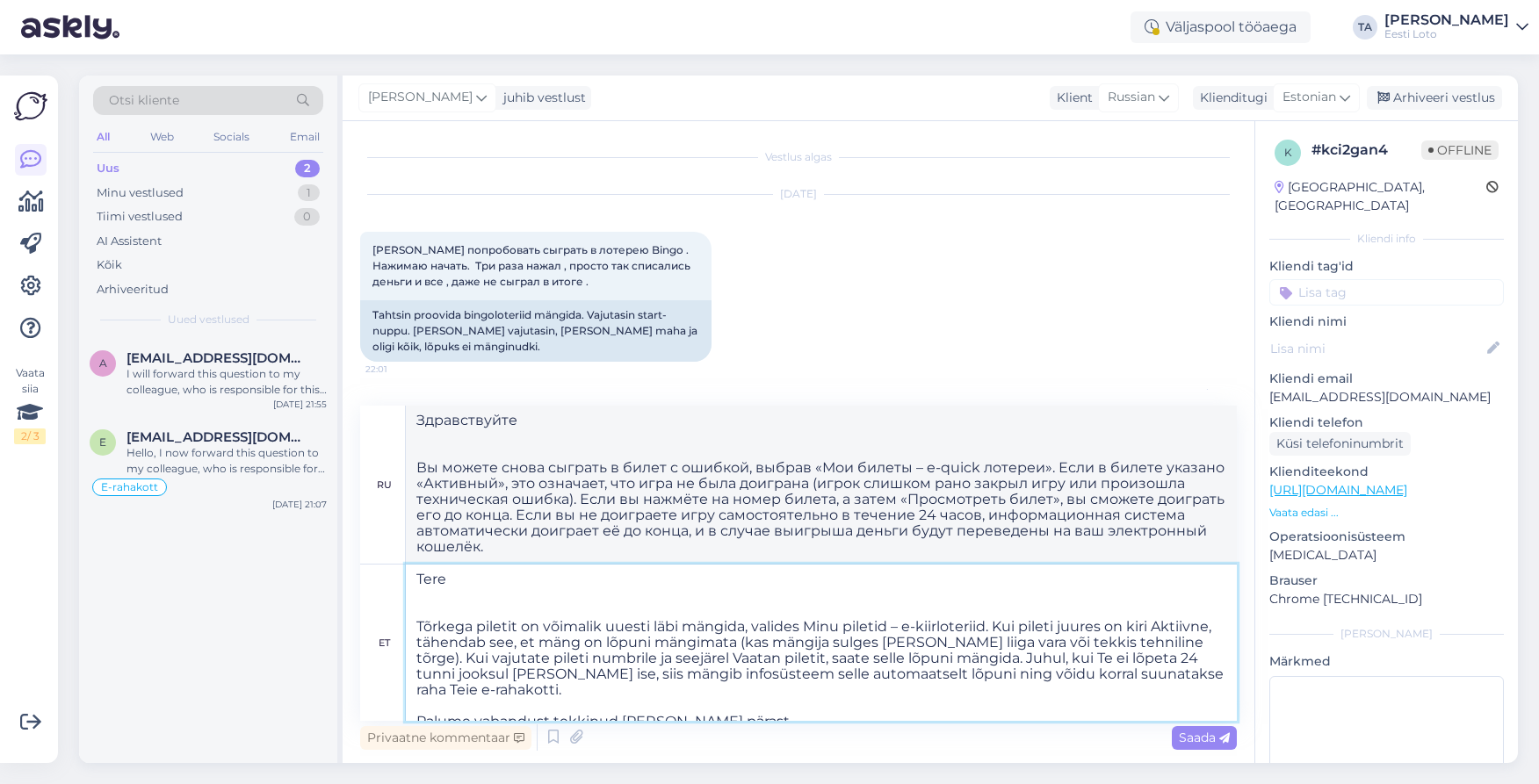
type textarea "Tere Tõrkega piletit on võimalik uuesti läbi mängida, valides Minu piletid – e-…"
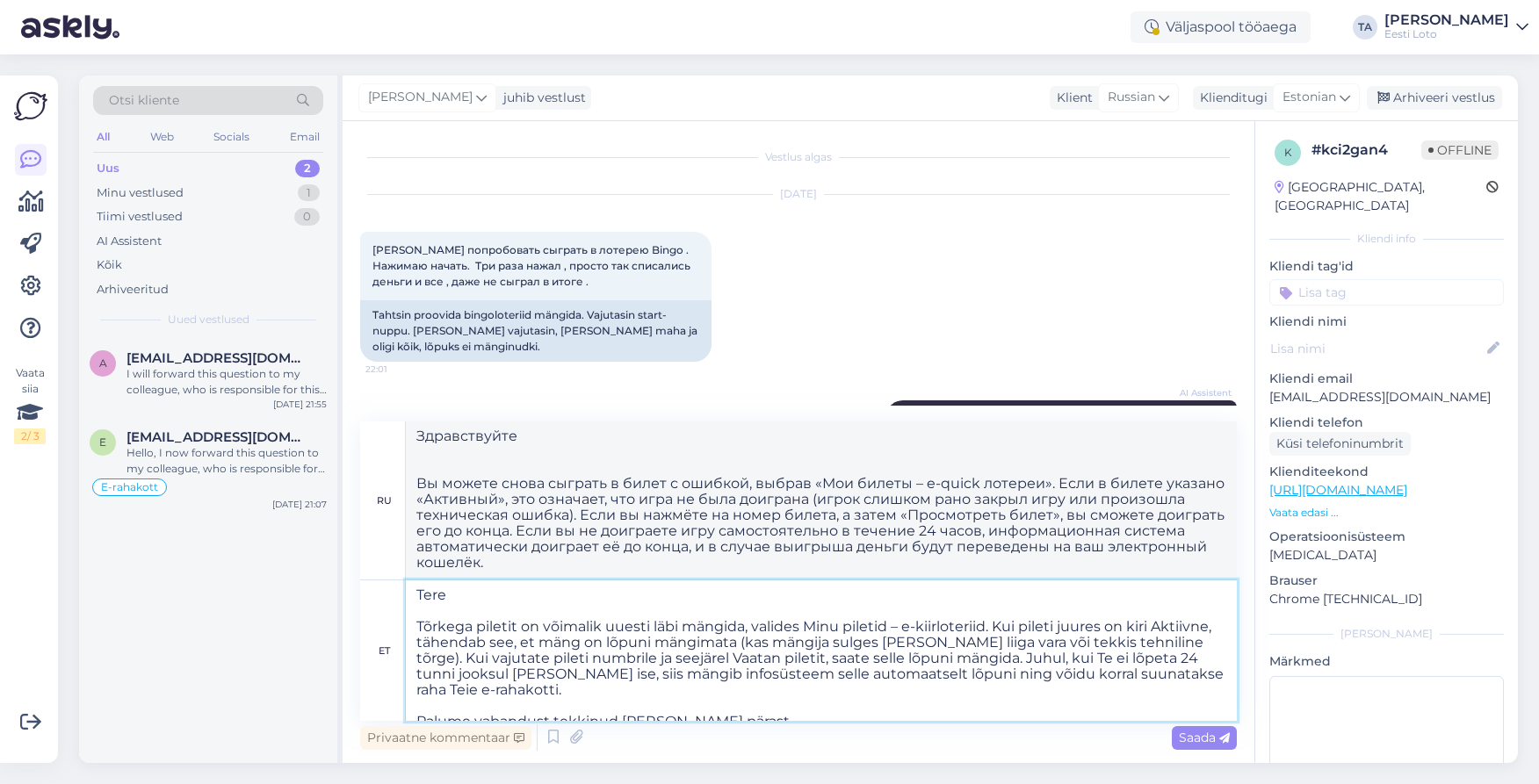
type textarea "Здравствуйте Вы можете снова сыграть в билет с ошибкой, выбрав «Мои билеты – e-…"
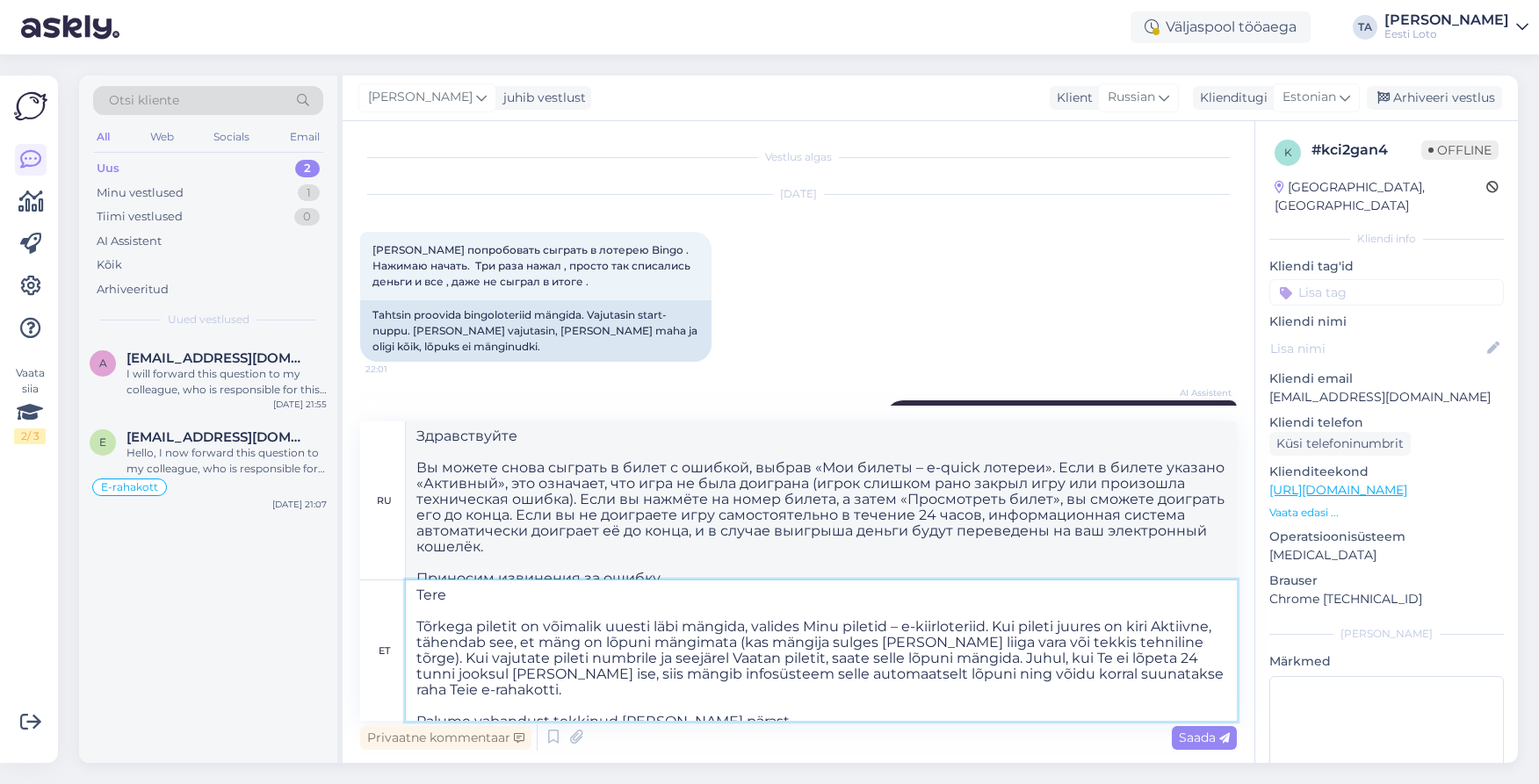
click at [719, 710] on textarea "Tere Tõrkega piletit on võimalik uuesti läbi mängida, valides Minu piletid – e-…" at bounding box center [821, 650] width 831 height 140
type textarea "Tere Tõrkega piletit on võimalik uuesti läbi mängida, valides Minu piletid – e-…"
click at [975, 469] on textarea "Здравствуйте Вы можете снова сыграть в билет с ошибкой, выбрав «Мои билеты – e-…" at bounding box center [821, 500] width 831 height 158
paste textarea "Веб лотерея"
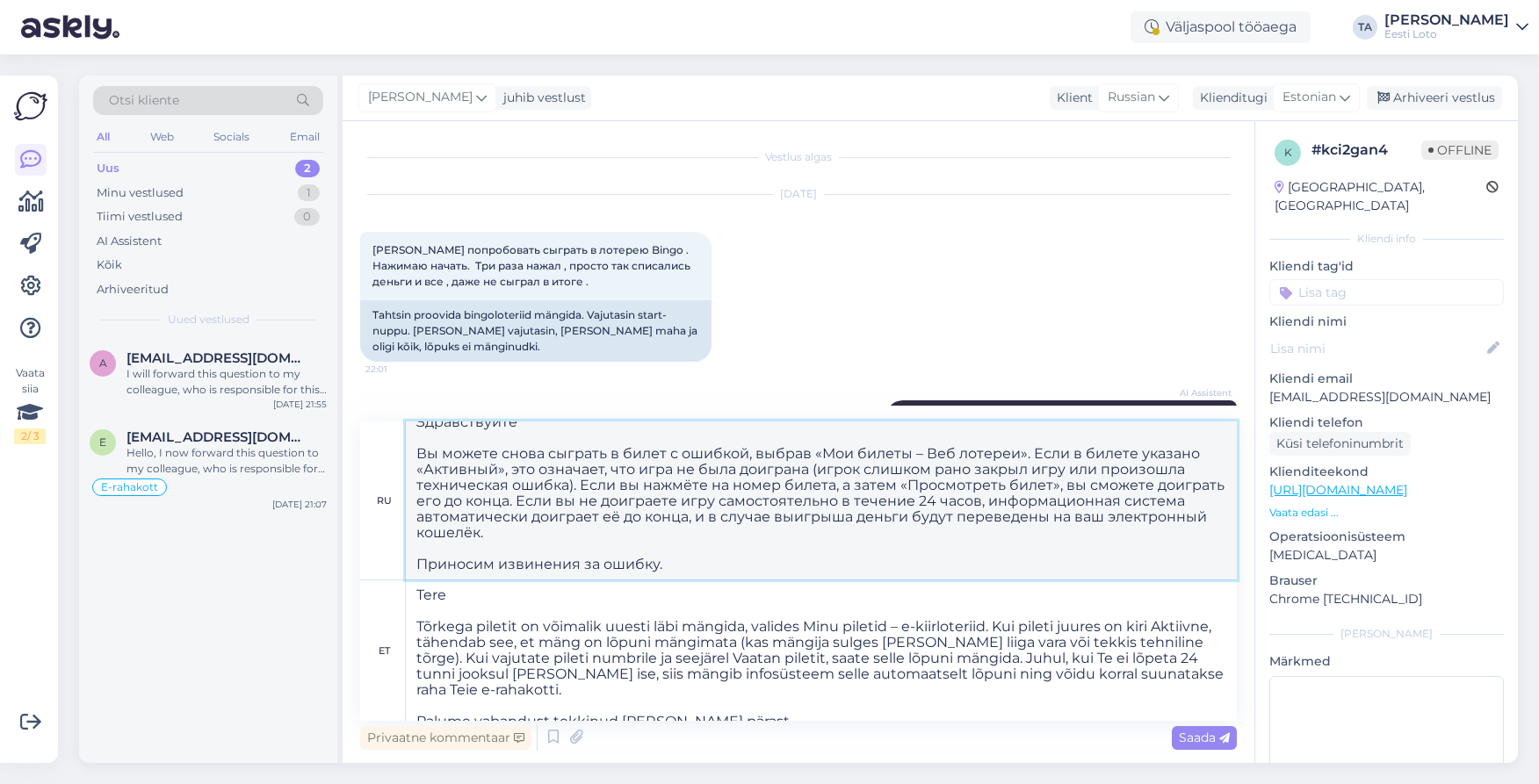
type textarea "Здравствуйте Вы можете снова сыграть в билет с ошибкой, выбрав «Мои билеты – Ве…"
click at [791, 709] on textarea "Tere Tõrkega piletit on võimalik uuesti läbi mängida, valides Minu piletid – e-…" at bounding box center [821, 650] width 831 height 140
click at [1196, 736] on span "Saada" at bounding box center [1203, 737] width 51 height 16
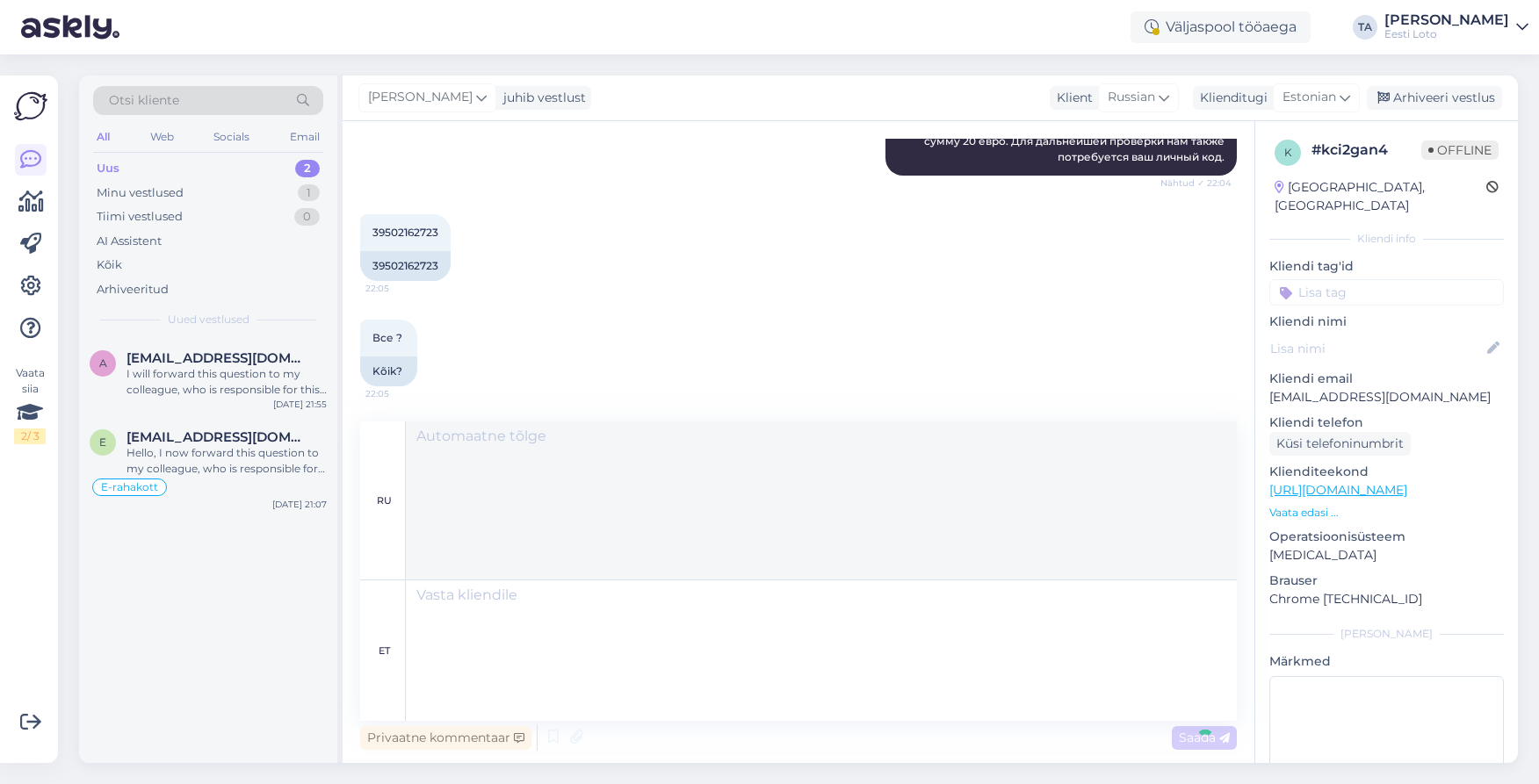
scroll to position [0, 0]
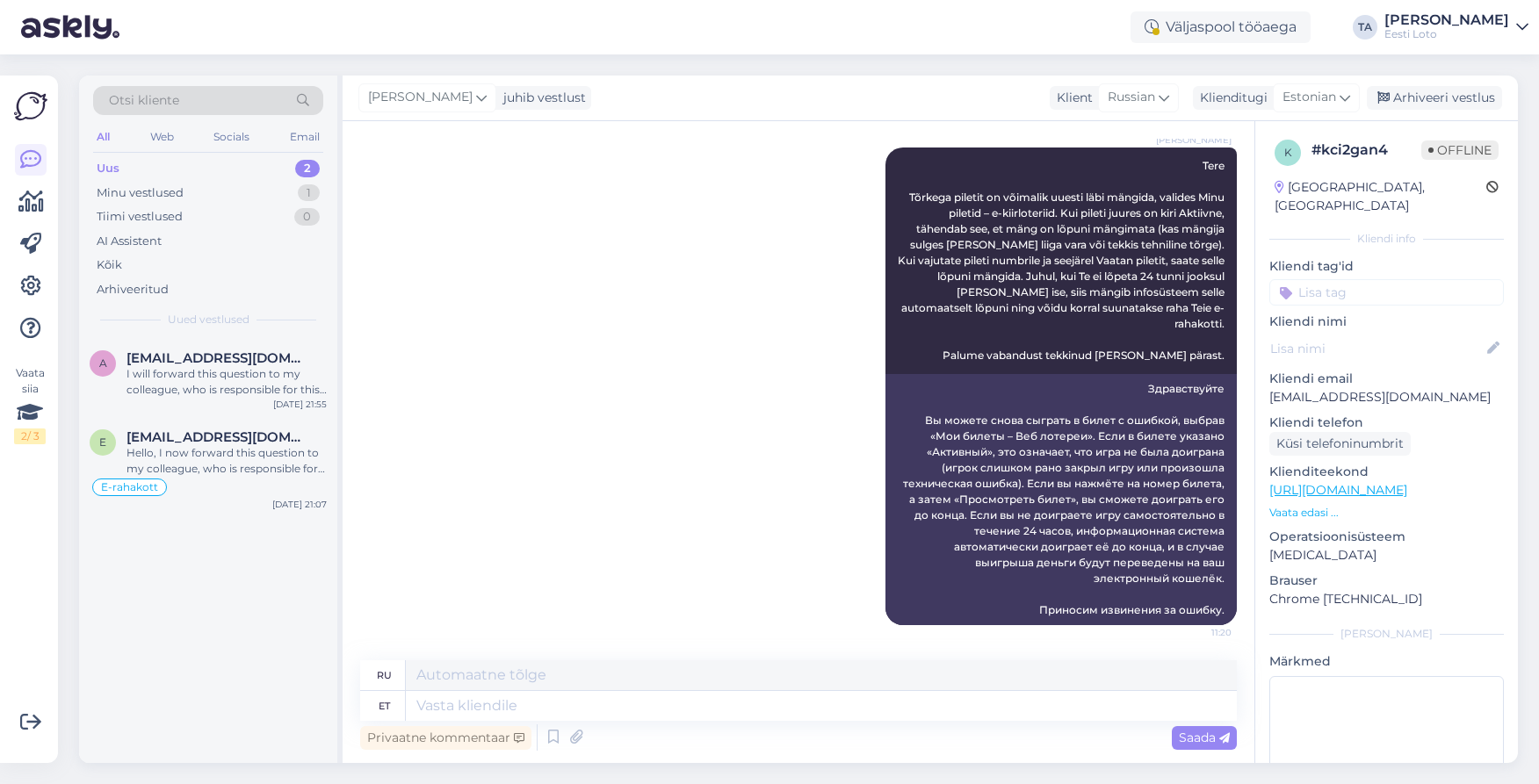
click at [1328, 279] on input at bounding box center [1386, 292] width 235 height 27
type input "e"
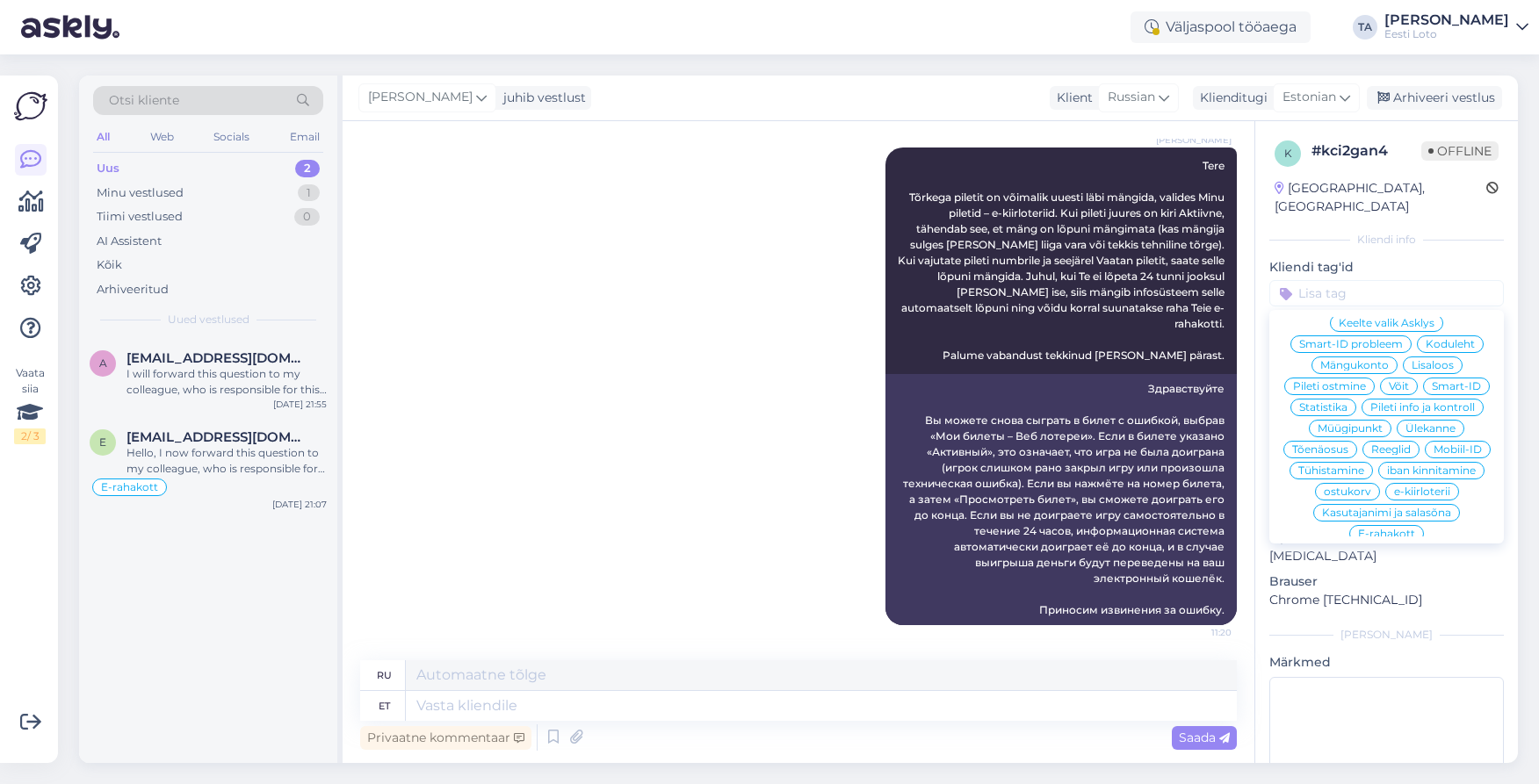
scroll to position [309, 0]
click at [1408, 491] on span "e-kiirloterii" at bounding box center [1422, 496] width 57 height 11
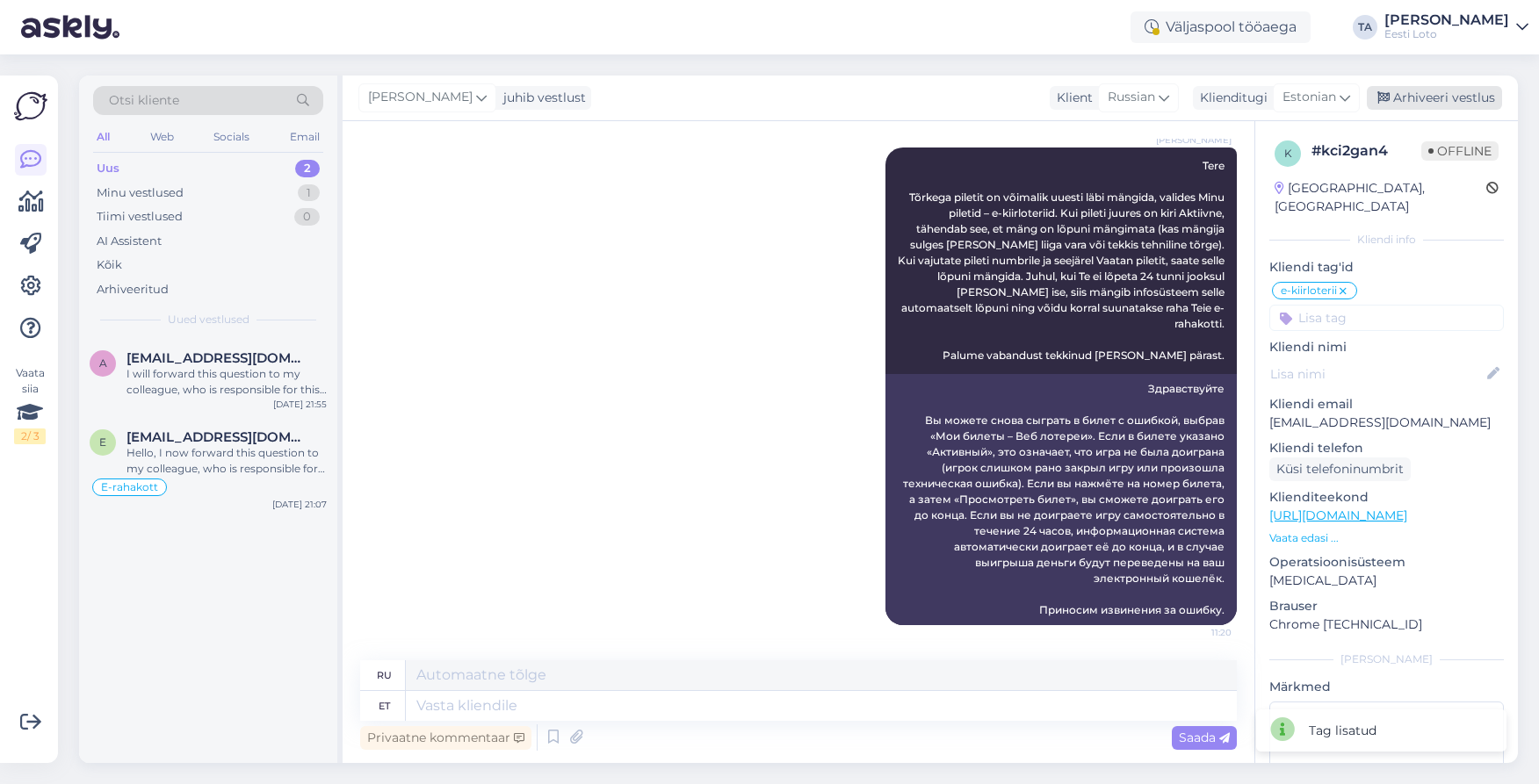
click at [1443, 103] on div "Arhiveeri vestlus" at bounding box center [1434, 98] width 135 height 24
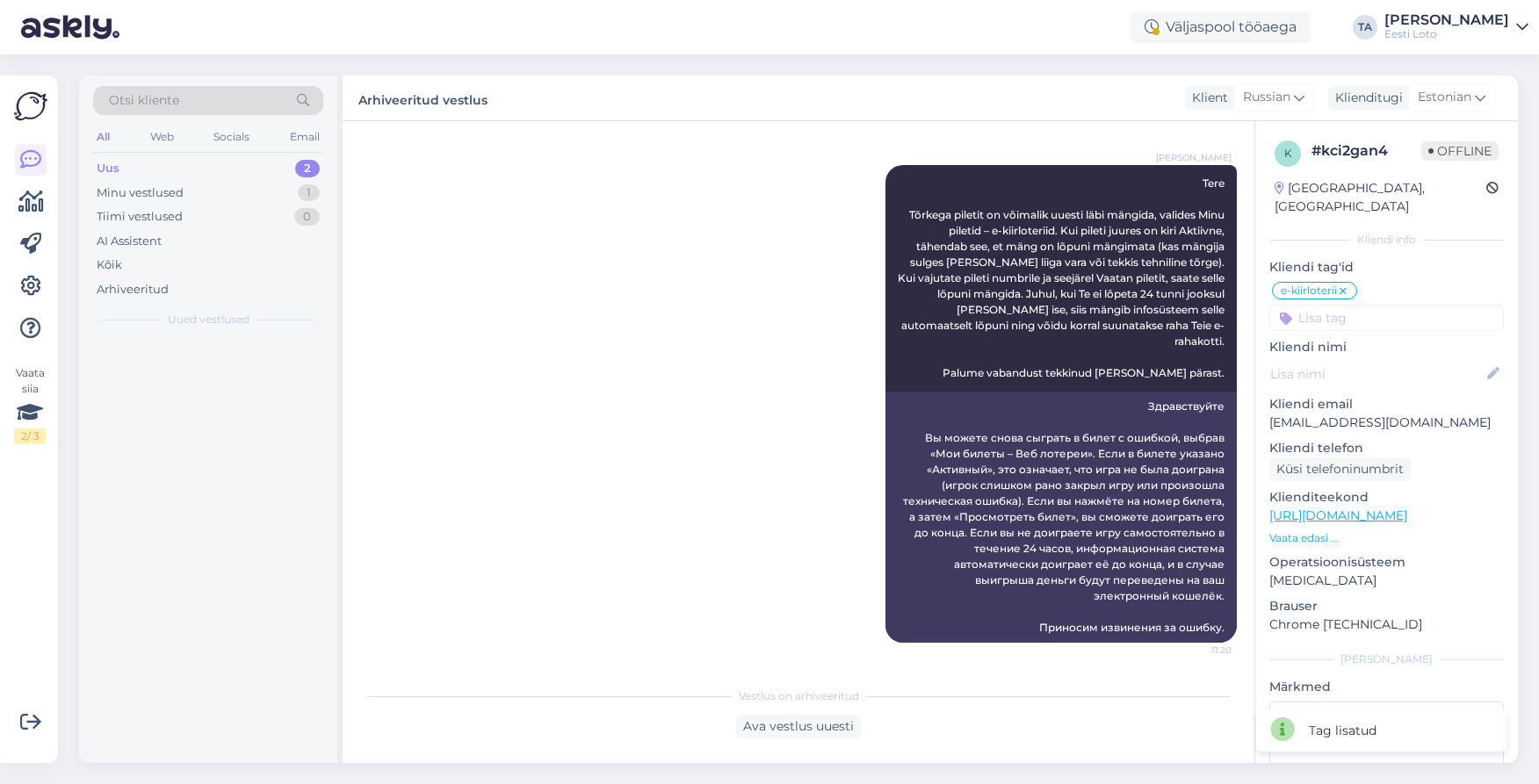
scroll to position [1315, 0]
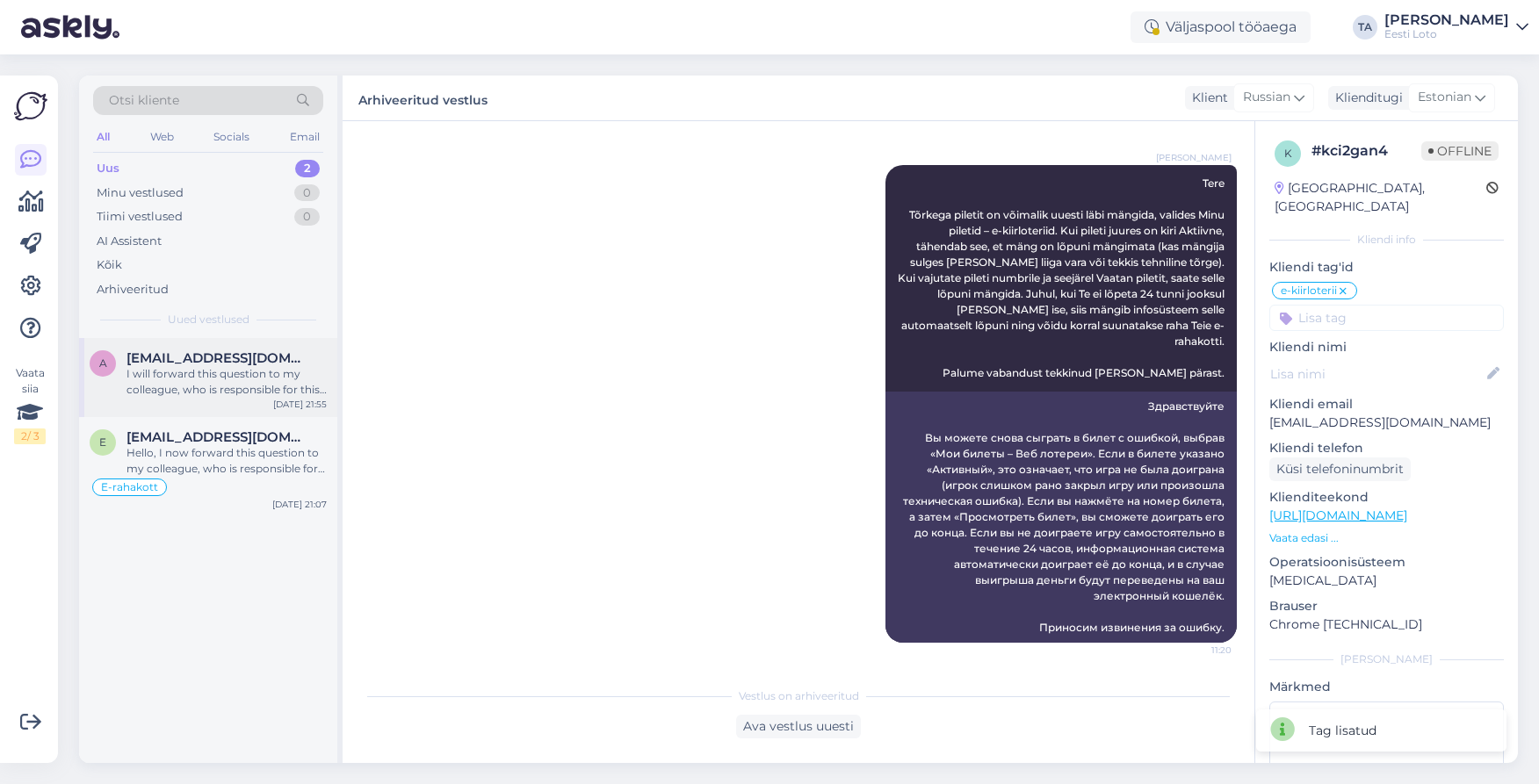
click at [221, 372] on div "I will forward this question to my colleague, who is responsible for this. The …" at bounding box center [226, 382] width 200 height 32
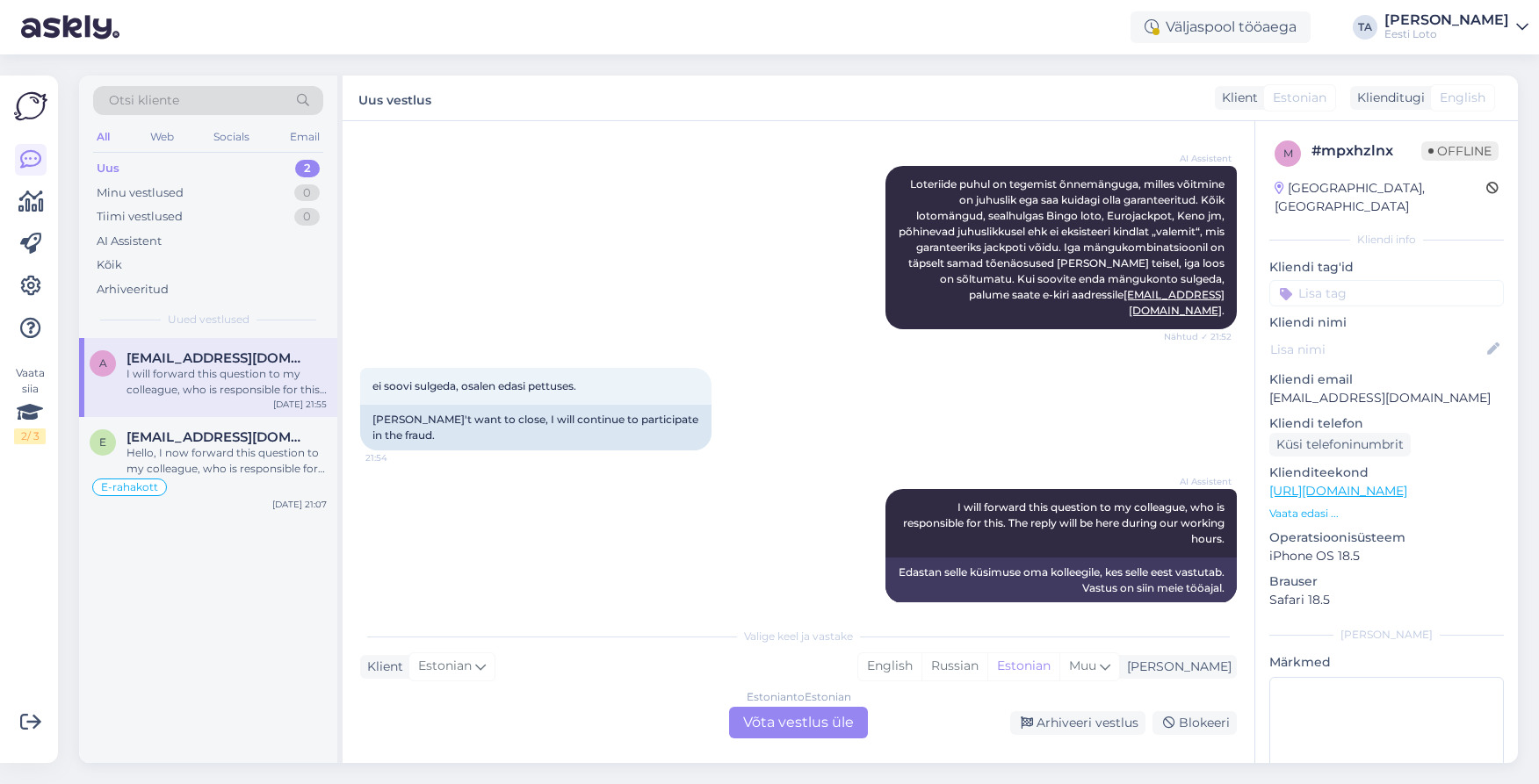
scroll to position [546, 0]
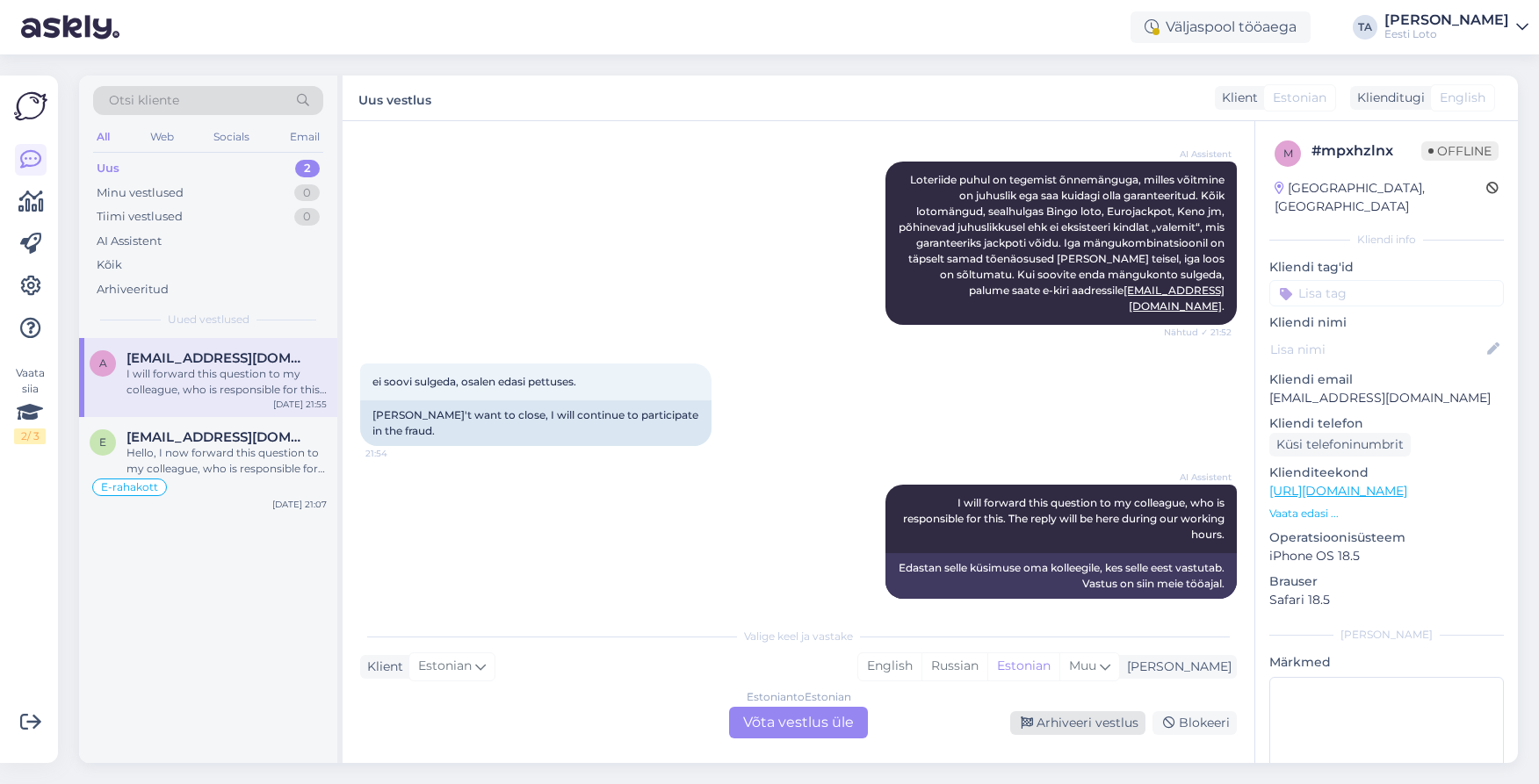
click at [1105, 724] on div "Arhiveeri vestlus" at bounding box center [1078, 723] width 135 height 24
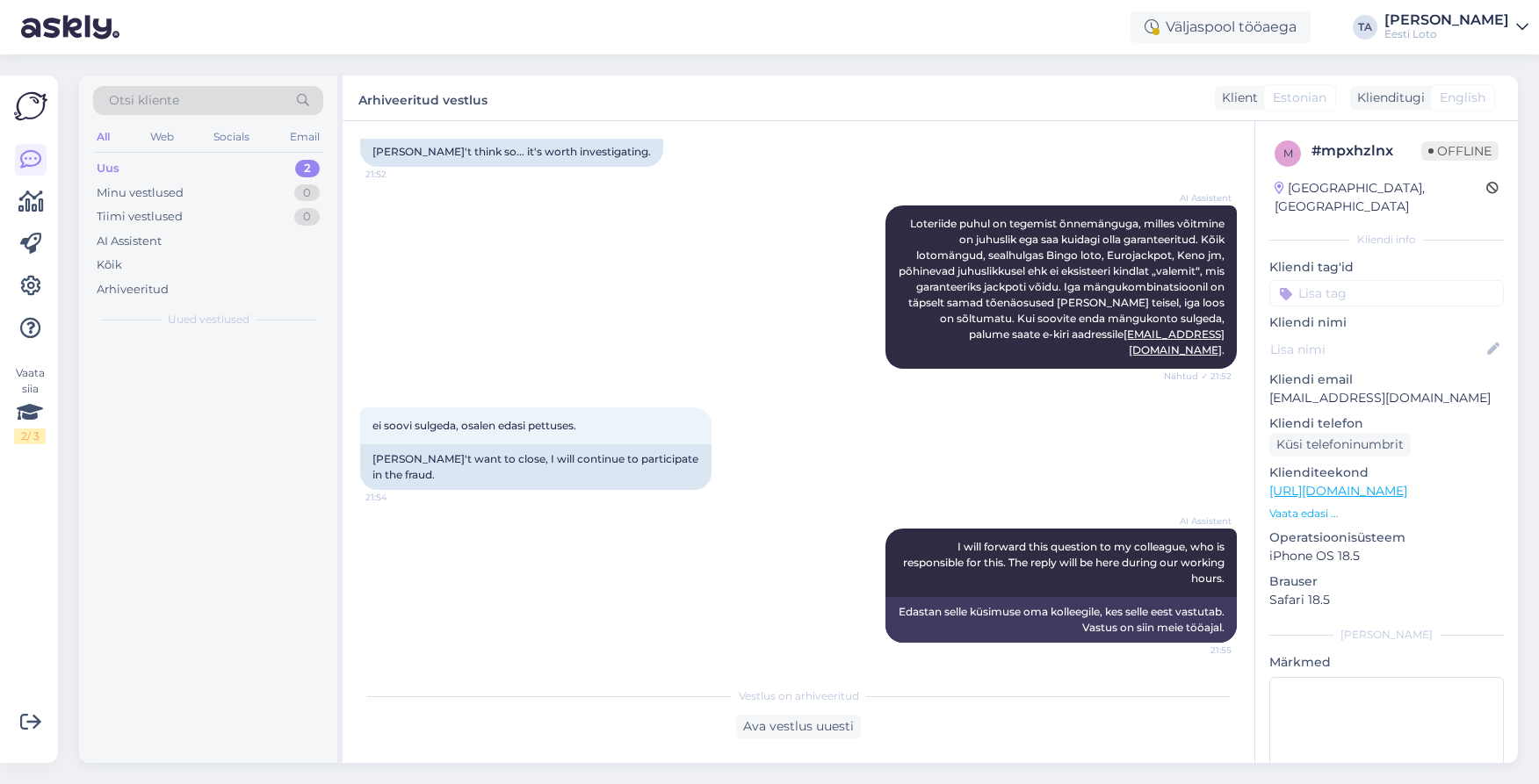
scroll to position [486, 0]
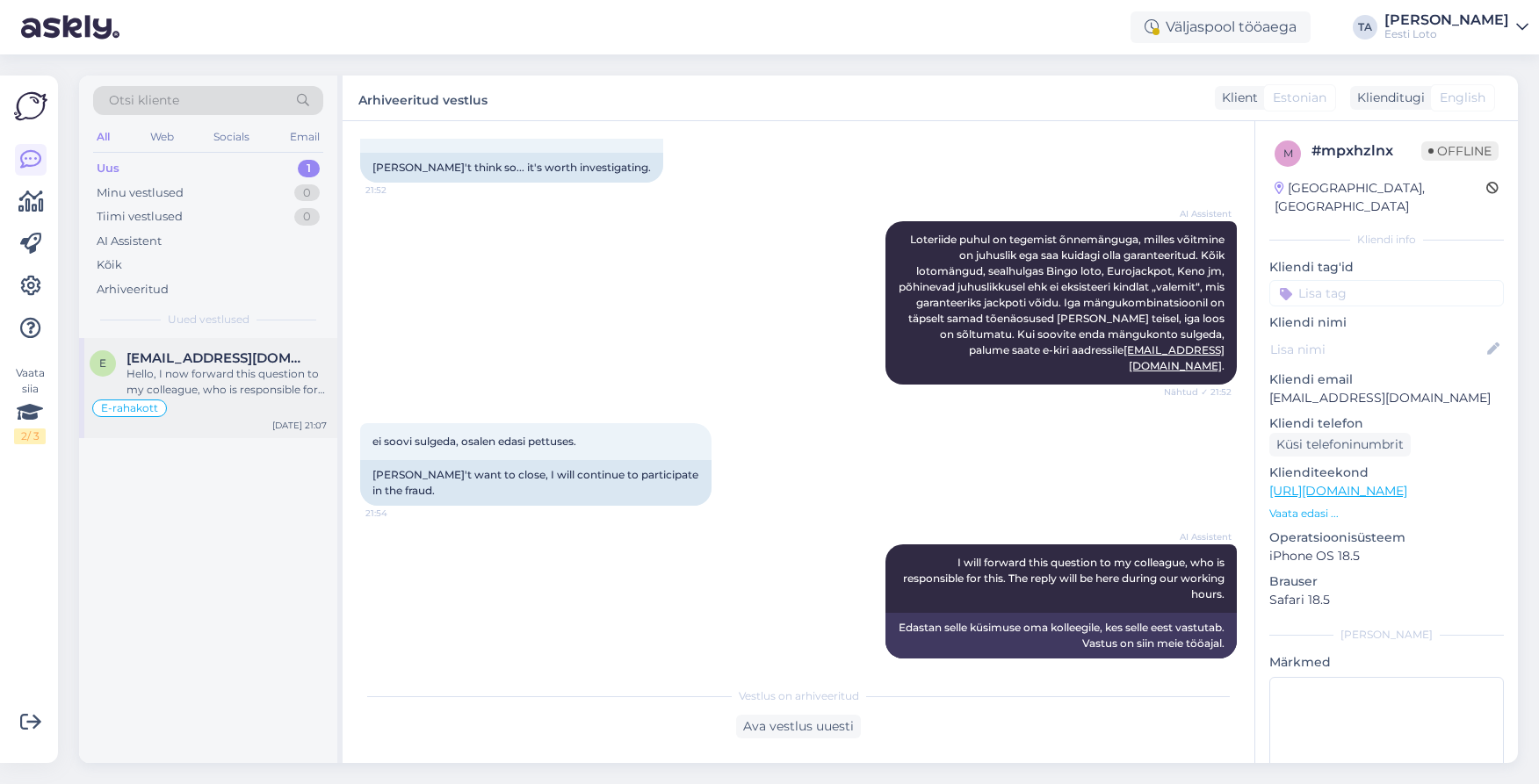
click at [238, 363] on span "[EMAIL_ADDRESS][DOMAIN_NAME]" at bounding box center [218, 358] width 183 height 16
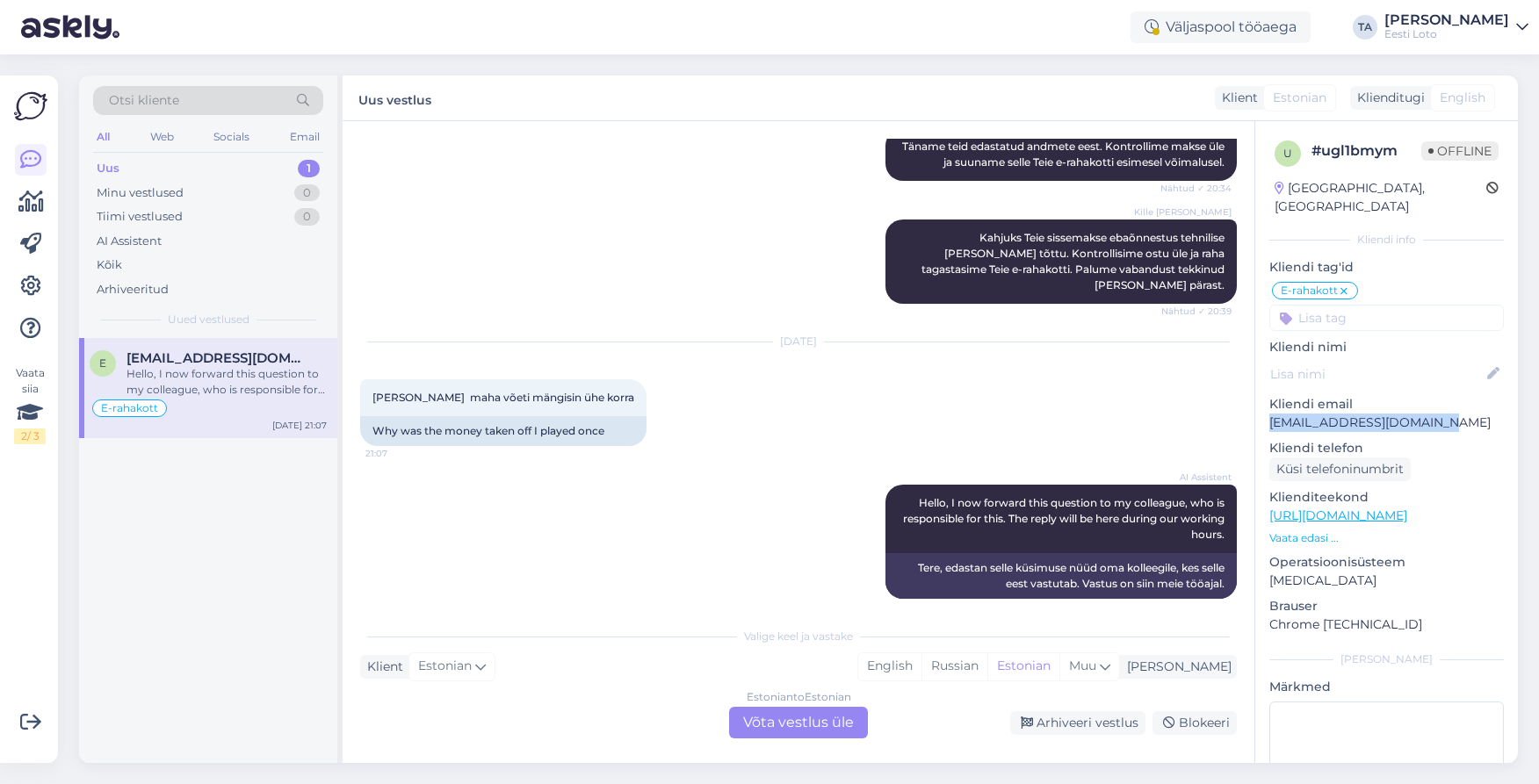
drag, startPoint x: 1442, startPoint y: 405, endPoint x: 1268, endPoint y: 406, distance: 174.0
click at [1269, 413] on p "[EMAIL_ADDRESS][DOMAIN_NAME]" at bounding box center [1386, 422] width 235 height 19
copy p "[EMAIL_ADDRESS][DOMAIN_NAME]"
click at [786, 725] on div "Estonian to Estonian Võta vestlus üle" at bounding box center [798, 722] width 139 height 32
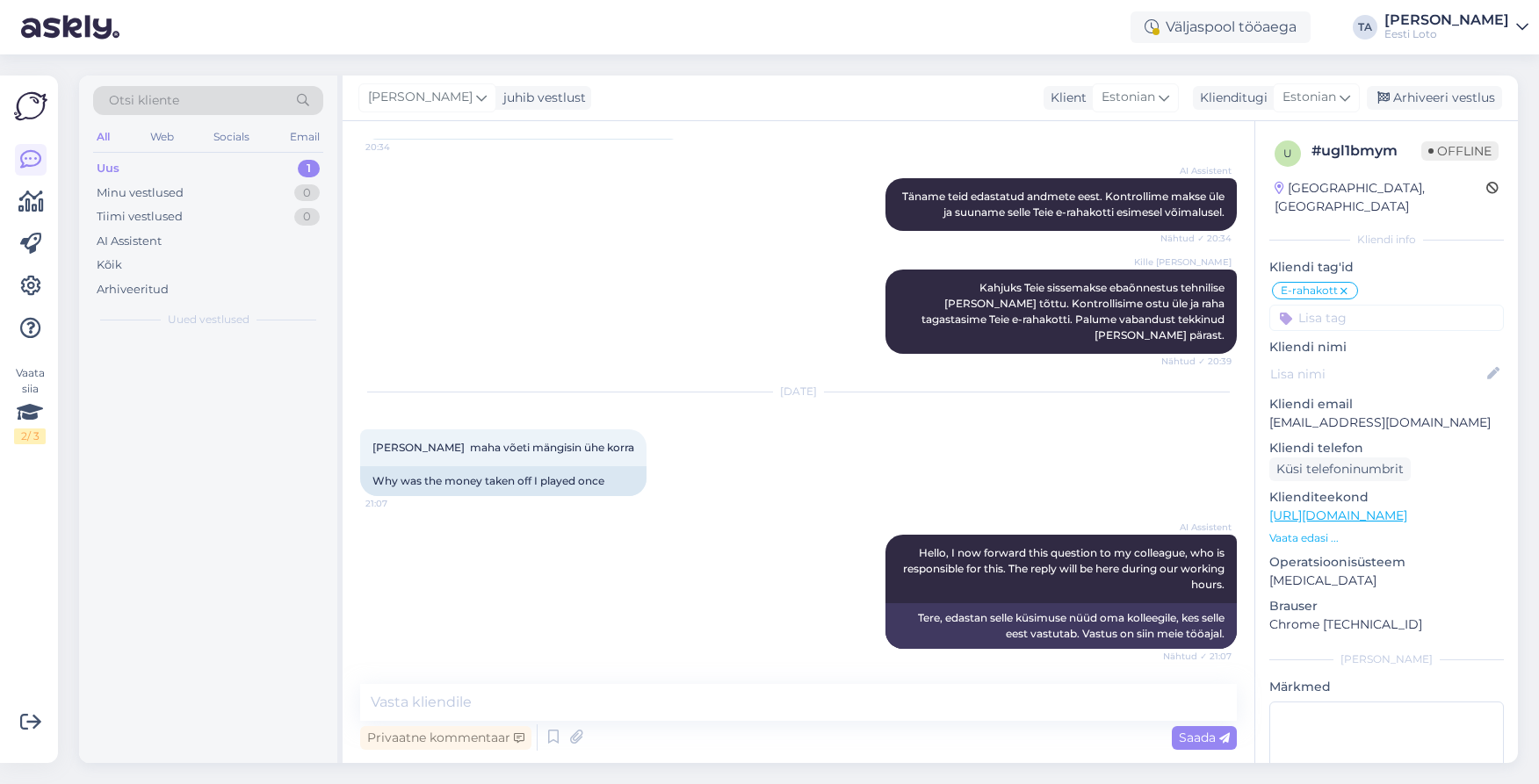
scroll to position [466, 0]
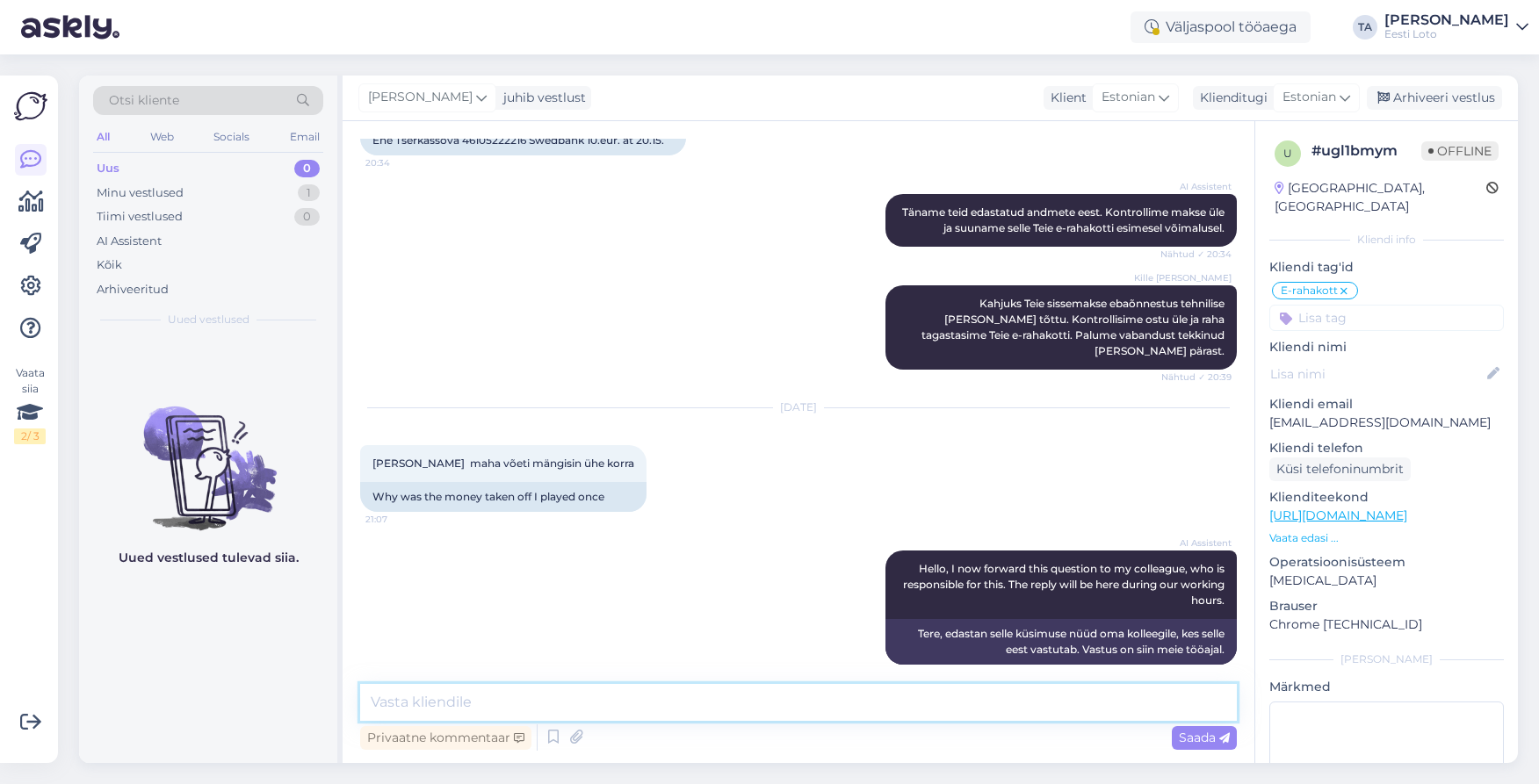
click at [478, 704] on textarea at bounding box center [798, 702] width 877 height 37
paste textarea "Tere Täname Teid kirja eest. Tõrkega piletit on võimalik uuesti läbi mängida, v…"
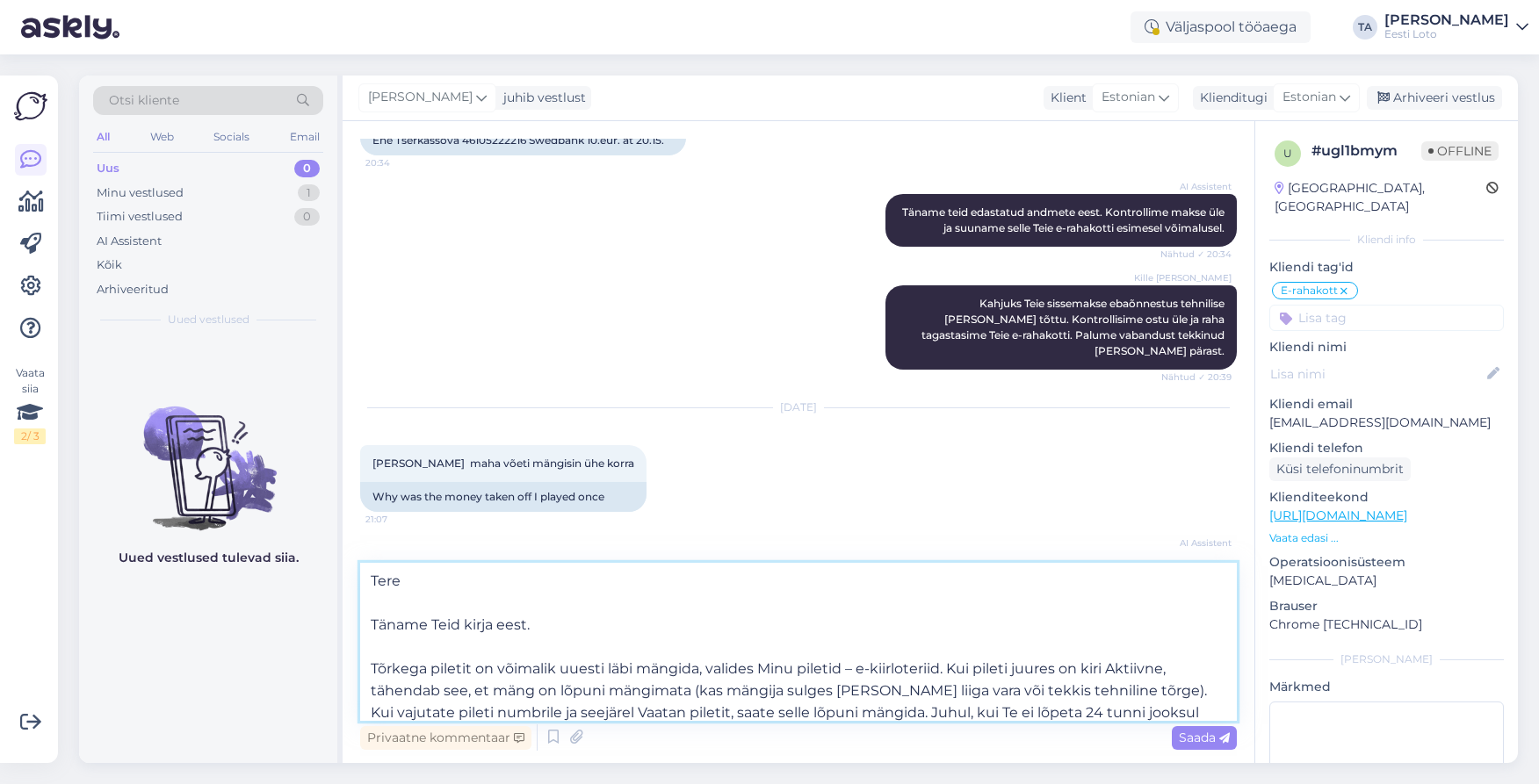
scroll to position [66, 0]
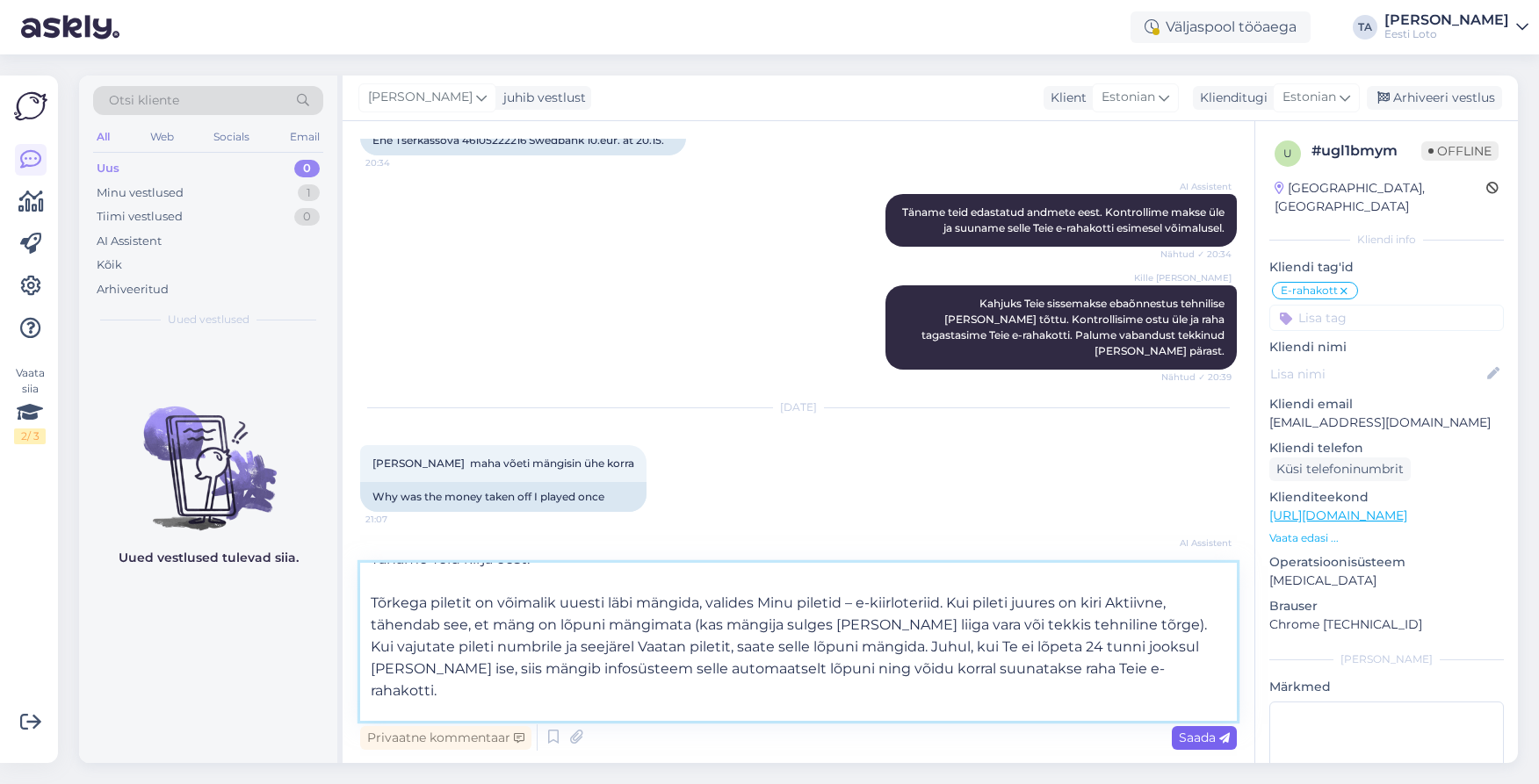
type textarea "Tere Täname Teid kirja eest. Tõrkega piletit on võimalik uuesti läbi mängida, v…"
click at [1193, 737] on span "Saada" at bounding box center [1203, 737] width 51 height 16
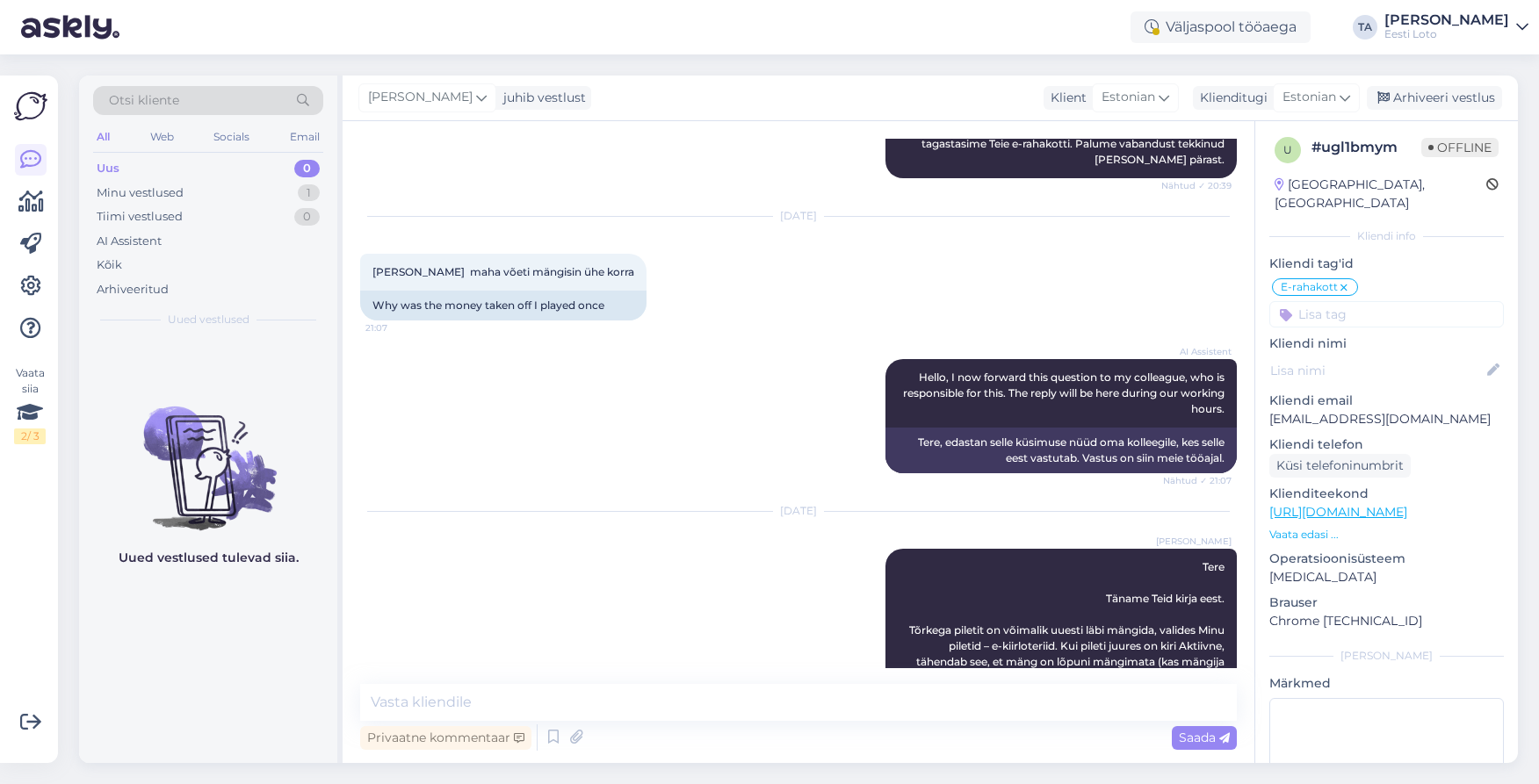
scroll to position [784, 0]
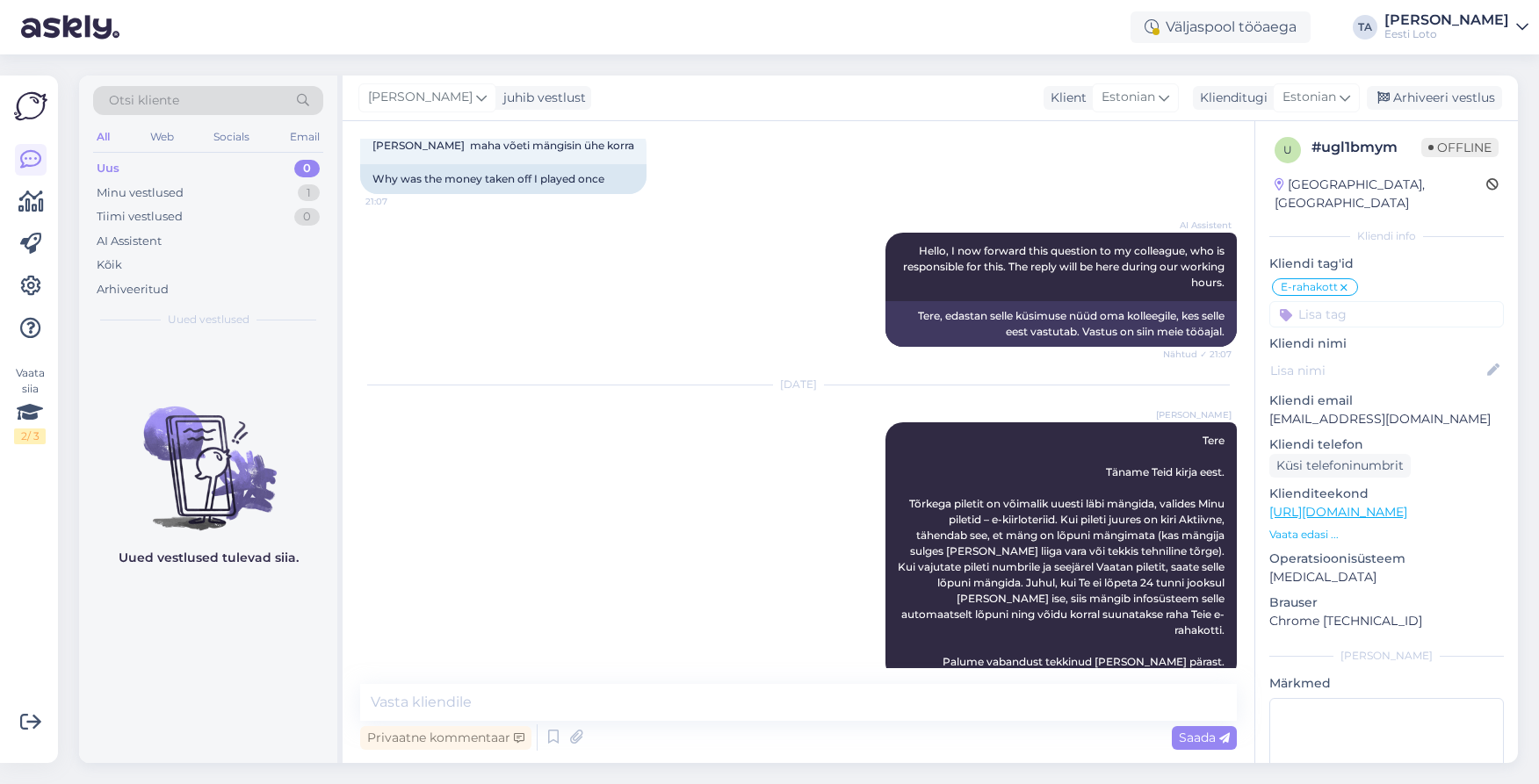
click at [1345, 281] on icon at bounding box center [1343, 288] width 11 height 14
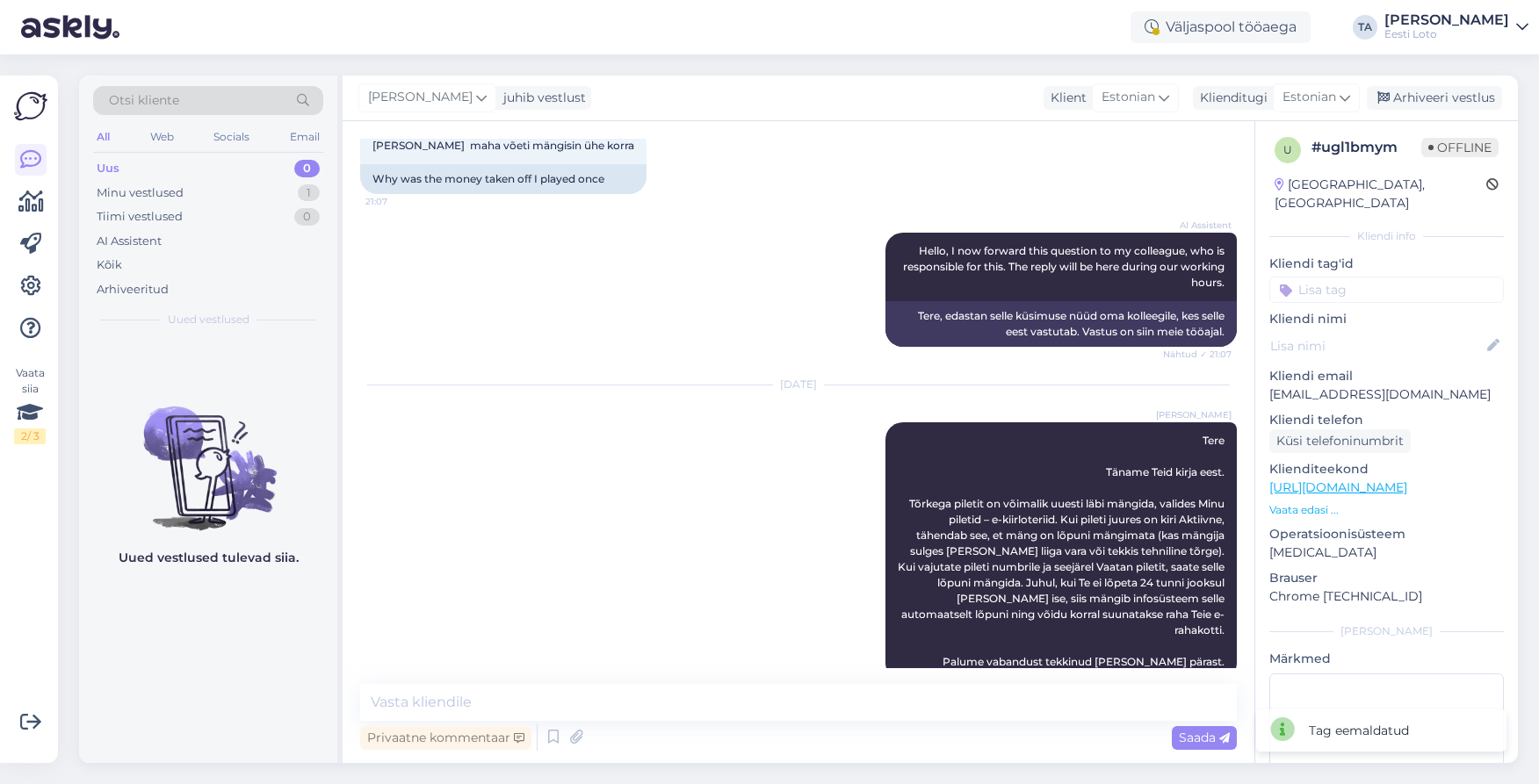
click at [1341, 276] on input at bounding box center [1386, 289] width 235 height 27
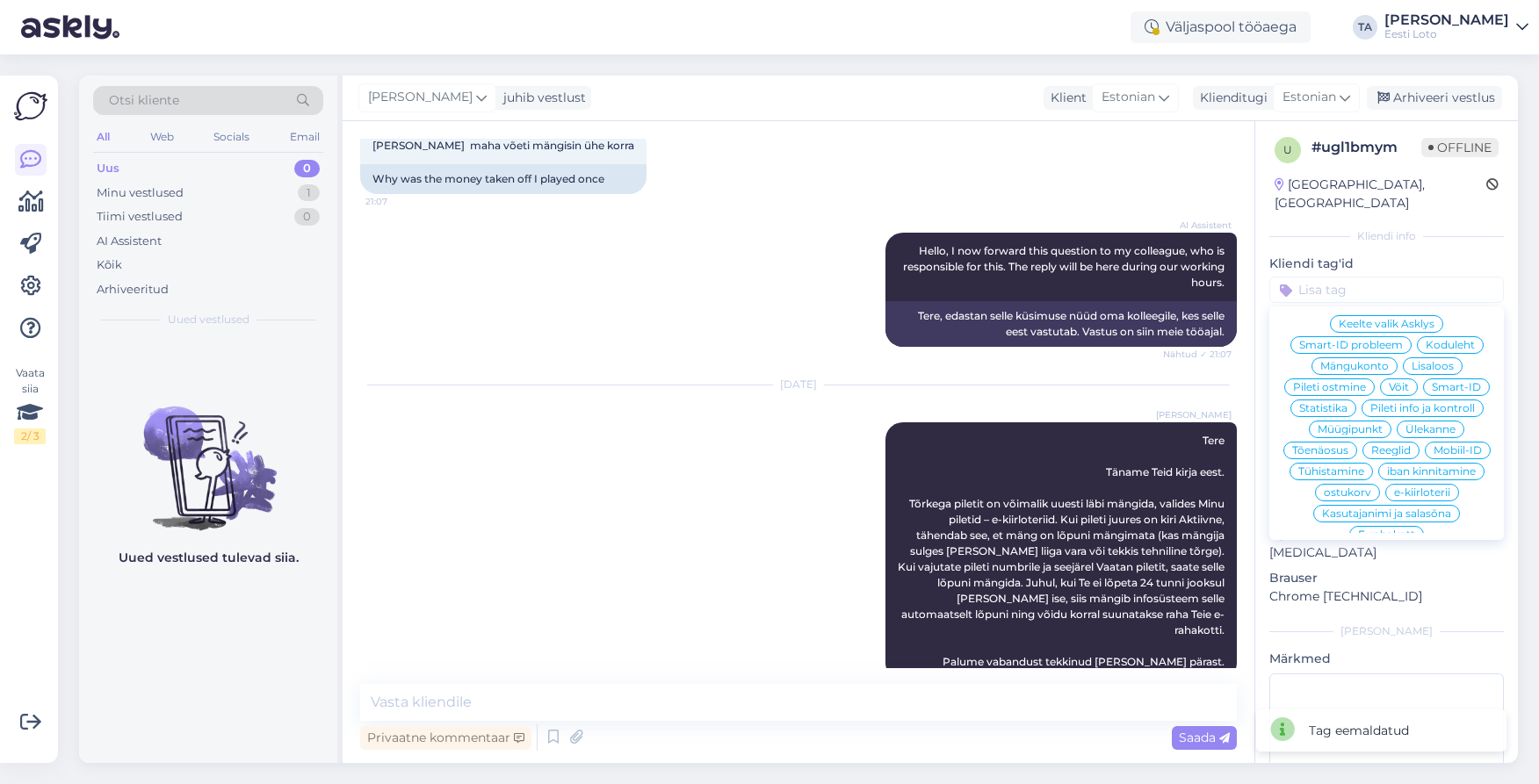
click at [1407, 487] on span "e-kiirloterii" at bounding box center [1422, 492] width 57 height 11
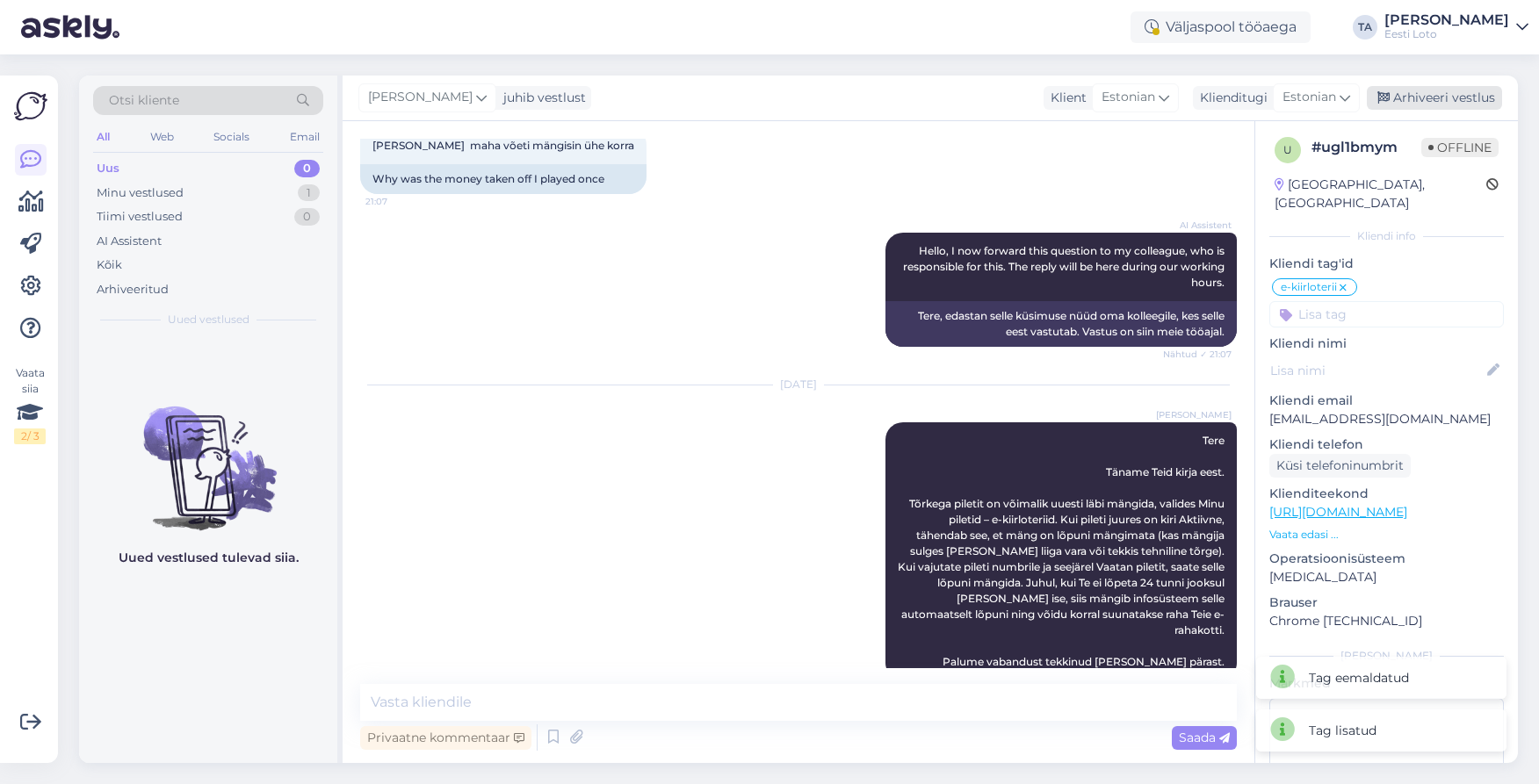
click at [1412, 97] on div "Arhiveeri vestlus" at bounding box center [1434, 98] width 135 height 24
